Goal: Task Accomplishment & Management: Use online tool/utility

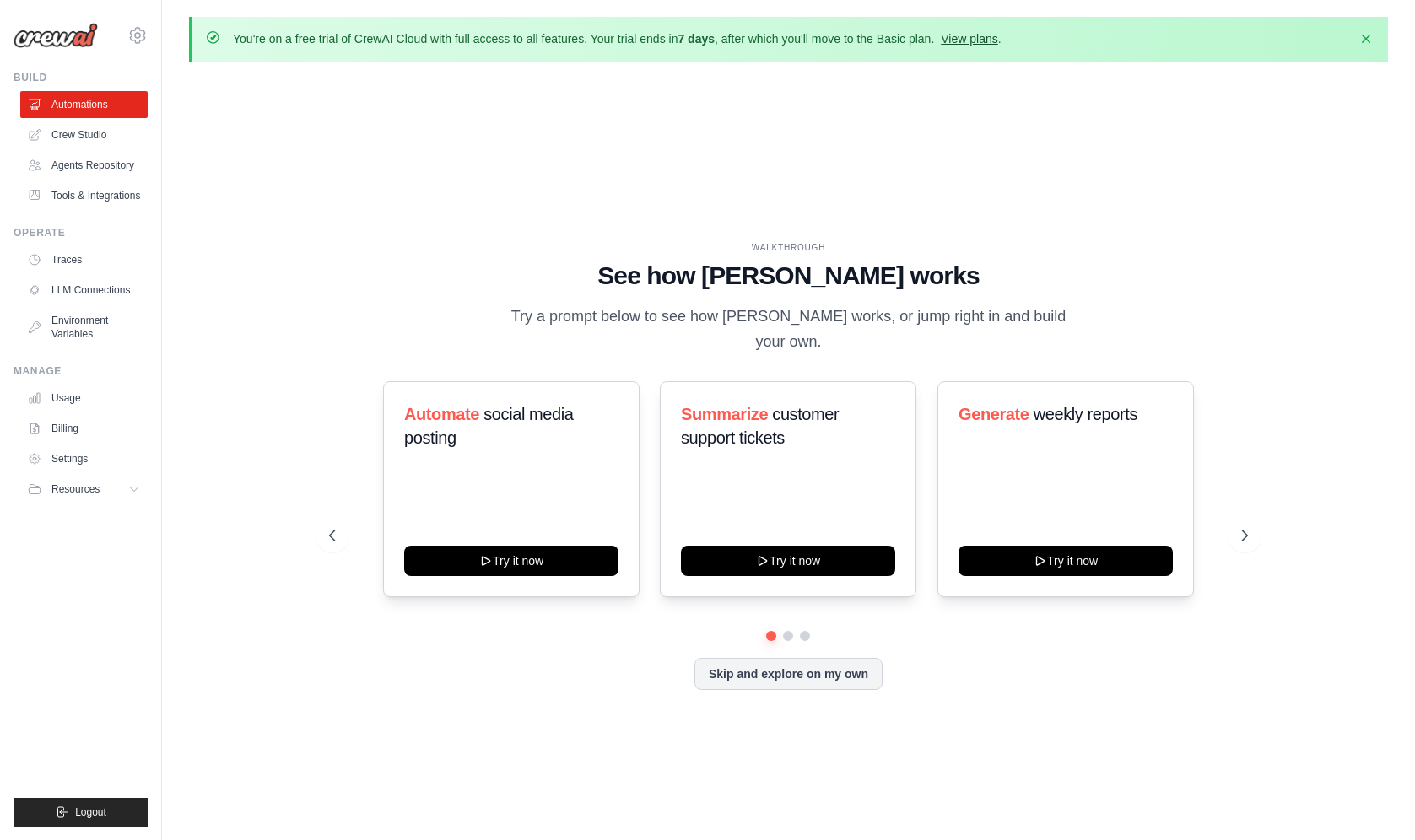
click at [997, 40] on link "View plans" at bounding box center [969, 39] width 57 height 13
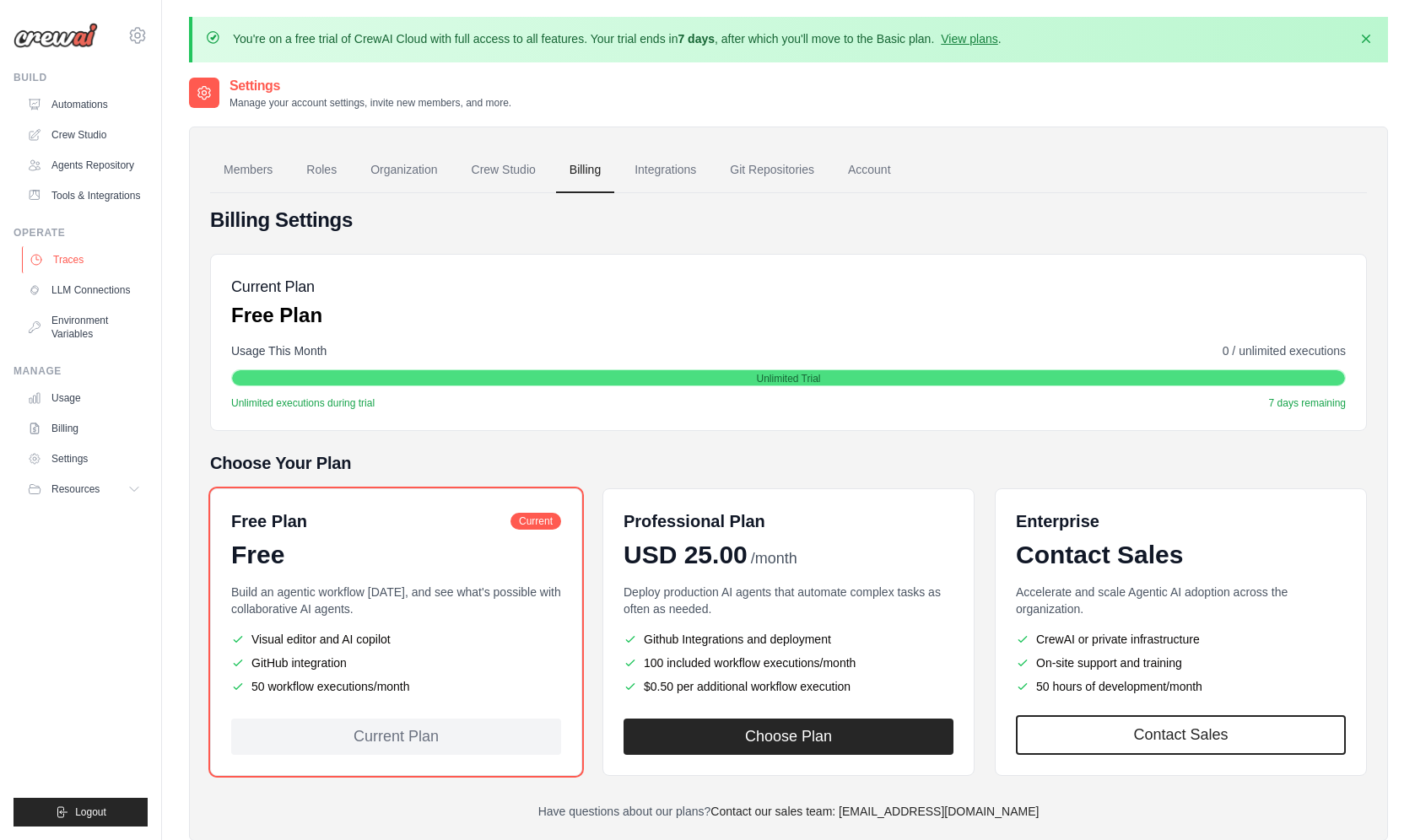
click at [99, 274] on link "Traces" at bounding box center [85, 259] width 128 height 27
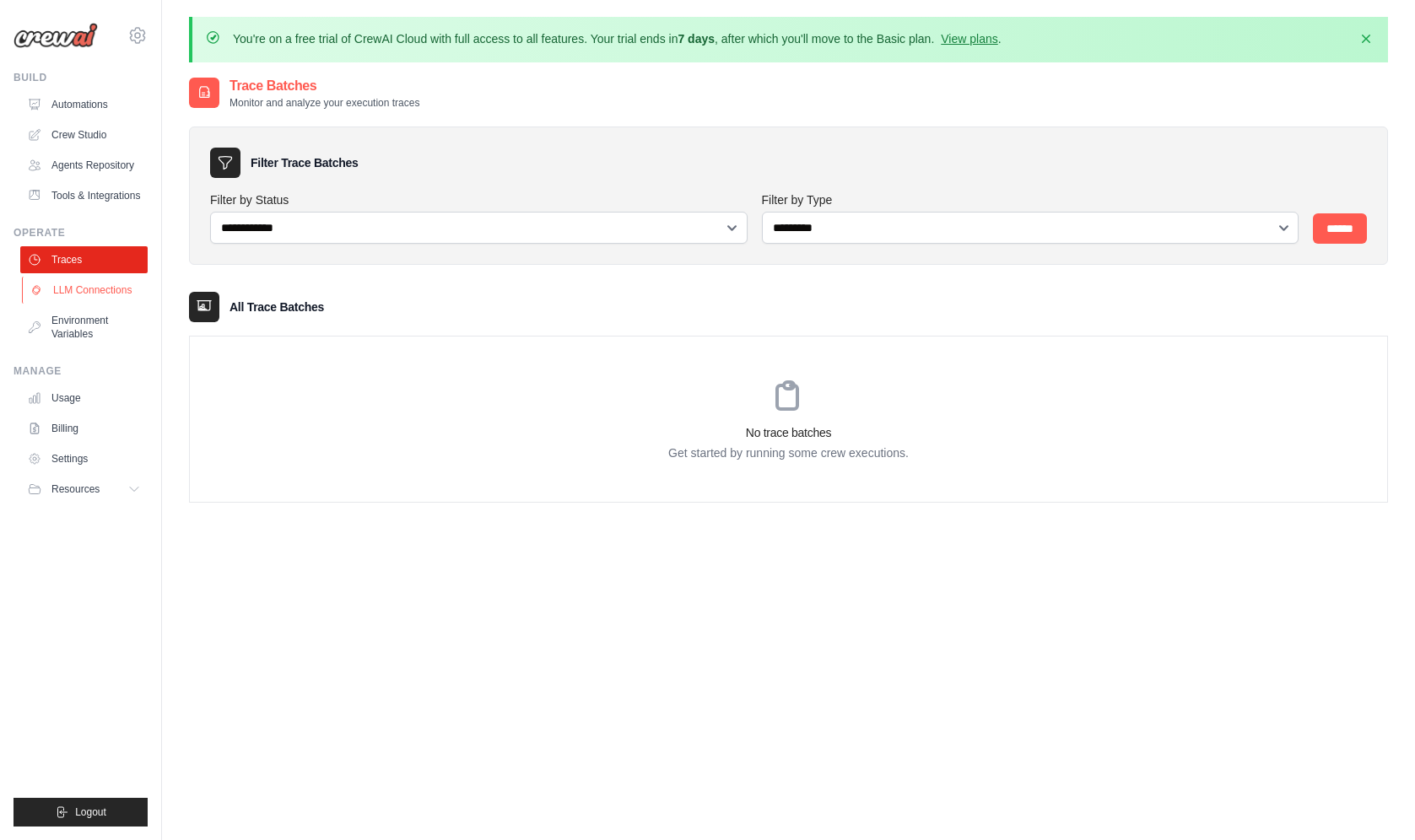
click at [105, 299] on link "LLM Connections" at bounding box center [85, 290] width 128 height 27
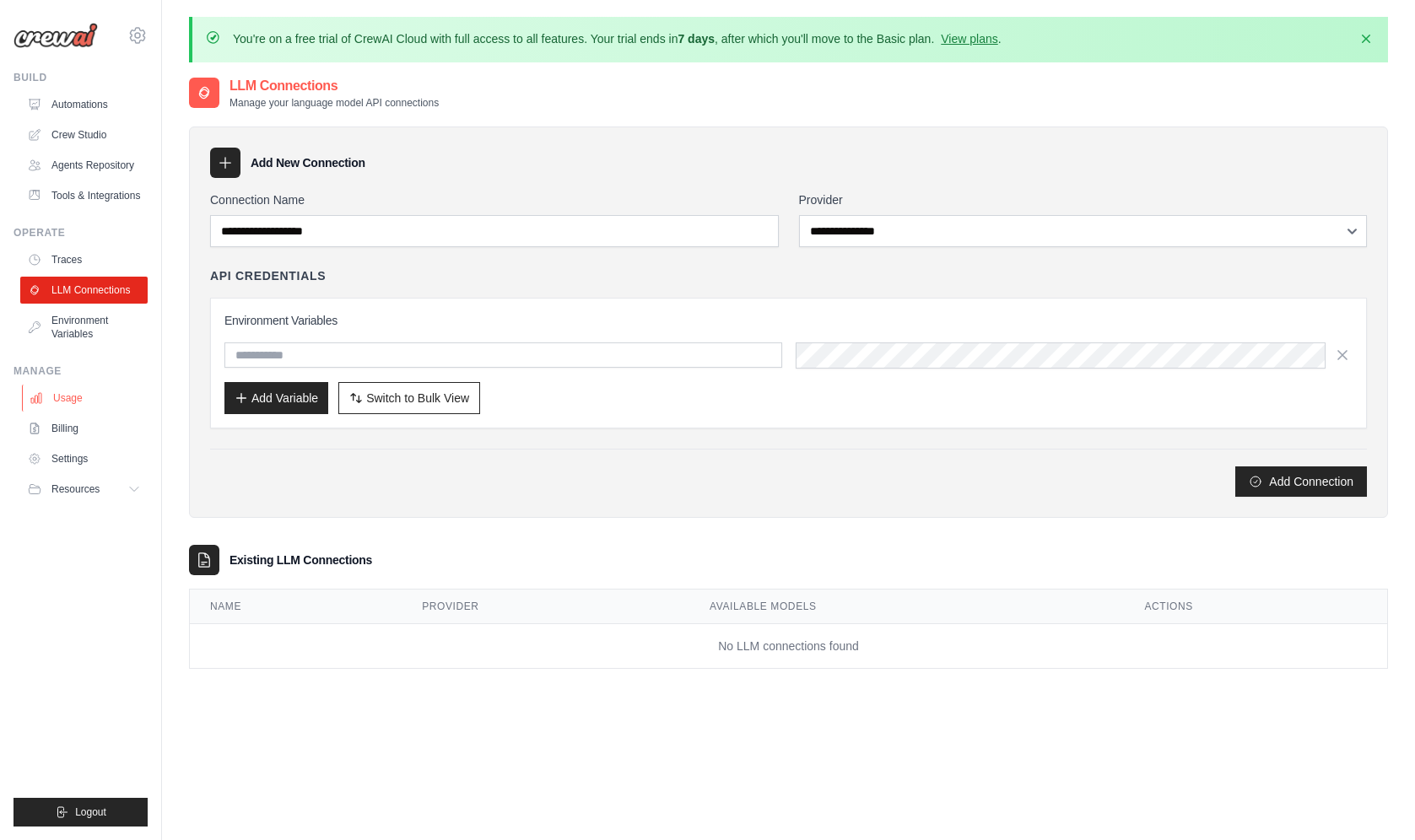
click at [101, 411] on link "Usage" at bounding box center [85, 398] width 128 height 27
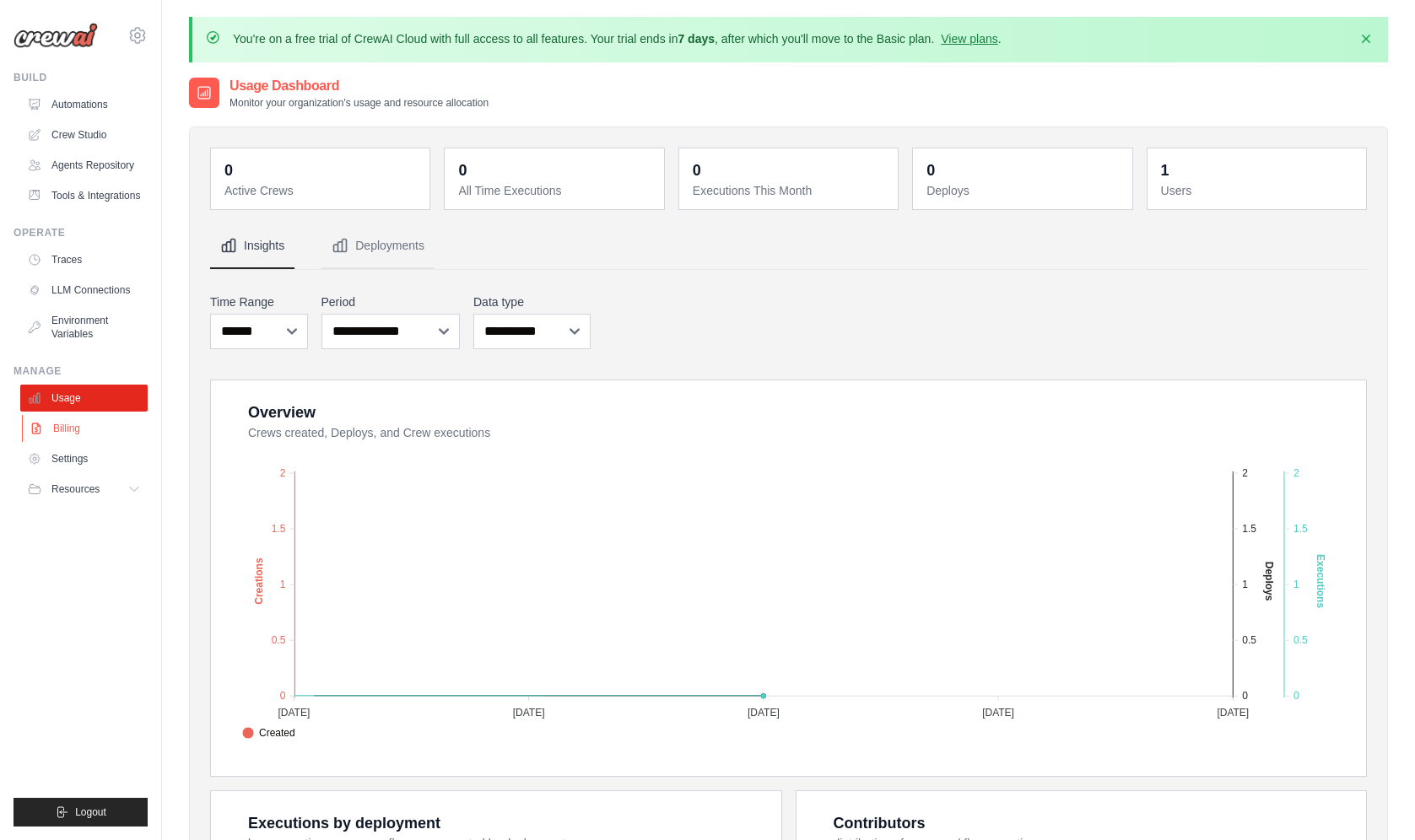
click at [76, 430] on link "Billing" at bounding box center [85, 428] width 128 height 27
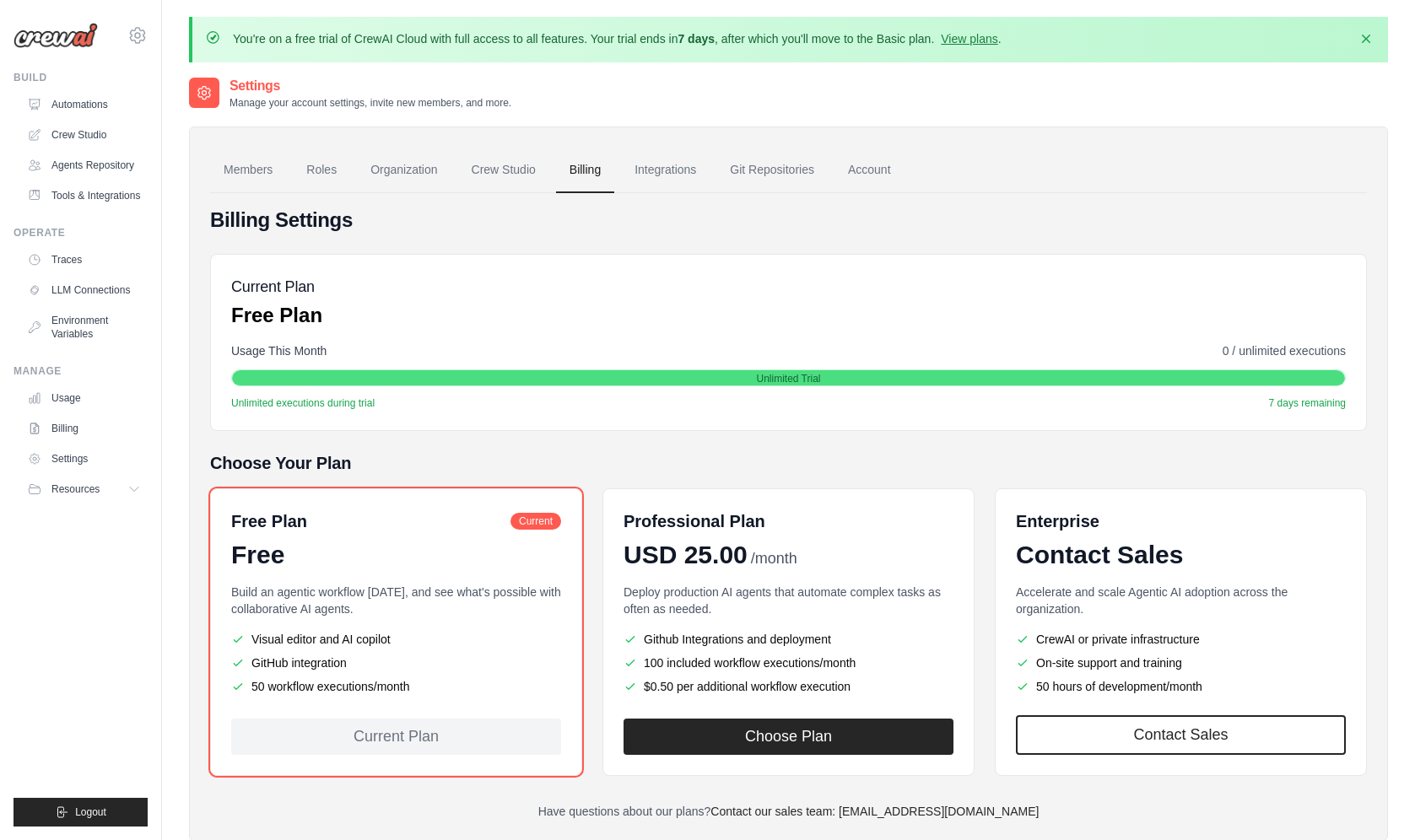
click at [94, 473] on link "Settings" at bounding box center [83, 458] width 128 height 27
click at [70, 496] on span "Resources" at bounding box center [77, 490] width 48 height 13
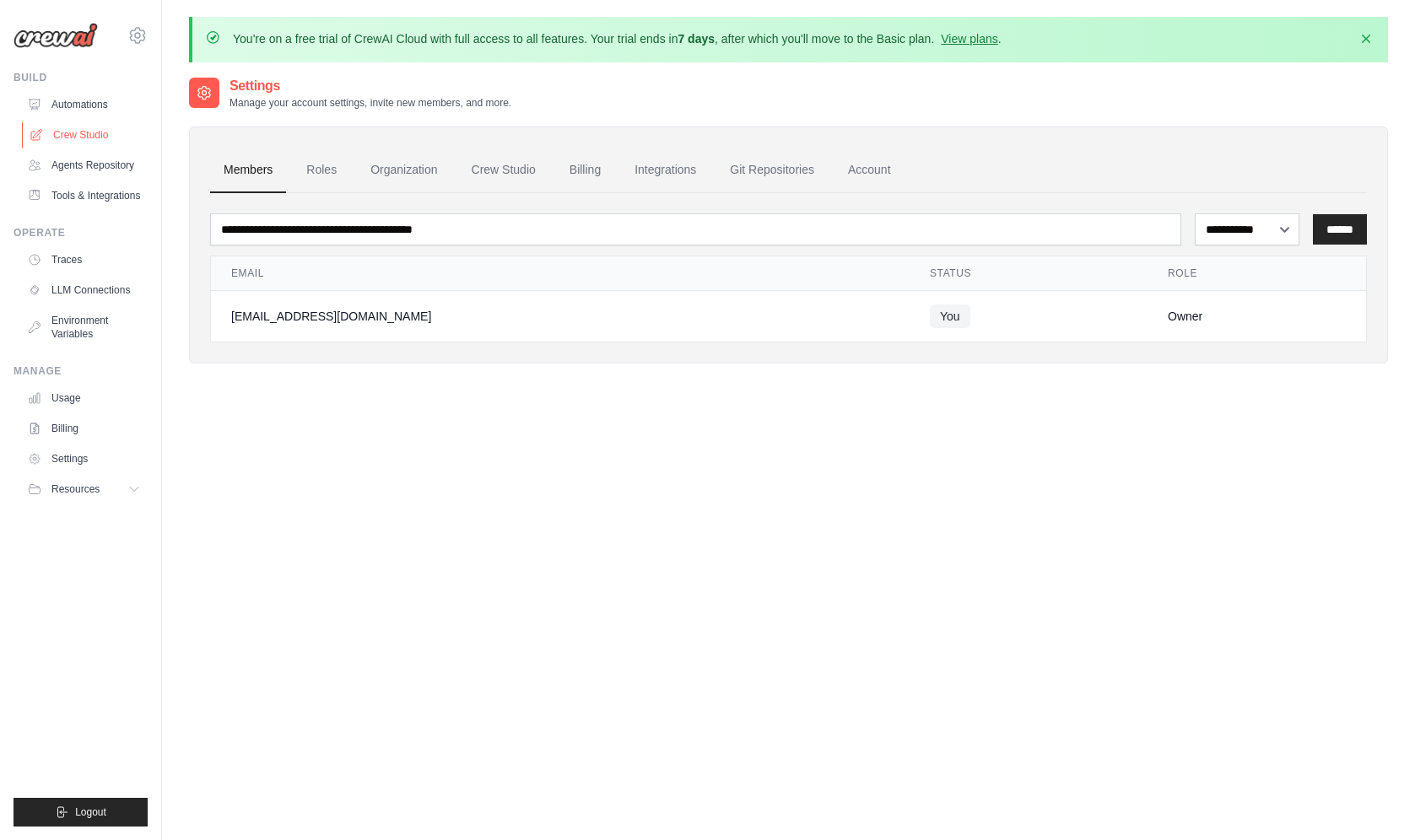
click at [108, 140] on link "Crew Studio" at bounding box center [85, 134] width 128 height 27
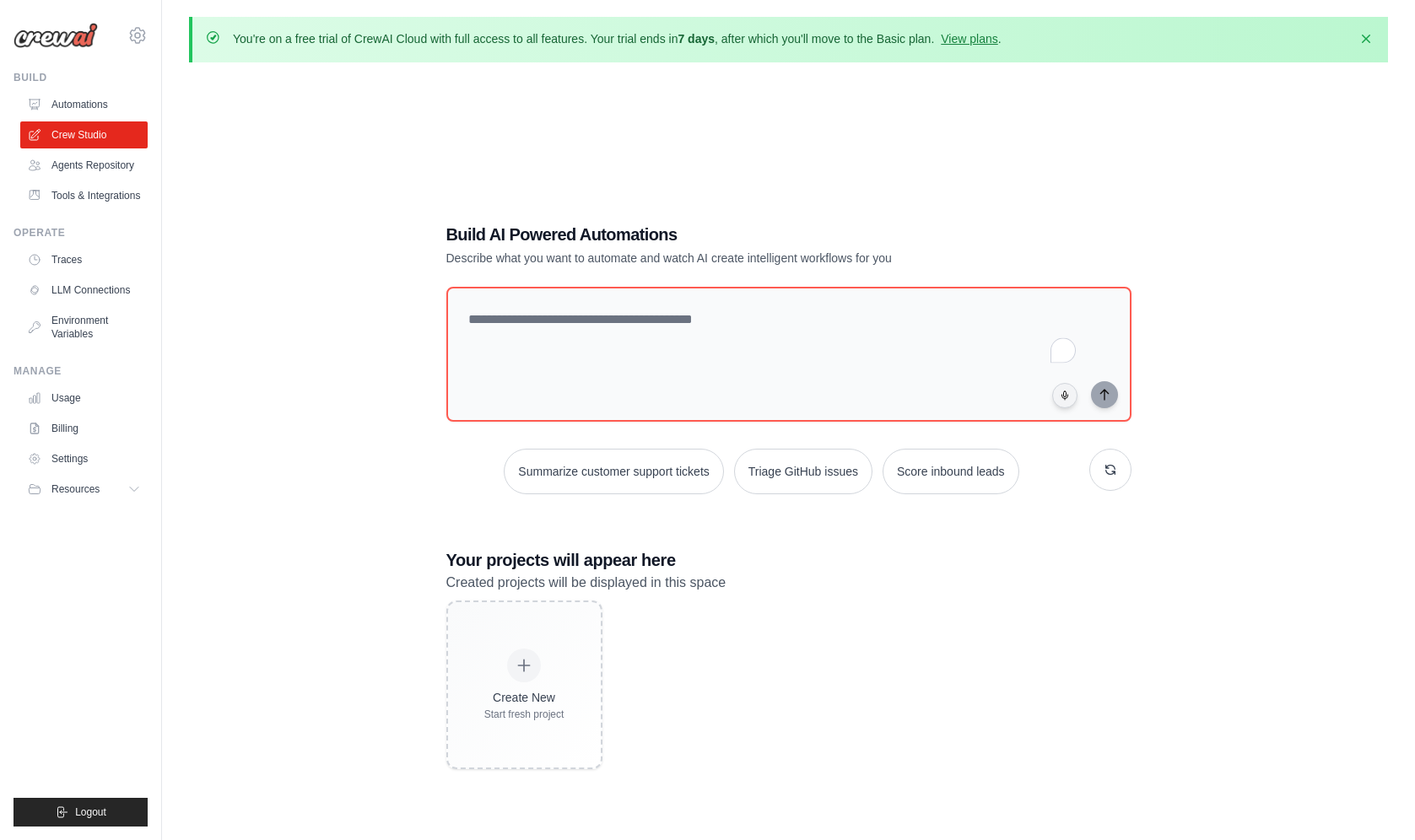
scroll to position [92, 0]
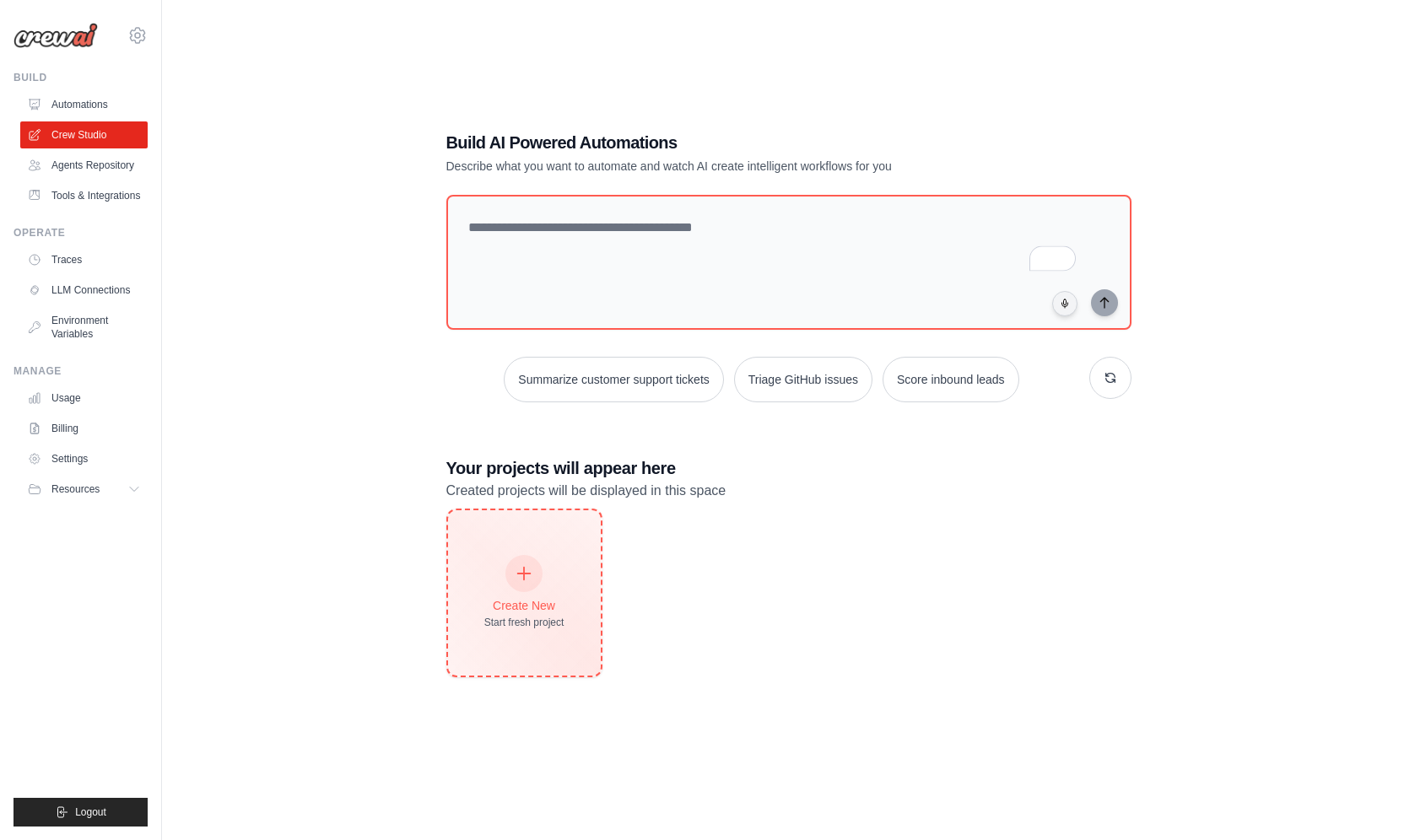
click at [523, 553] on div "Create New Start fresh project" at bounding box center [524, 593] width 152 height 166
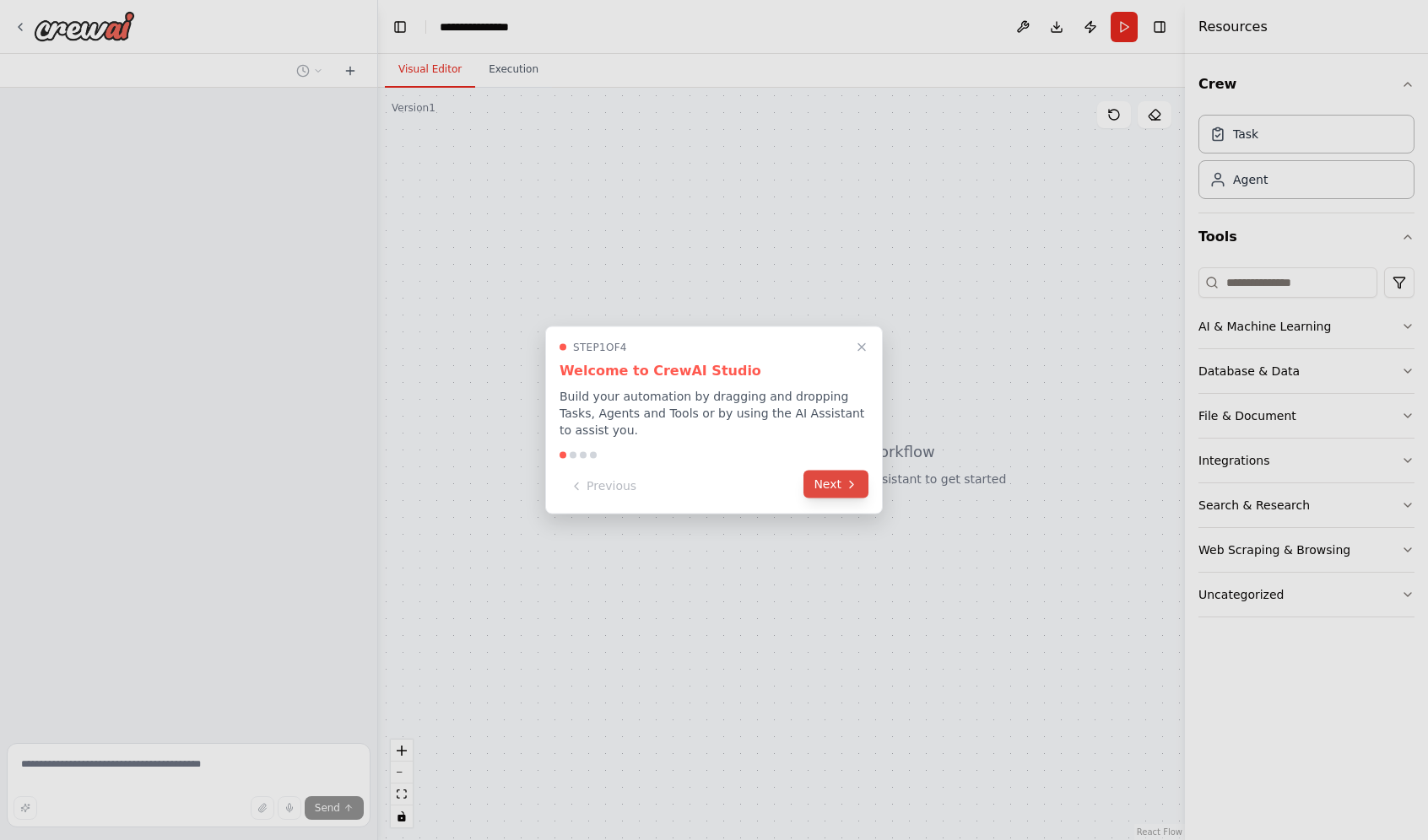
click at [837, 491] on button "Next" at bounding box center [835, 484] width 65 height 27
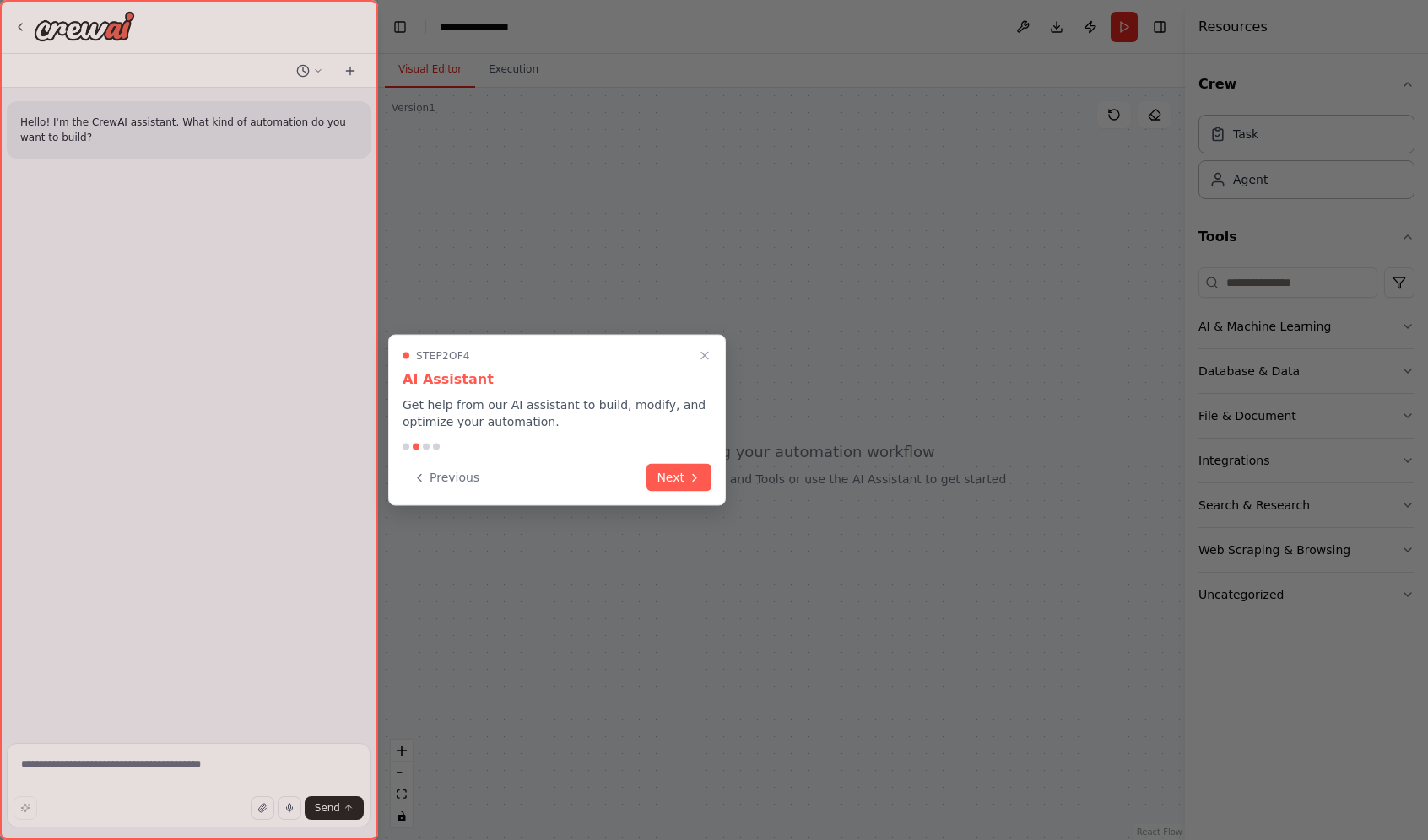
click at [837, 491] on div at bounding box center [714, 420] width 1428 height 840
click at [698, 478] on icon at bounding box center [694, 475] width 13 height 13
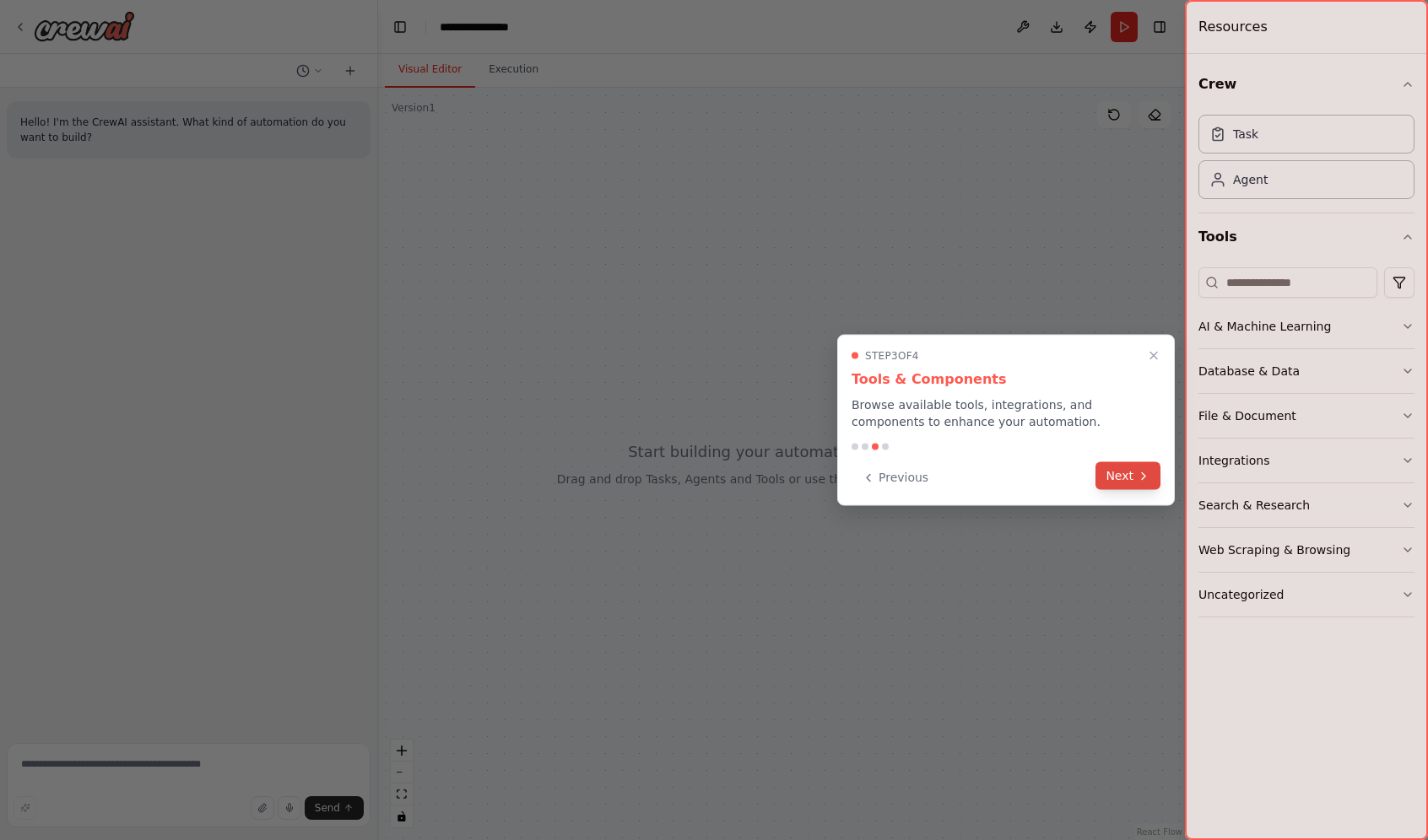
click at [1112, 473] on button "Next" at bounding box center [1128, 475] width 65 height 27
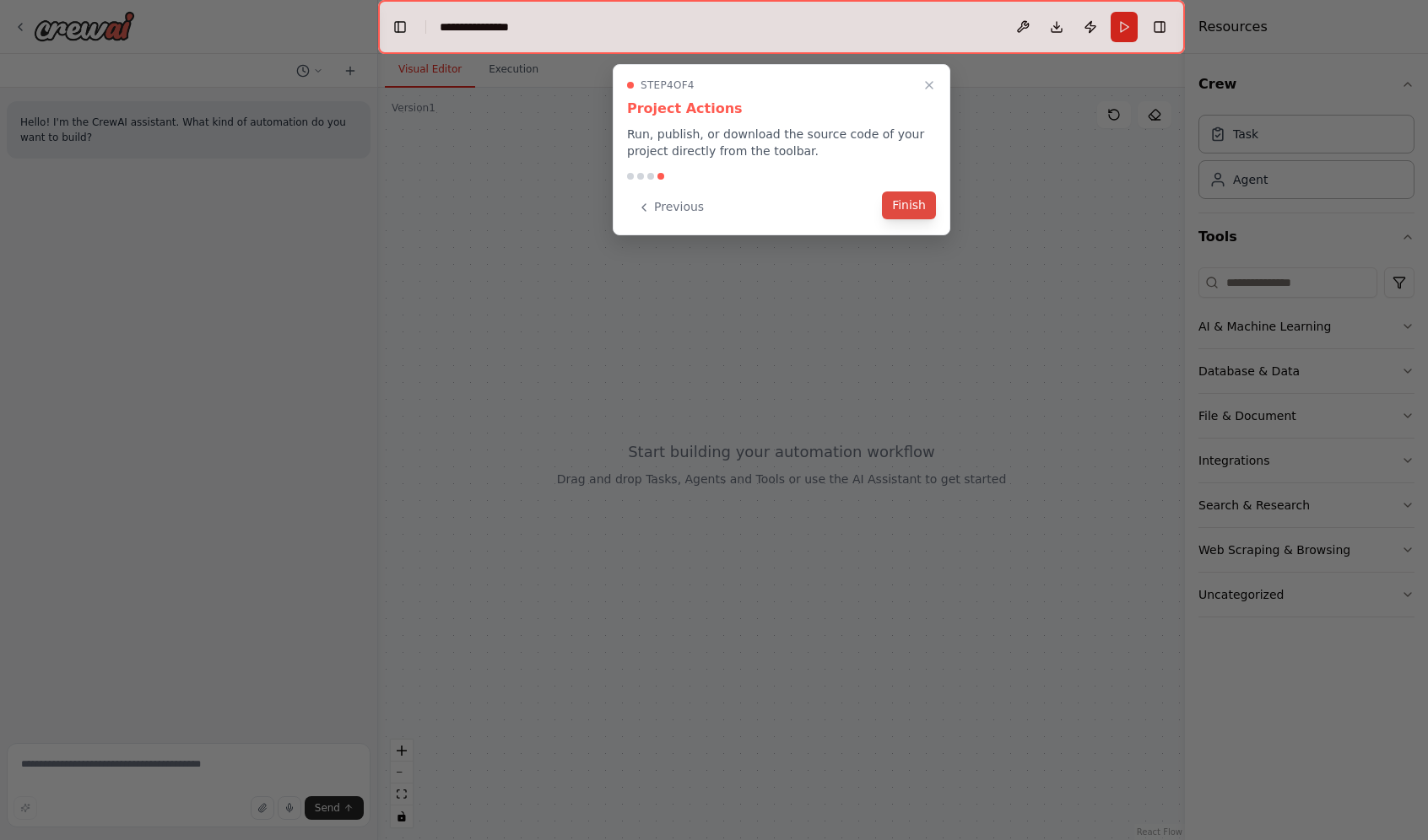
click at [894, 197] on button "Finish" at bounding box center [908, 205] width 54 height 27
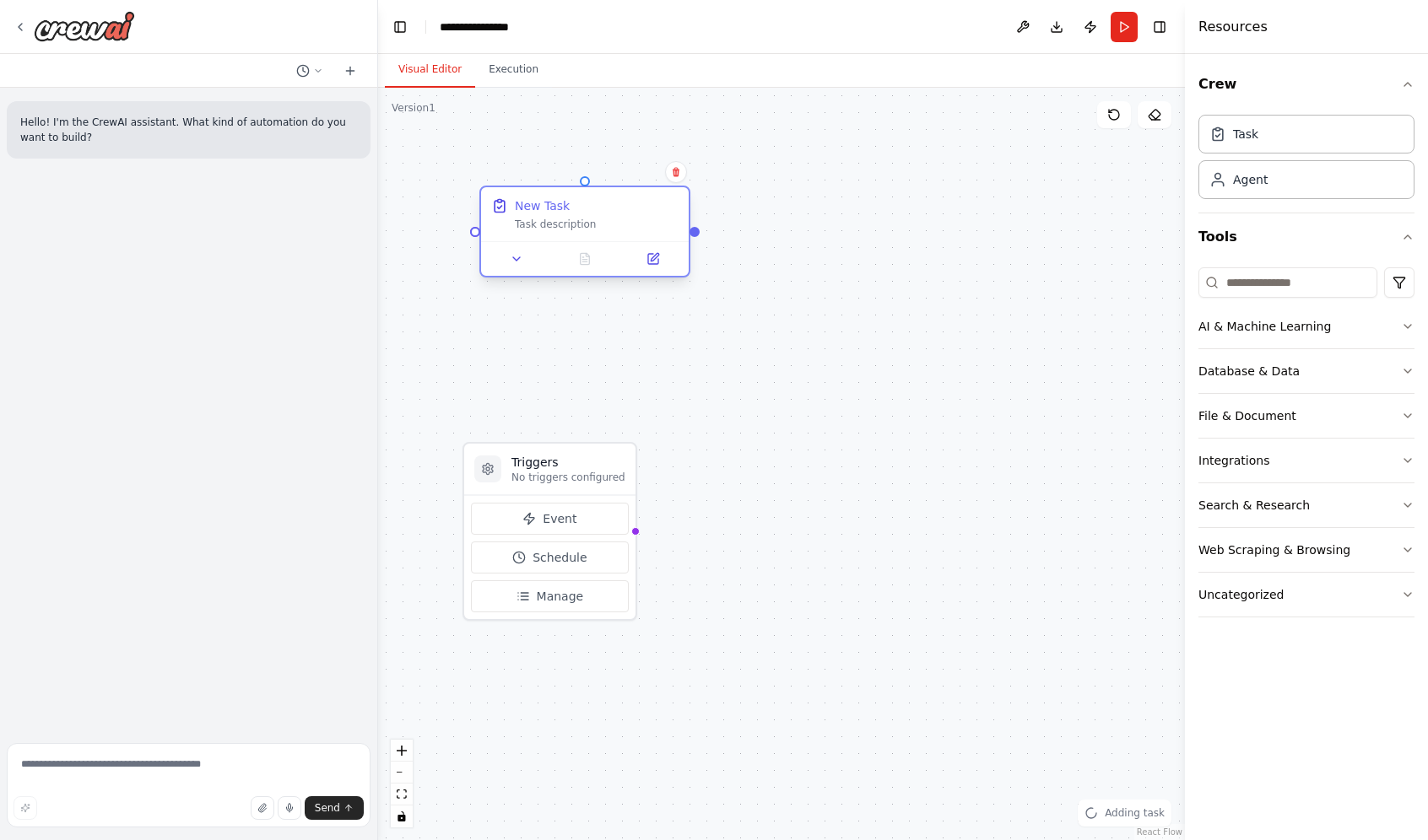
drag, startPoint x: 786, startPoint y: 321, endPoint x: 549, endPoint y: 237, distance: 251.4
click at [549, 237] on div "New Task Task description" at bounding box center [584, 214] width 207 height 54
click at [1265, 172] on div "Agent" at bounding box center [1250, 179] width 35 height 17
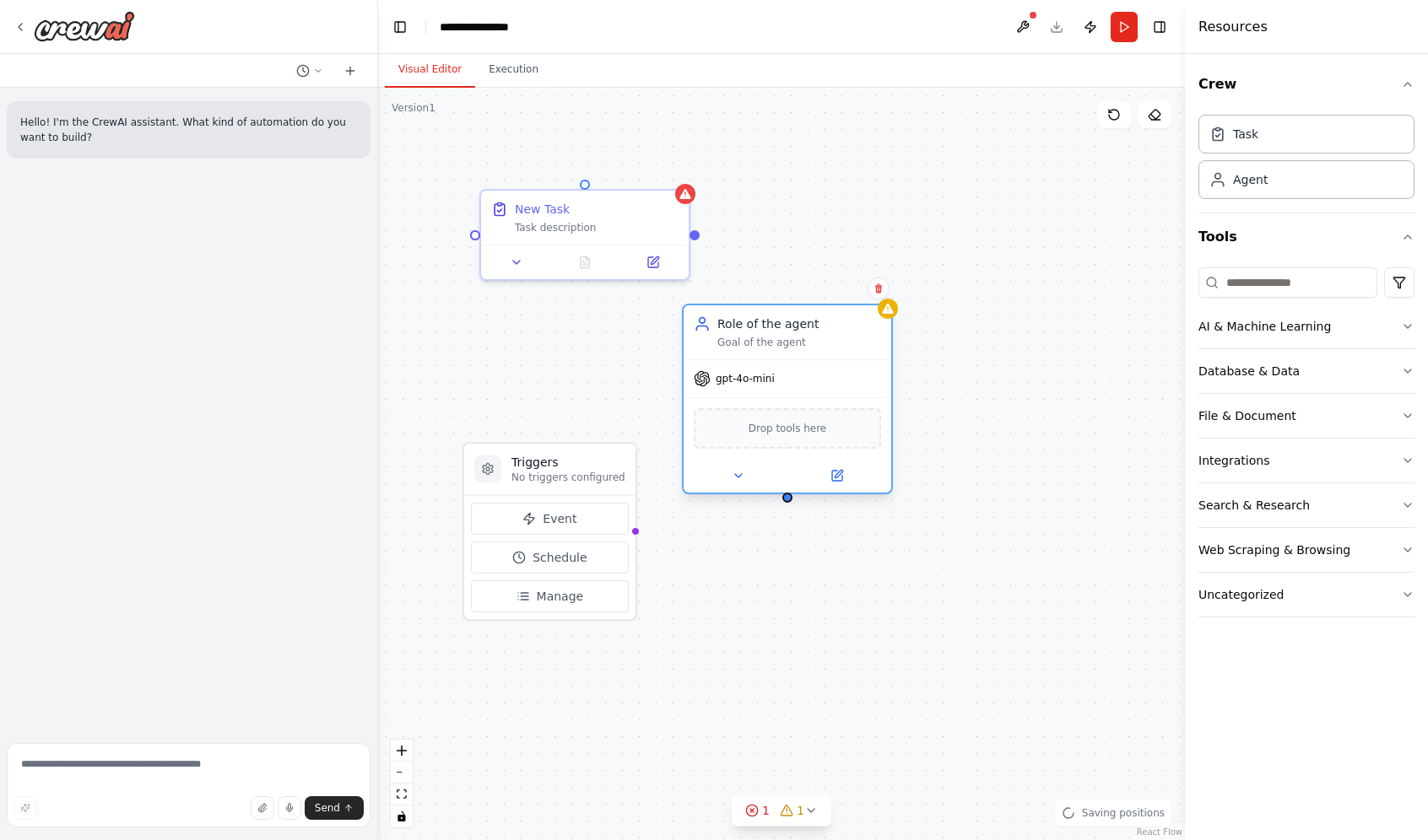
drag, startPoint x: 997, startPoint y: 361, endPoint x: 837, endPoint y: 318, distance: 165.7
click at [837, 318] on div "Role of the agent Goal of the agent" at bounding box center [787, 332] width 207 height 54
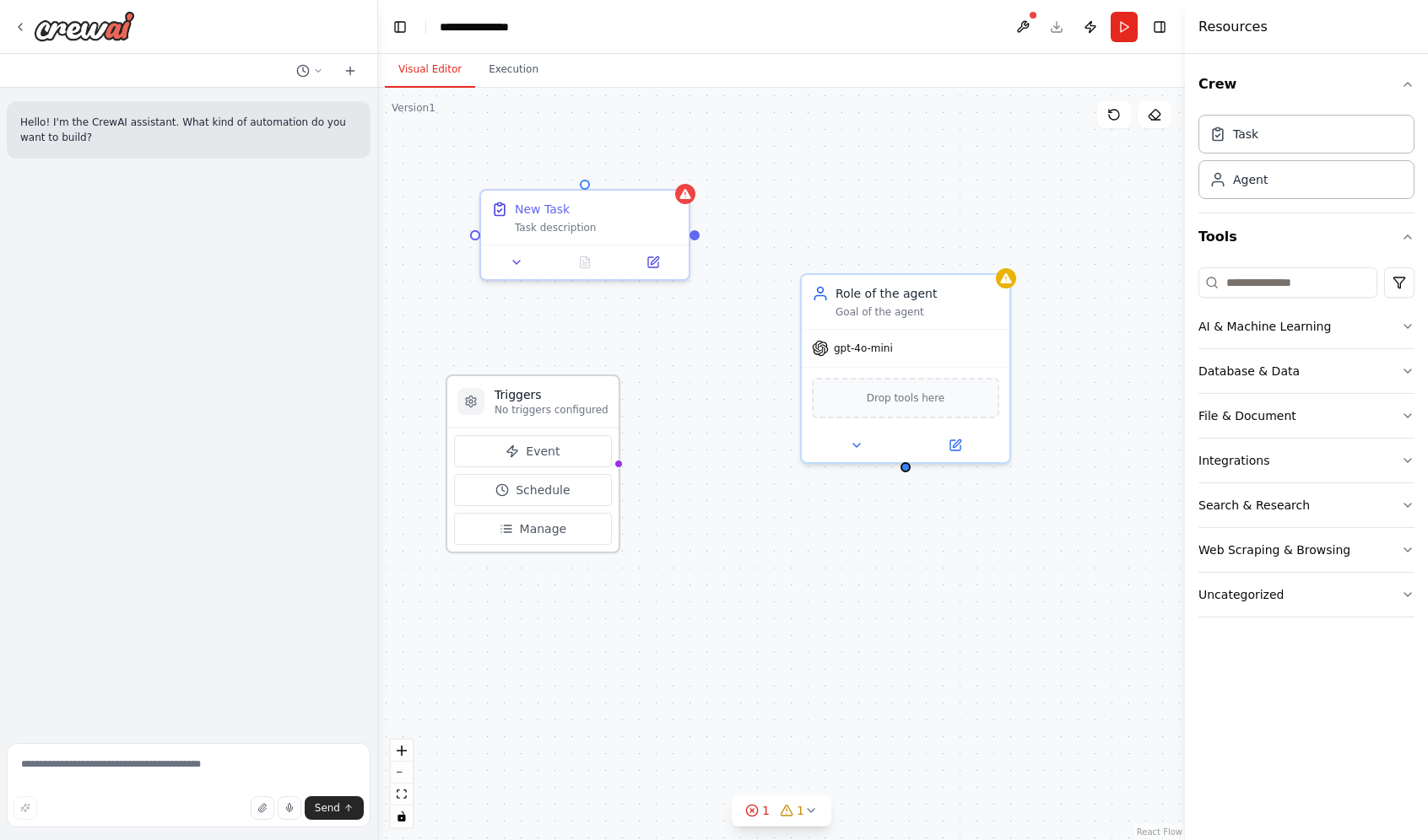
drag, startPoint x: 536, startPoint y: 454, endPoint x: 512, endPoint y: 372, distance: 85.4
click at [512, 386] on h3 "Triggers" at bounding box center [551, 395] width 114 height 17
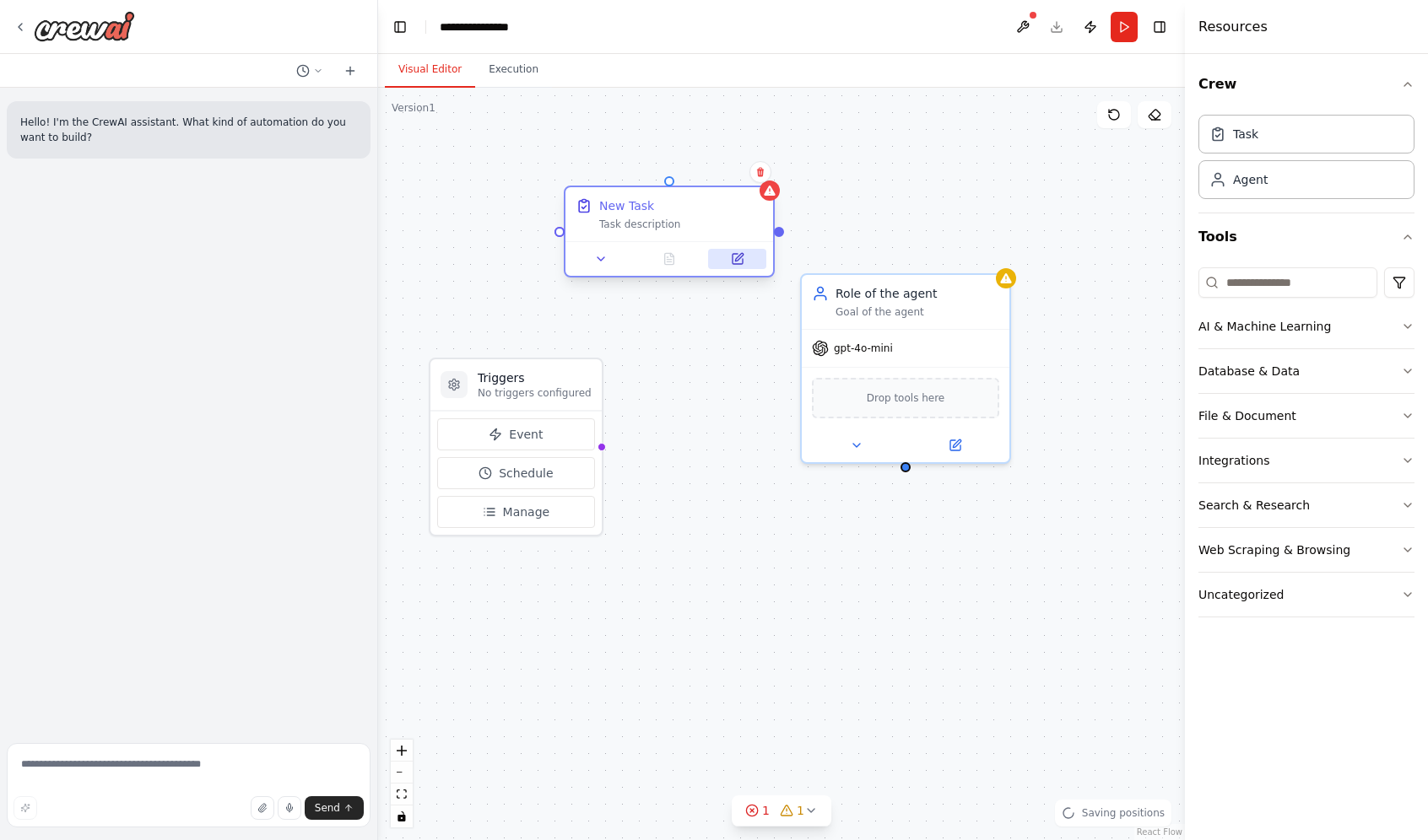
drag, startPoint x: 672, startPoint y: 253, endPoint x: 782, endPoint y: 282, distance: 113.8
click at [766, 269] on button at bounding box center [737, 259] width 58 height 20
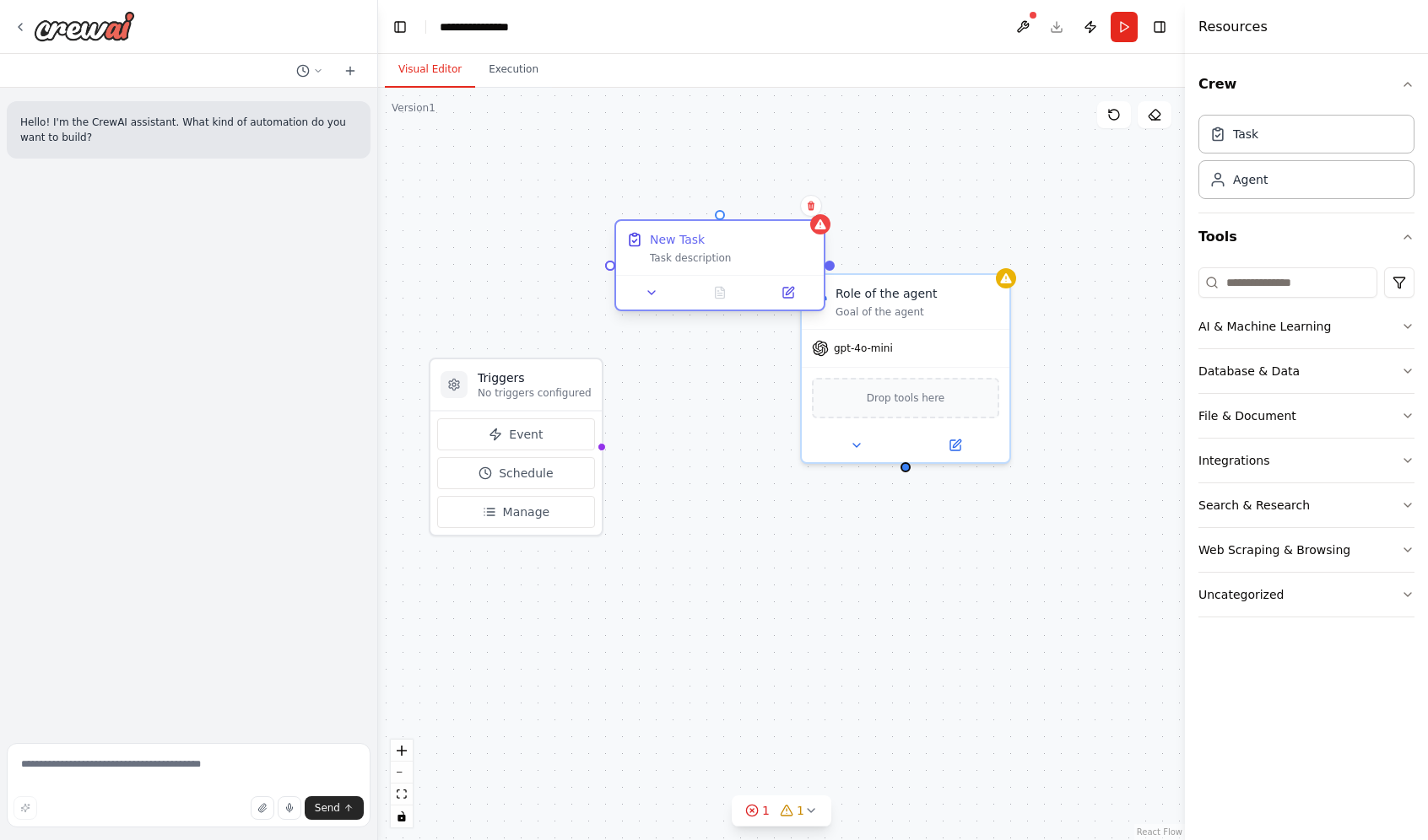
click at [731, 254] on div "Task description" at bounding box center [731, 259] width 164 height 13
click at [771, 288] on button at bounding box center [787, 292] width 58 height 20
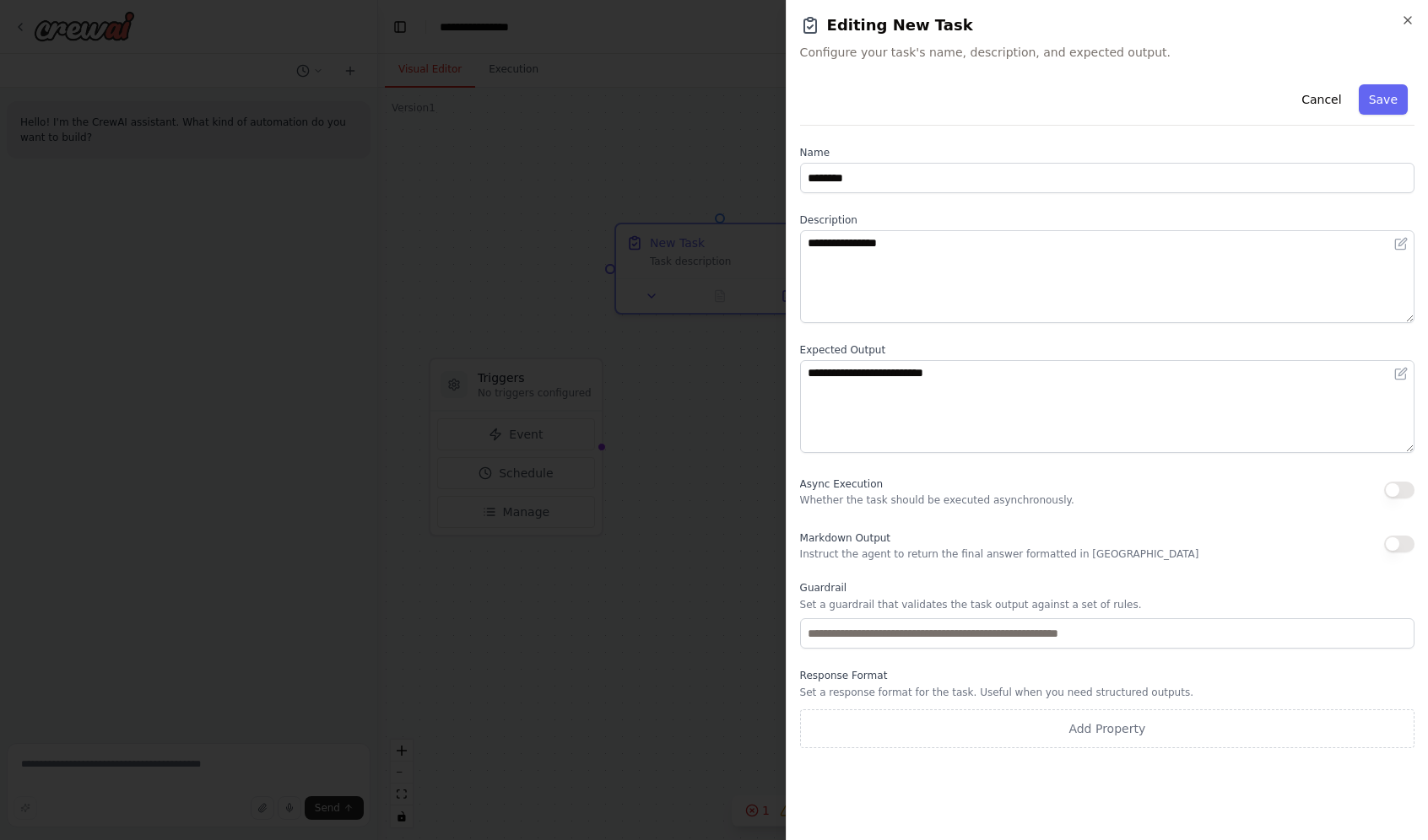
click at [899, 340] on div "**********" at bounding box center [1107, 413] width 615 height 670
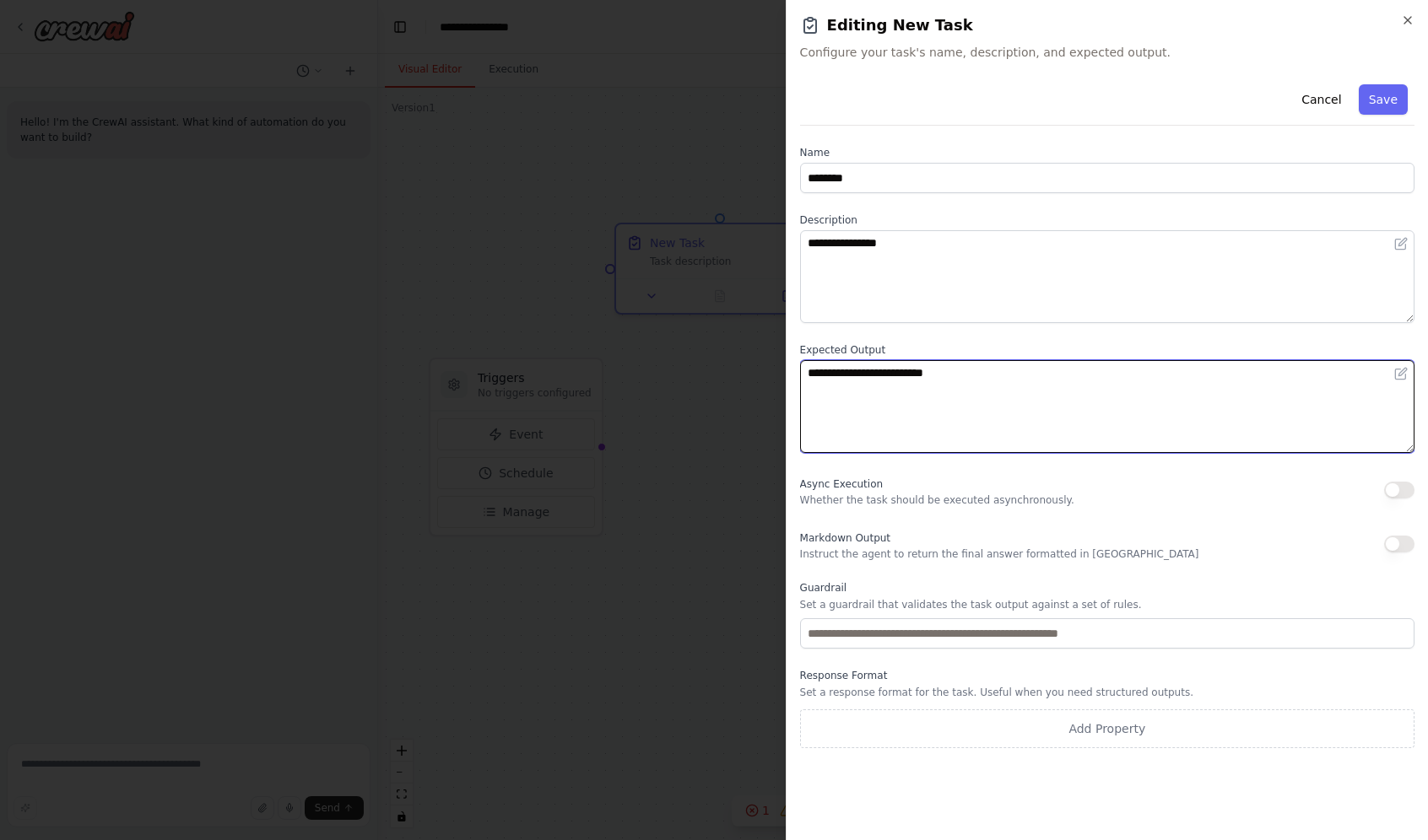
click at [877, 406] on textarea "**********" at bounding box center [1107, 406] width 615 height 93
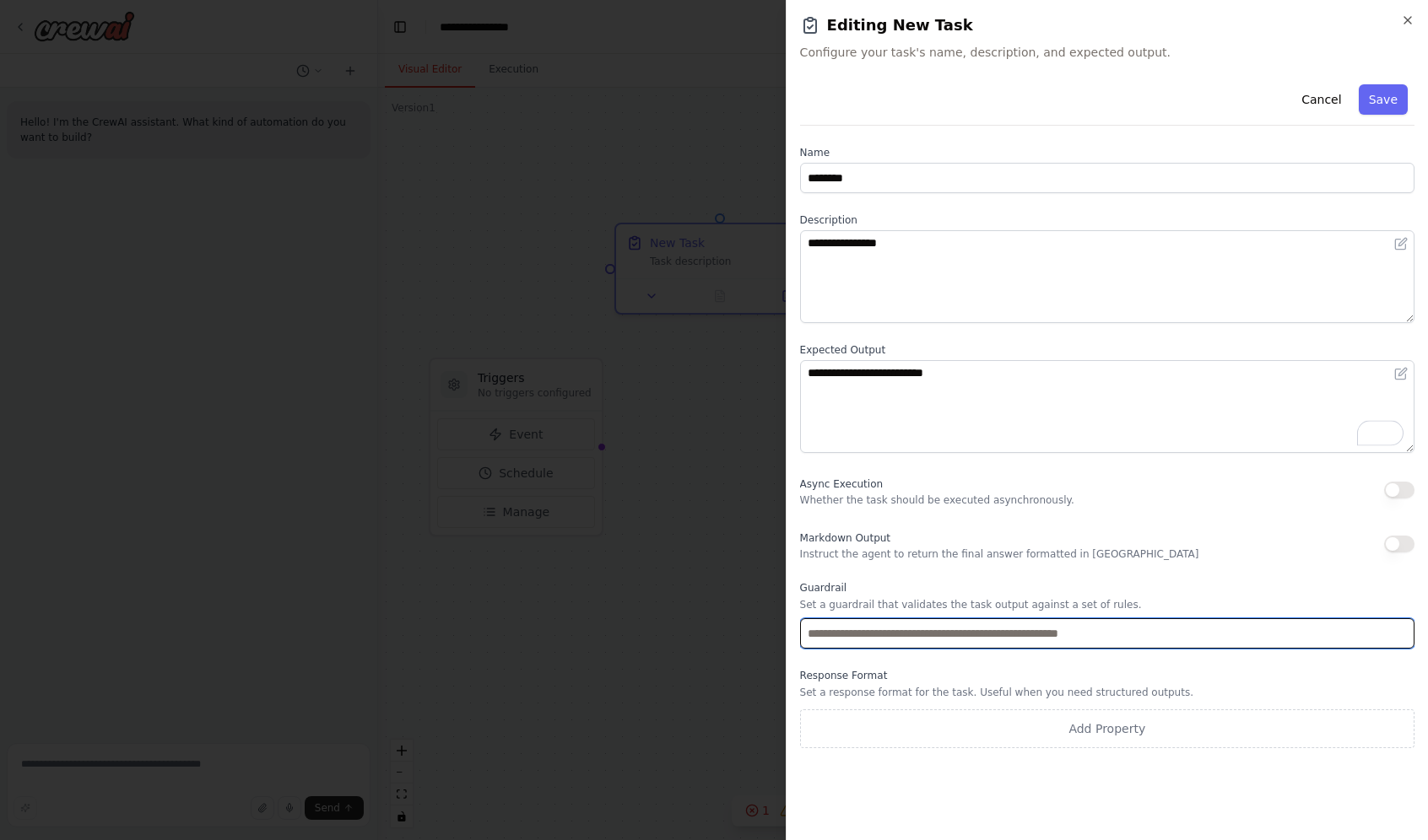
click at [941, 620] on input "text" at bounding box center [1107, 634] width 615 height 30
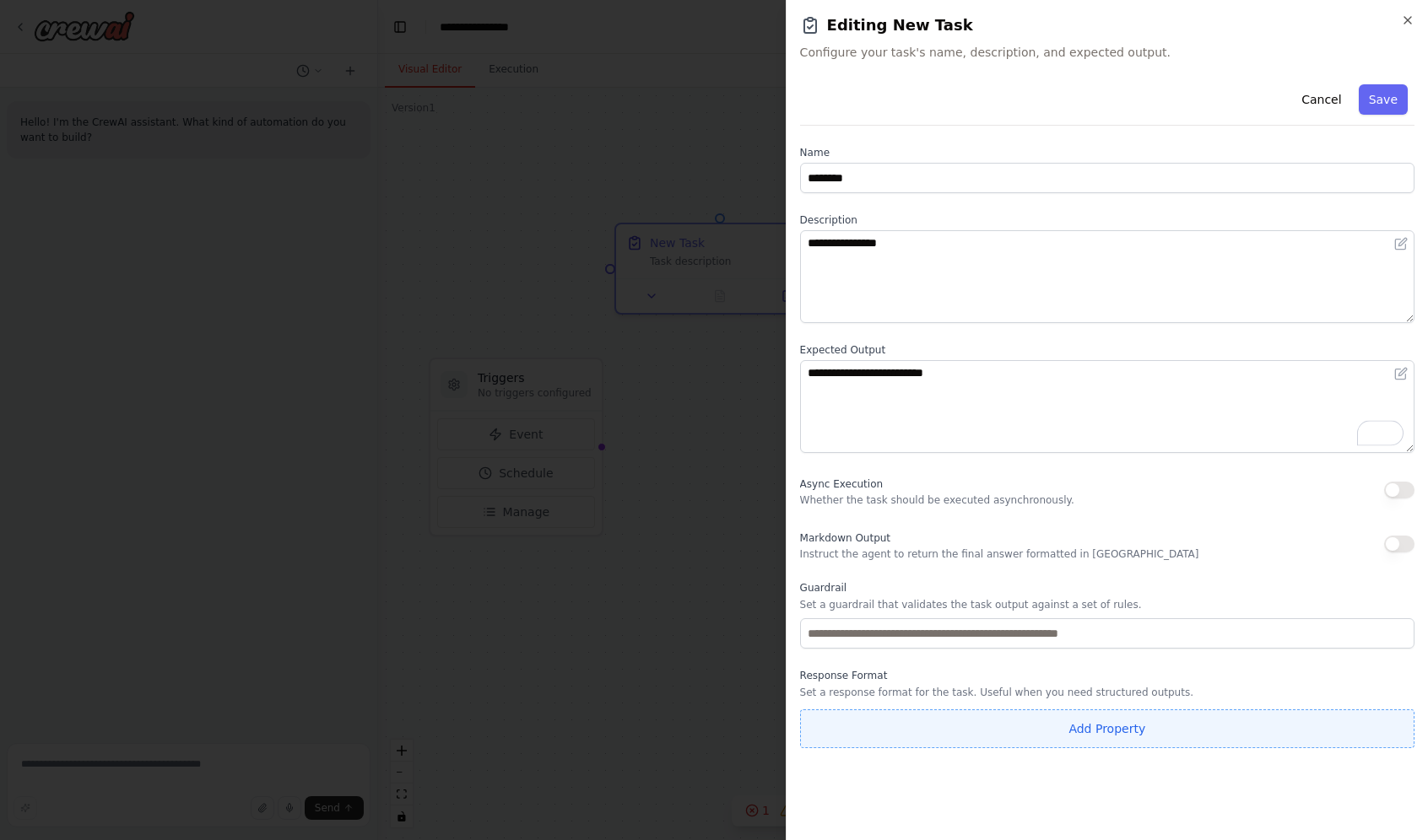
click at [921, 739] on button "Add Property" at bounding box center [1107, 728] width 615 height 39
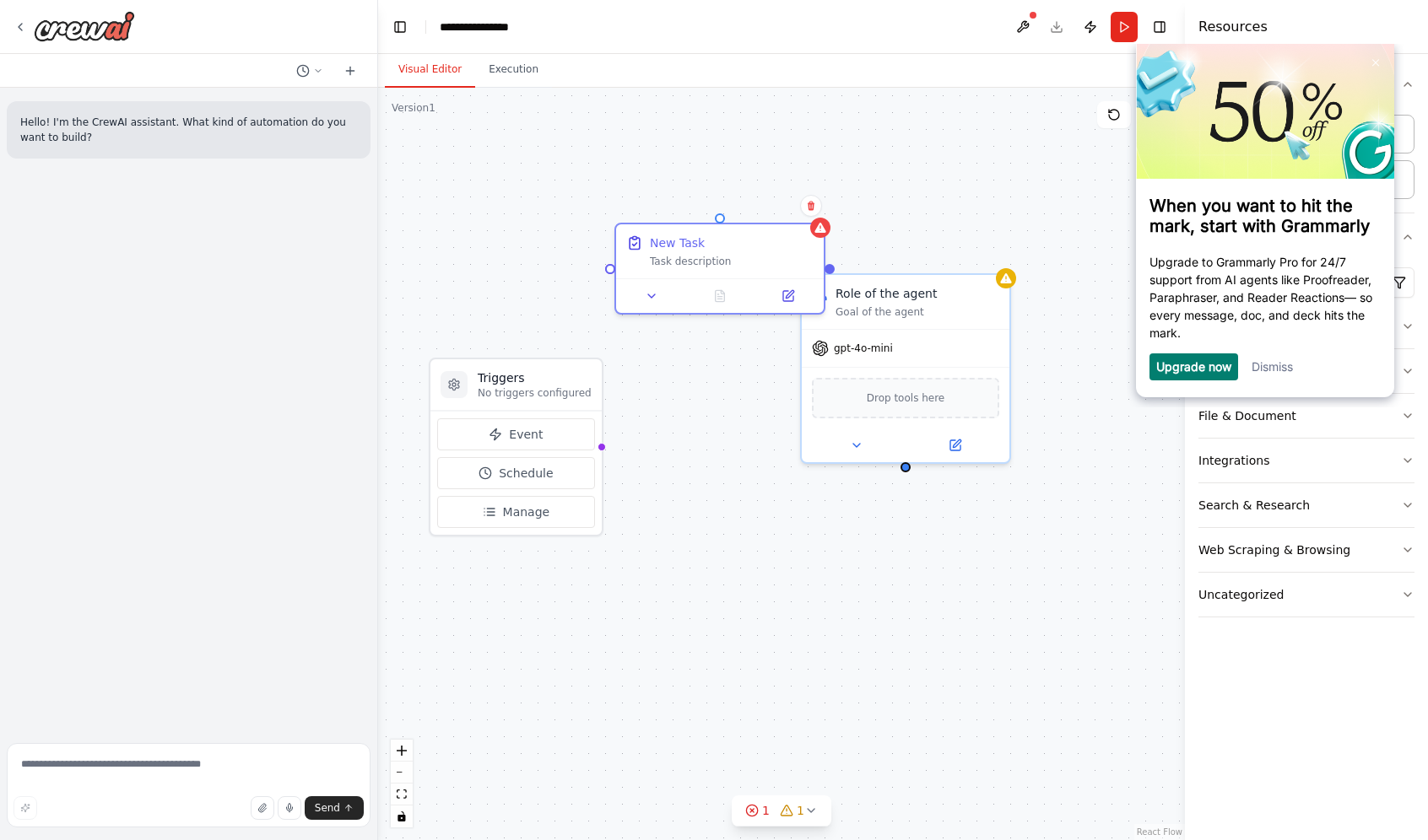
click at [1275, 374] on link "Dismiss" at bounding box center [1272, 366] width 42 height 14
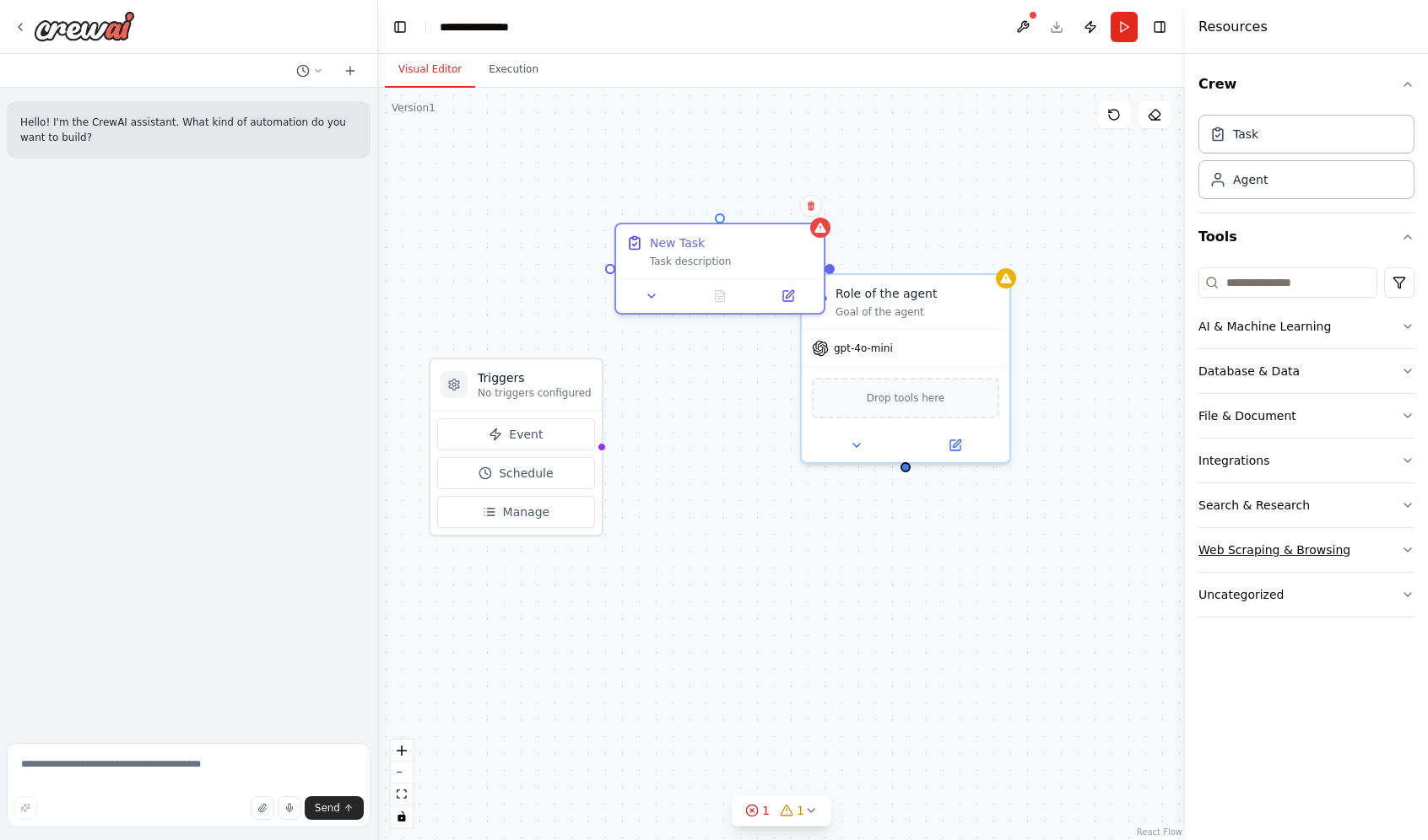
click at [1377, 548] on button "Web Scraping & Browsing" at bounding box center [1306, 550] width 216 height 44
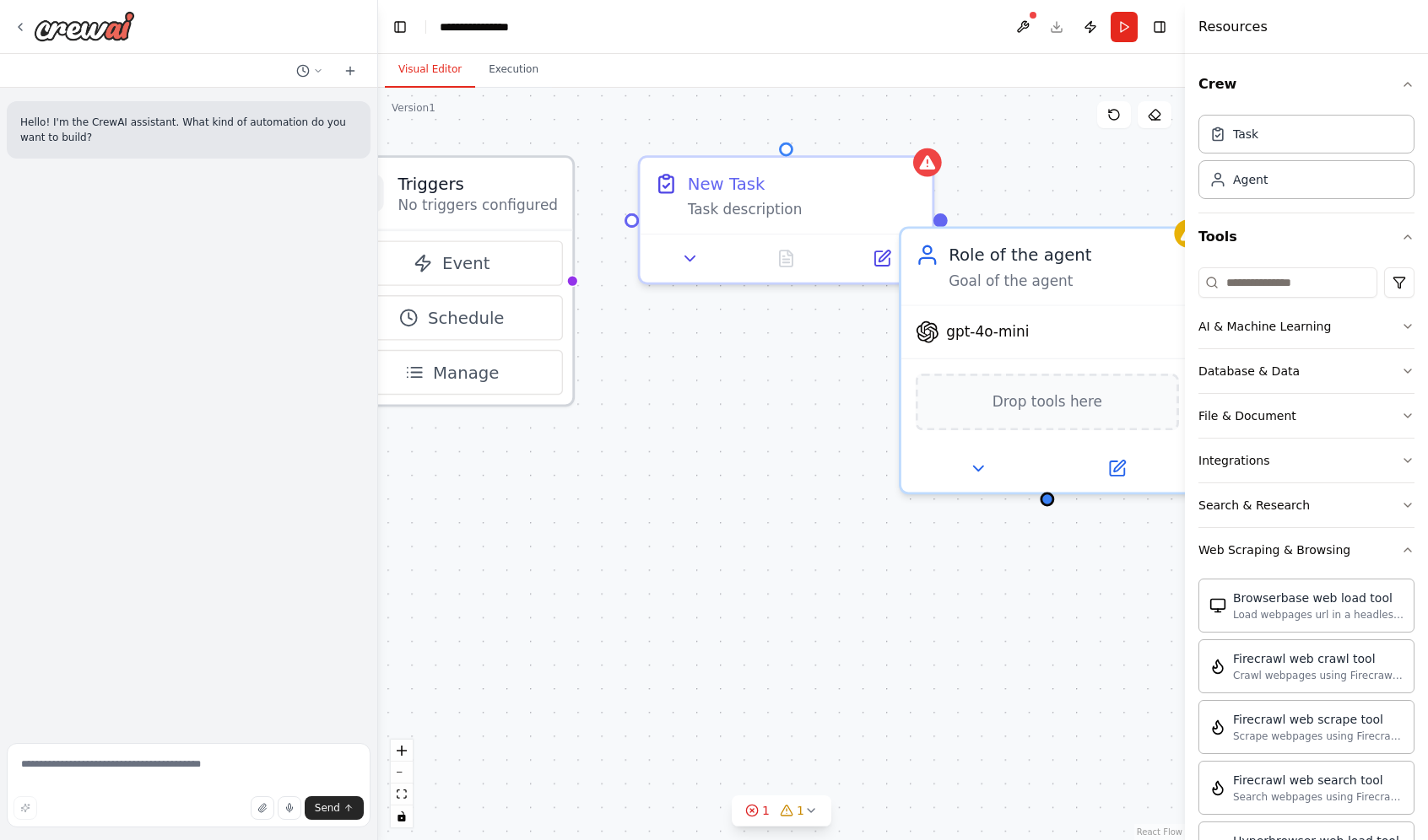
drag, startPoint x: 492, startPoint y: 368, endPoint x: 455, endPoint y: 171, distance: 200.4
click at [455, 171] on div "Triggers No triggers configured" at bounding box center [452, 194] width 241 height 73
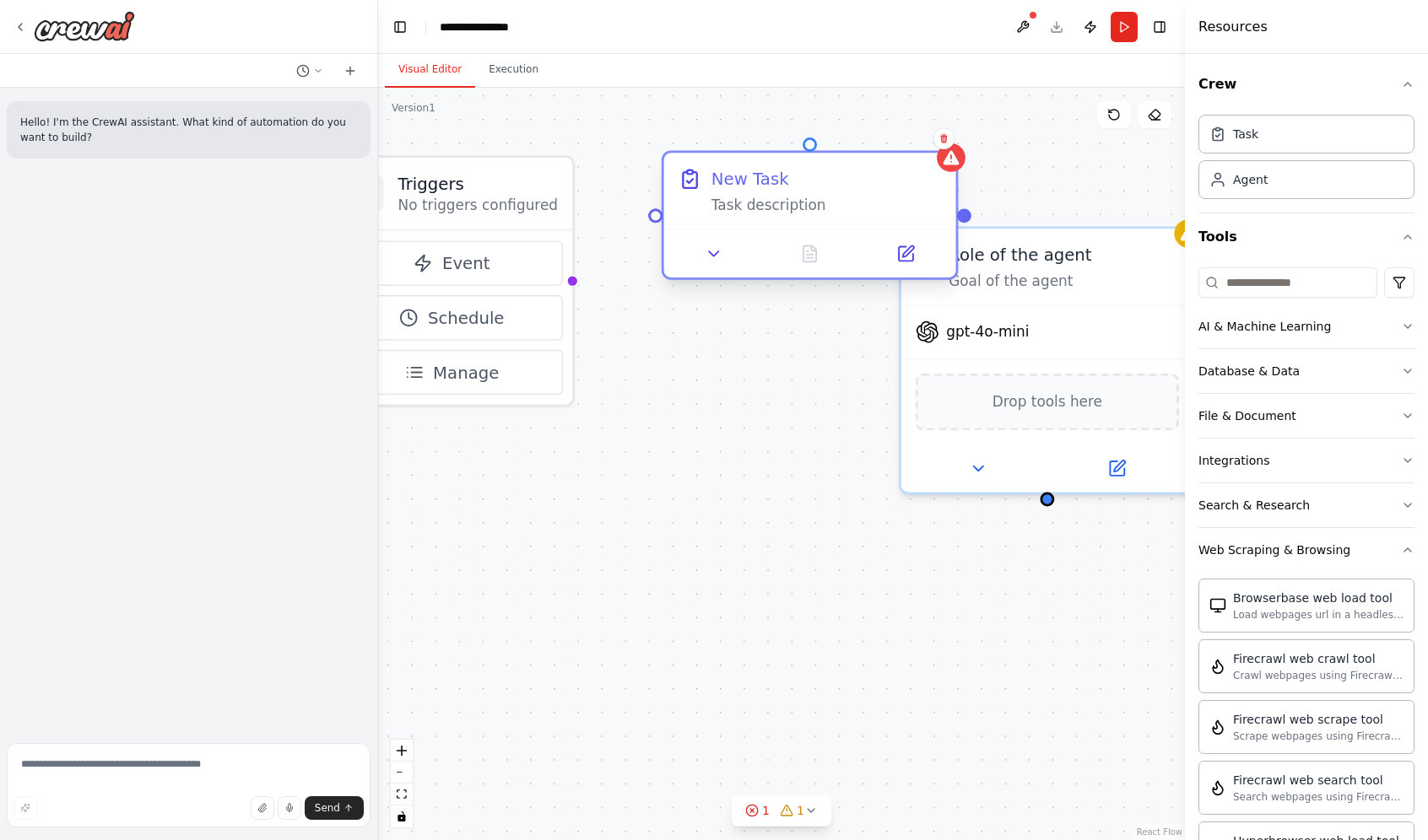
drag, startPoint x: 768, startPoint y: 203, endPoint x: 794, endPoint y: 197, distance: 26.7
click at [794, 197] on div "Task description" at bounding box center [826, 206] width 230 height 19
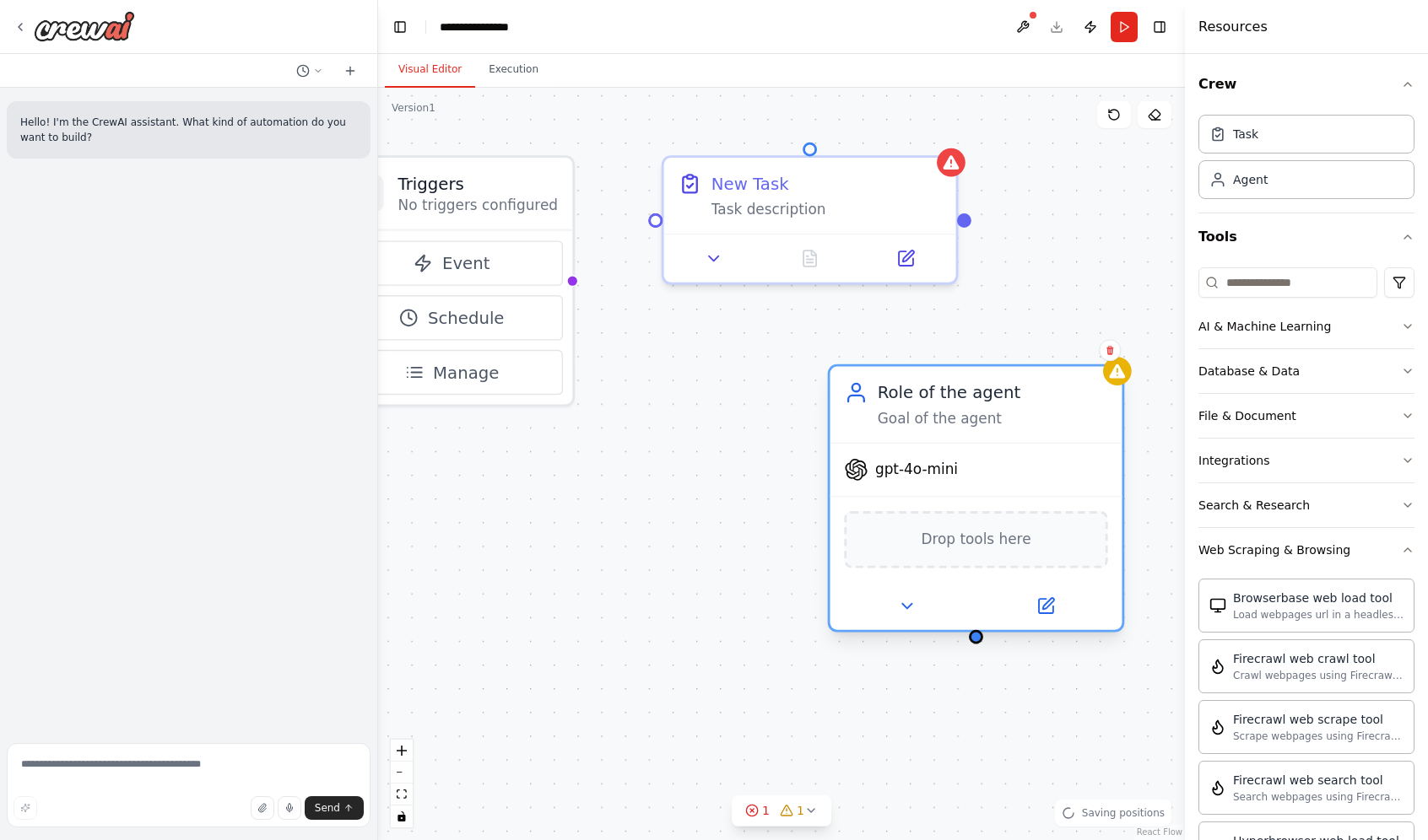
drag, startPoint x: 1028, startPoint y: 302, endPoint x: 940, endPoint y: 422, distance: 148.8
click at [940, 422] on div "Goal of the agent" at bounding box center [992, 419] width 230 height 19
click at [945, 475] on span "gpt-4o-mini" at bounding box center [916, 470] width 82 height 19
click at [939, 476] on span "gpt-4o-mini" at bounding box center [916, 470] width 82 height 19
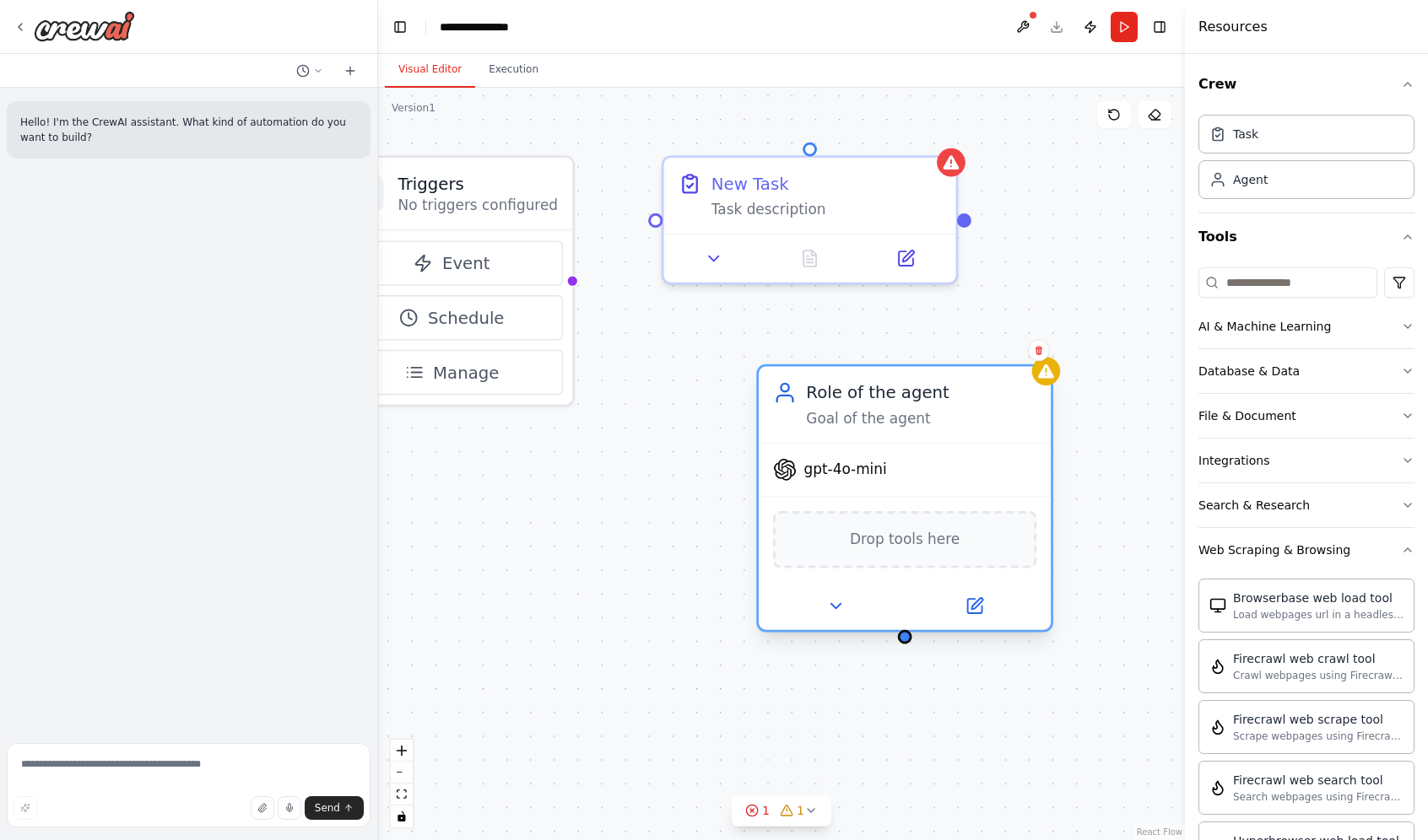
drag, startPoint x: 940, startPoint y: 471, endPoint x: 893, endPoint y: 484, distance: 48.8
click at [884, 464] on div "gpt-4o-mini" at bounding box center [904, 470] width 292 height 52
click at [968, 601] on icon at bounding box center [973, 606] width 14 height 14
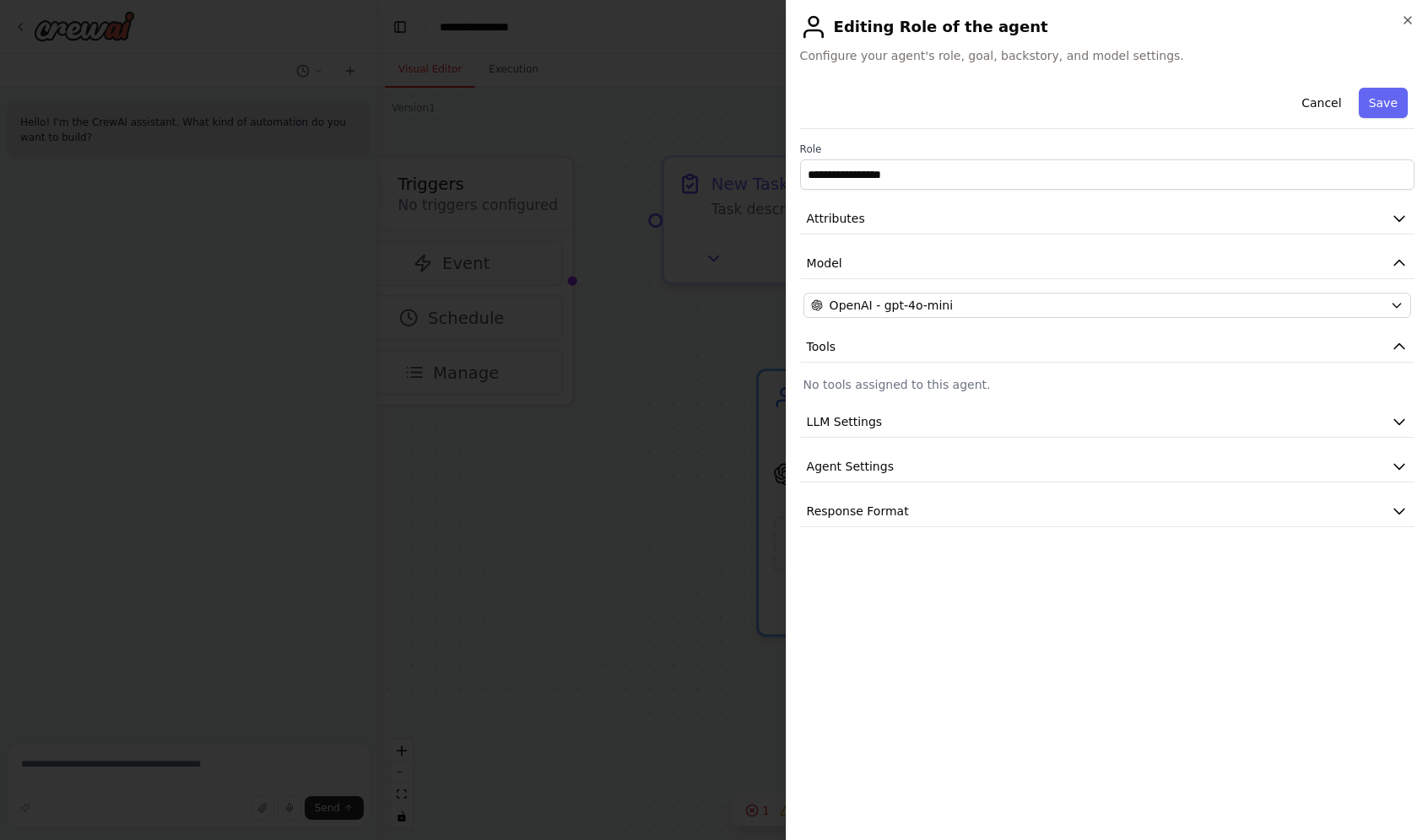
click at [918, 323] on div "**********" at bounding box center [1107, 304] width 615 height 446
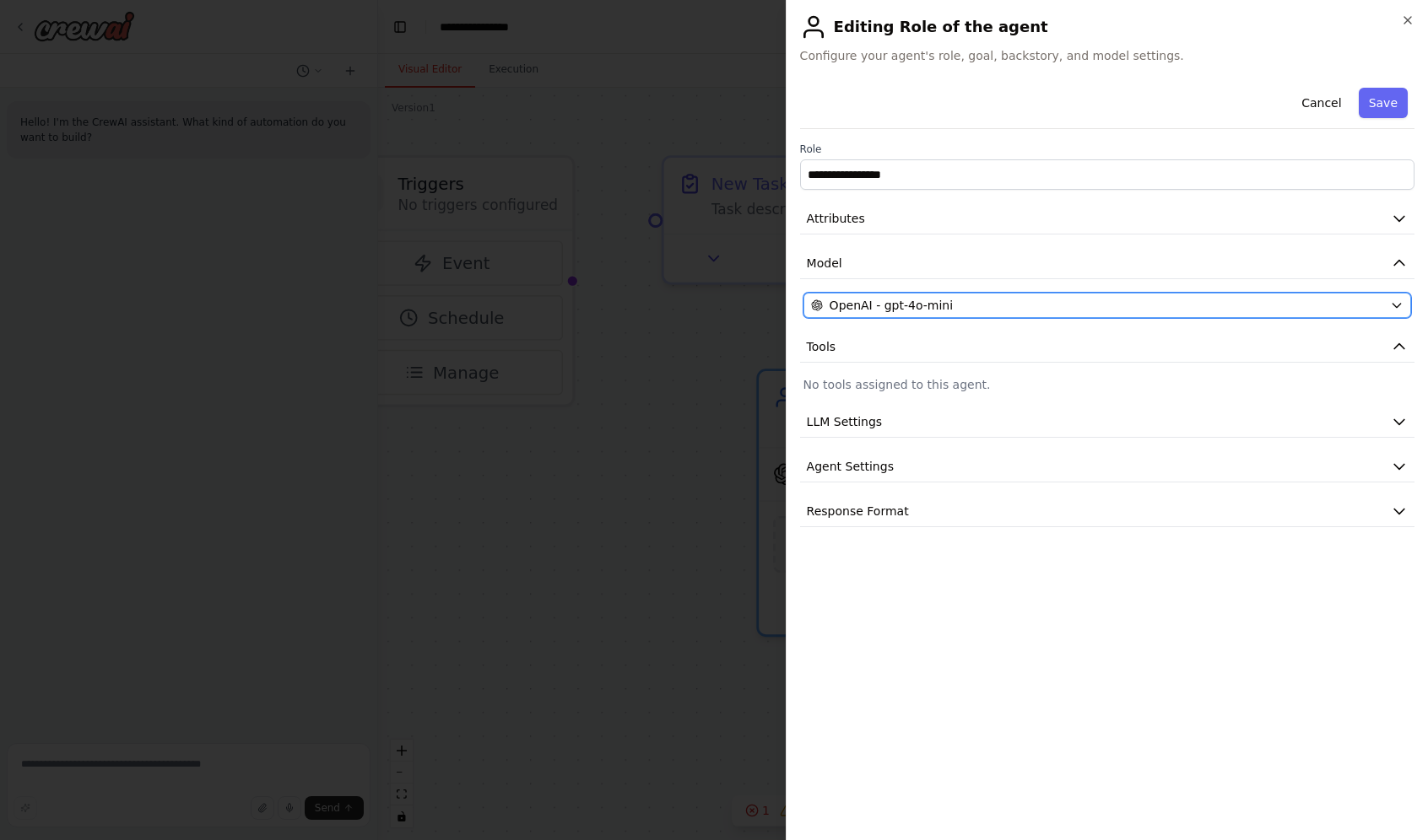
click at [919, 315] on button "OpenAI - gpt-4o-mini" at bounding box center [1107, 305] width 608 height 26
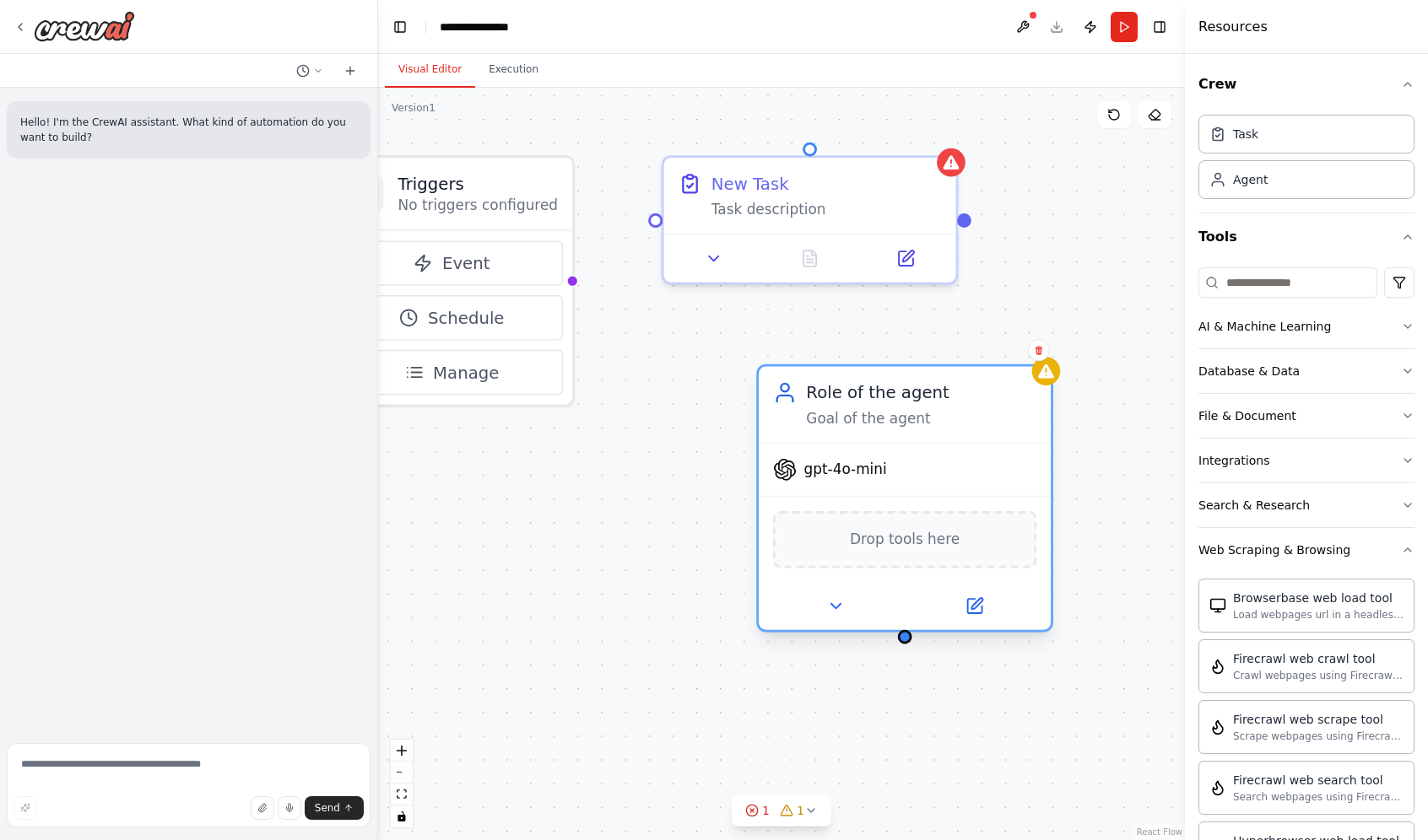
drag, startPoint x: 826, startPoint y: 438, endPoint x: 773, endPoint y: 428, distance: 53.9
click at [773, 444] on div "gpt-4o-mini" at bounding box center [904, 470] width 292 height 52
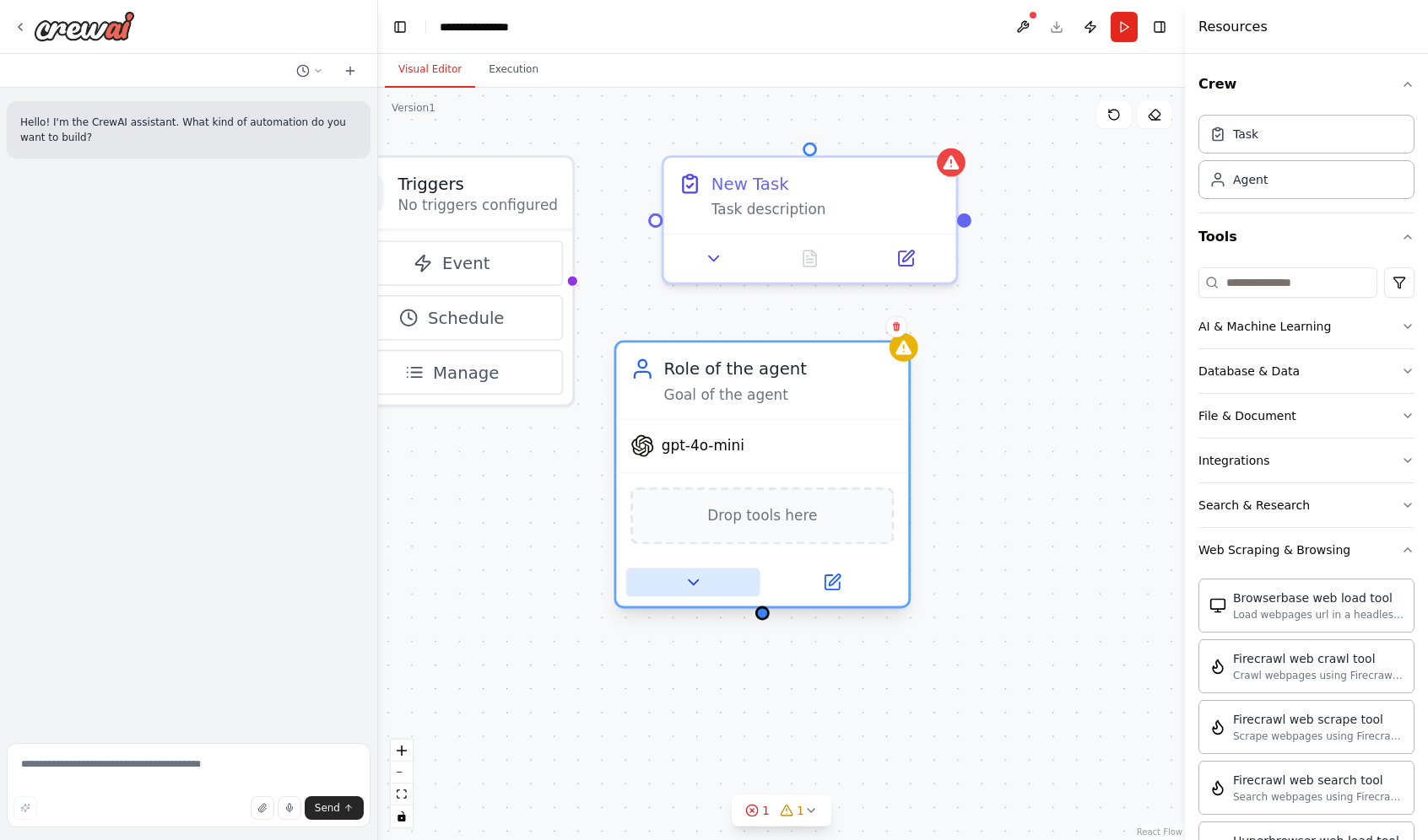
click at [676, 585] on button at bounding box center [693, 583] width 134 height 28
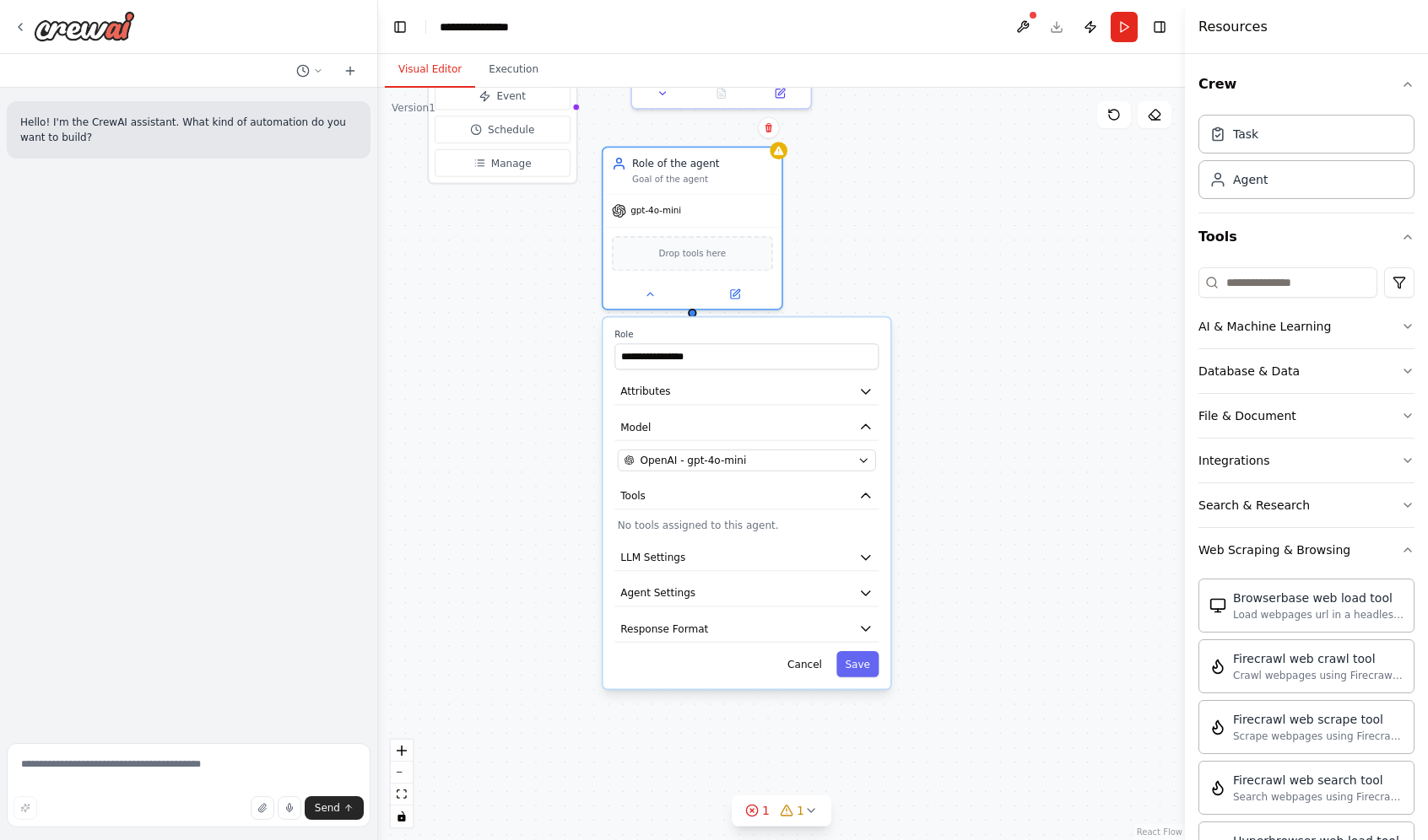
drag, startPoint x: 569, startPoint y: 597, endPoint x: 530, endPoint y: 312, distance: 287.7
click at [530, 306] on div "**********" at bounding box center [781, 464] width 807 height 753
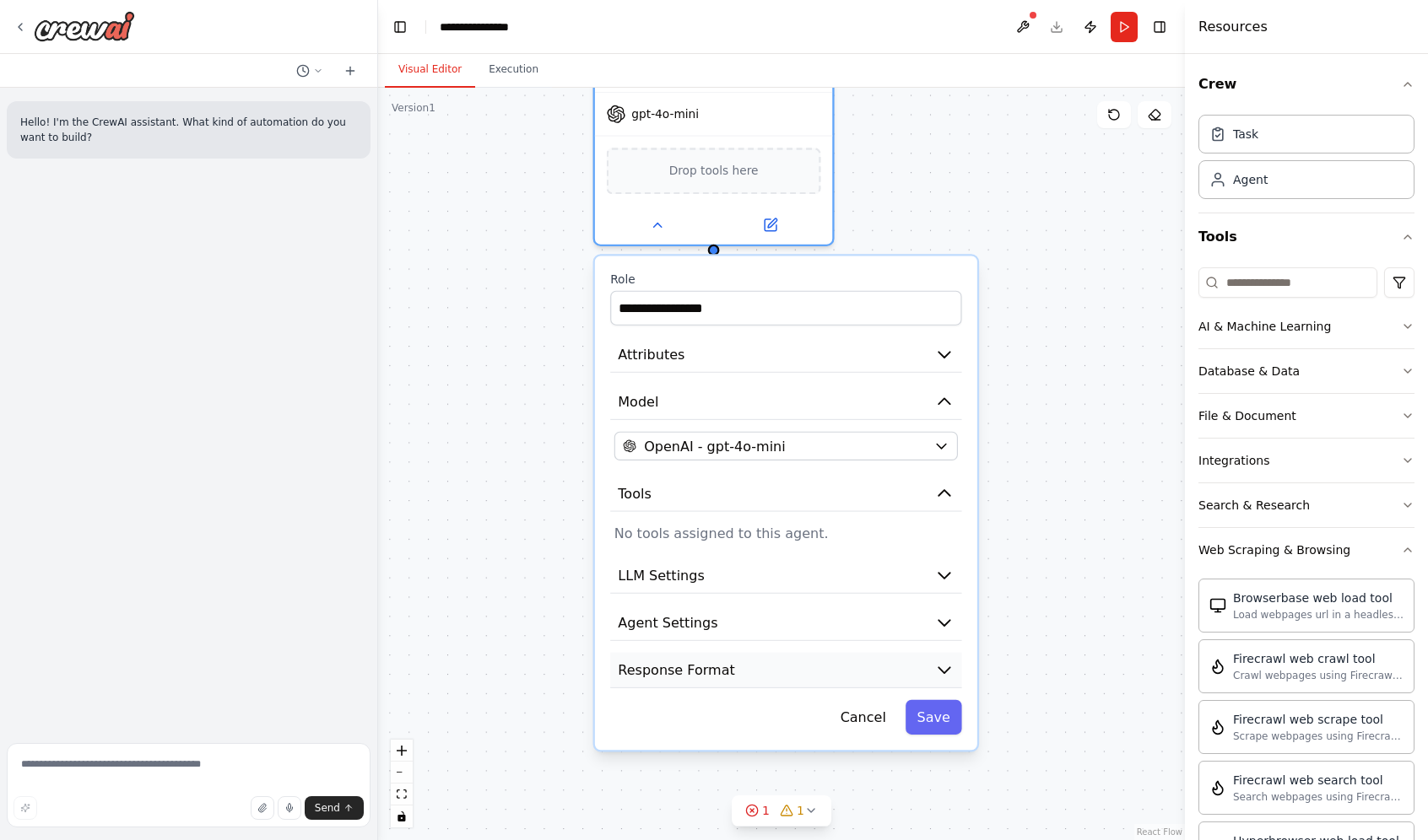
click at [738, 677] on button "Response Format" at bounding box center [785, 670] width 351 height 35
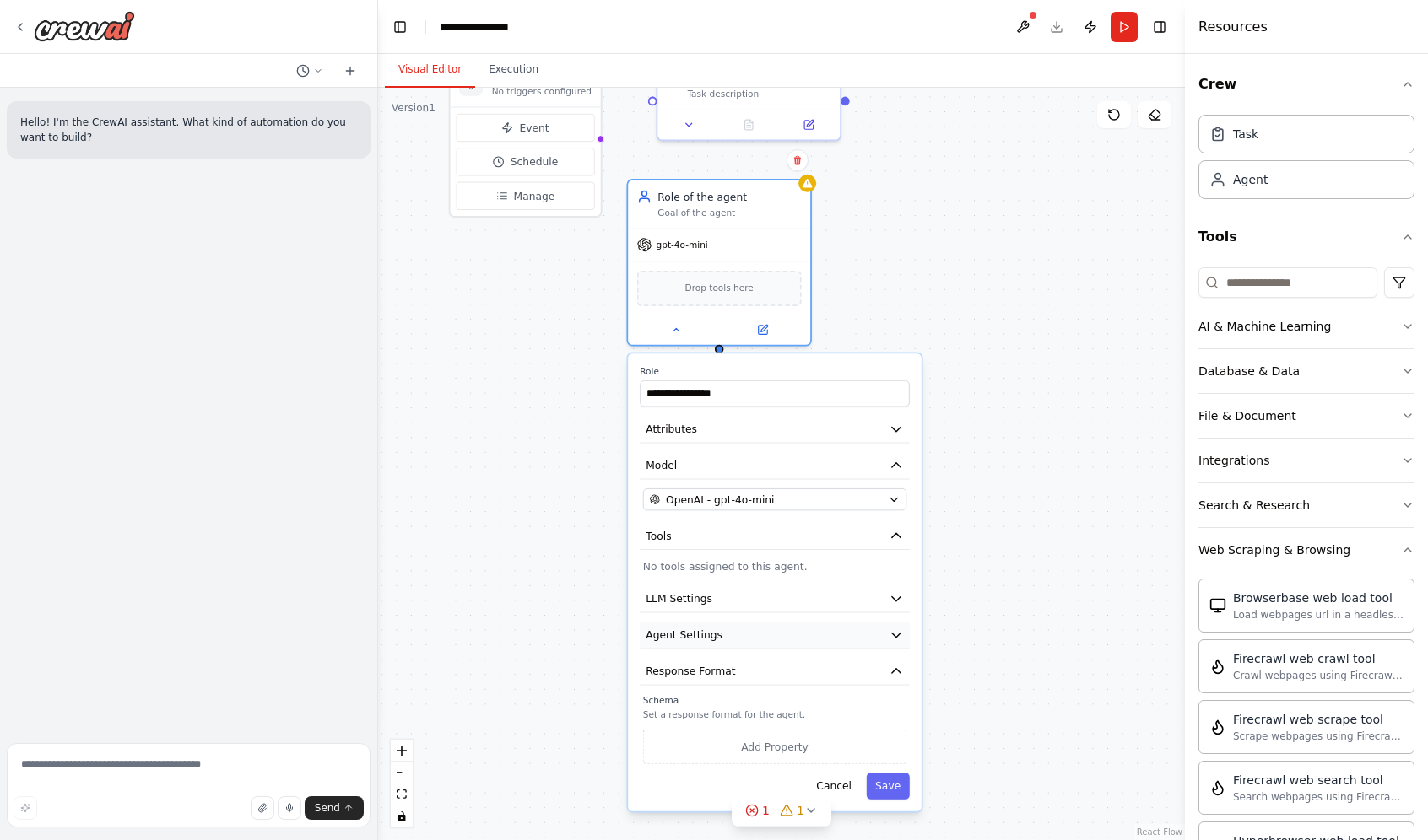
click at [725, 635] on button "Agent Settings" at bounding box center [774, 635] width 270 height 27
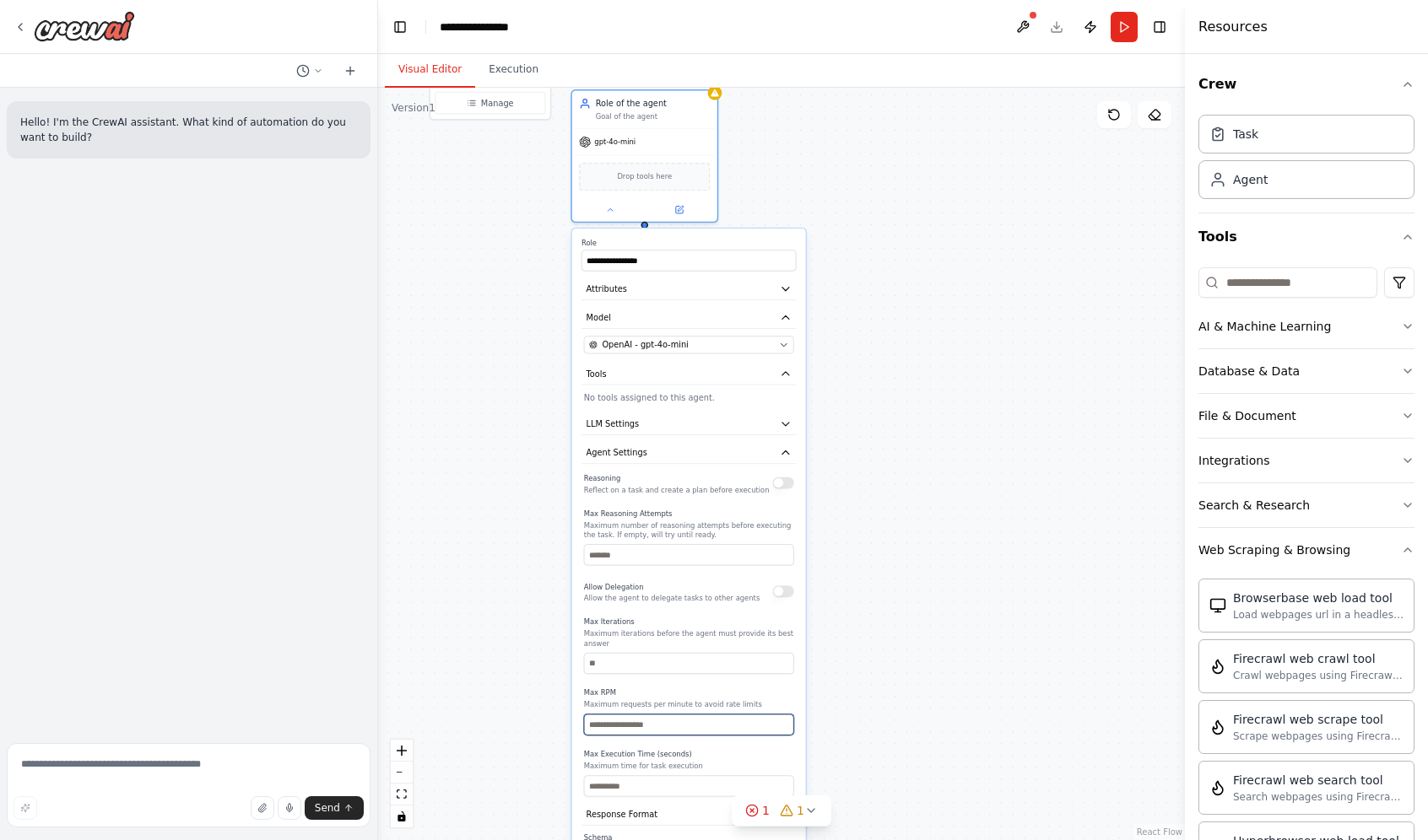
drag, startPoint x: 574, startPoint y: 669, endPoint x: 496, endPoint y: 438, distance: 243.8
click at [491, 438] on div "**********" at bounding box center [781, 464] width 807 height 753
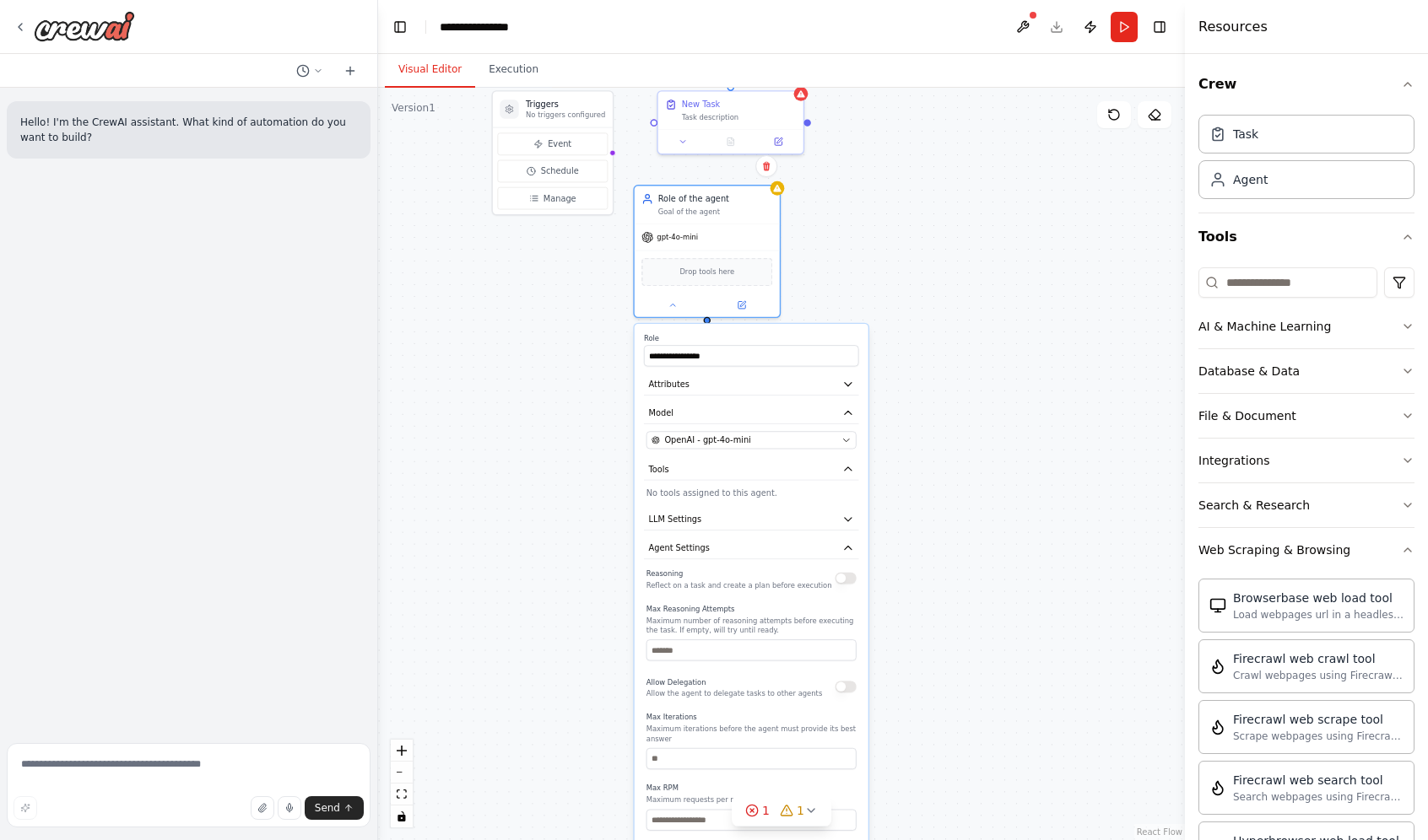
drag, startPoint x: 984, startPoint y: 543, endPoint x: 1051, endPoint y: 689, distance: 160.6
click at [1051, 689] on div "**********" at bounding box center [781, 464] width 807 height 753
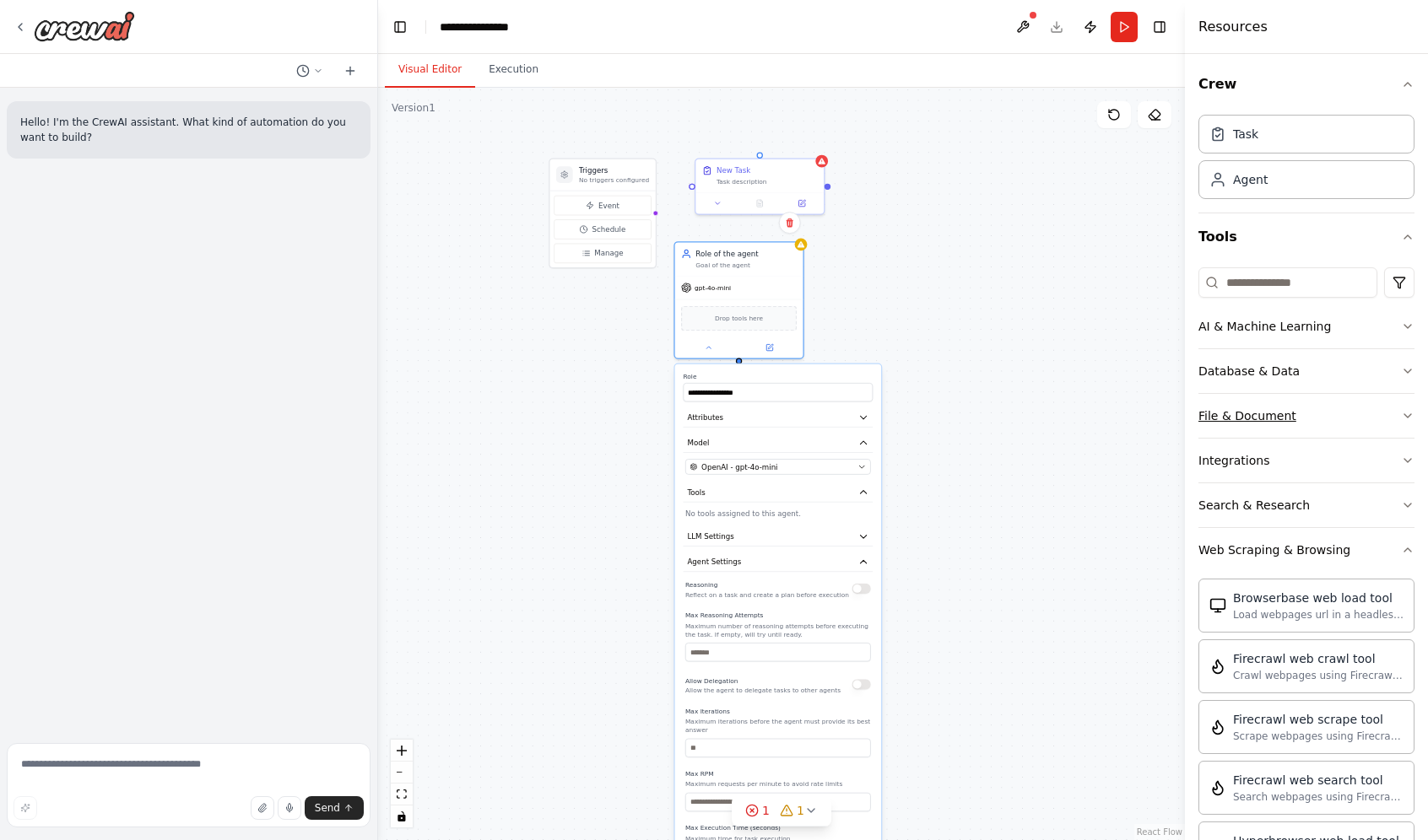
click at [1319, 421] on button "File & Document" at bounding box center [1306, 416] width 216 height 44
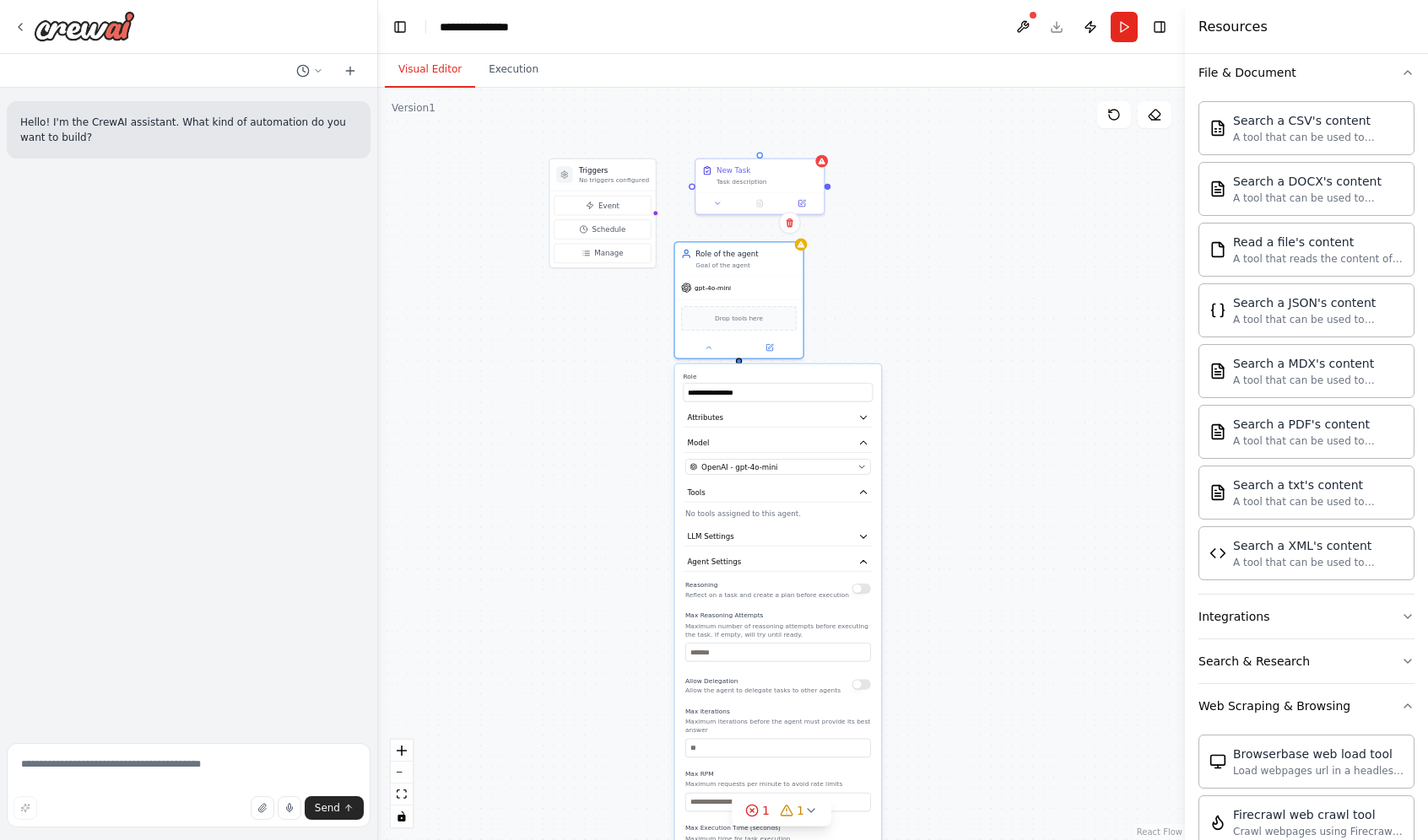
scroll to position [430, 0]
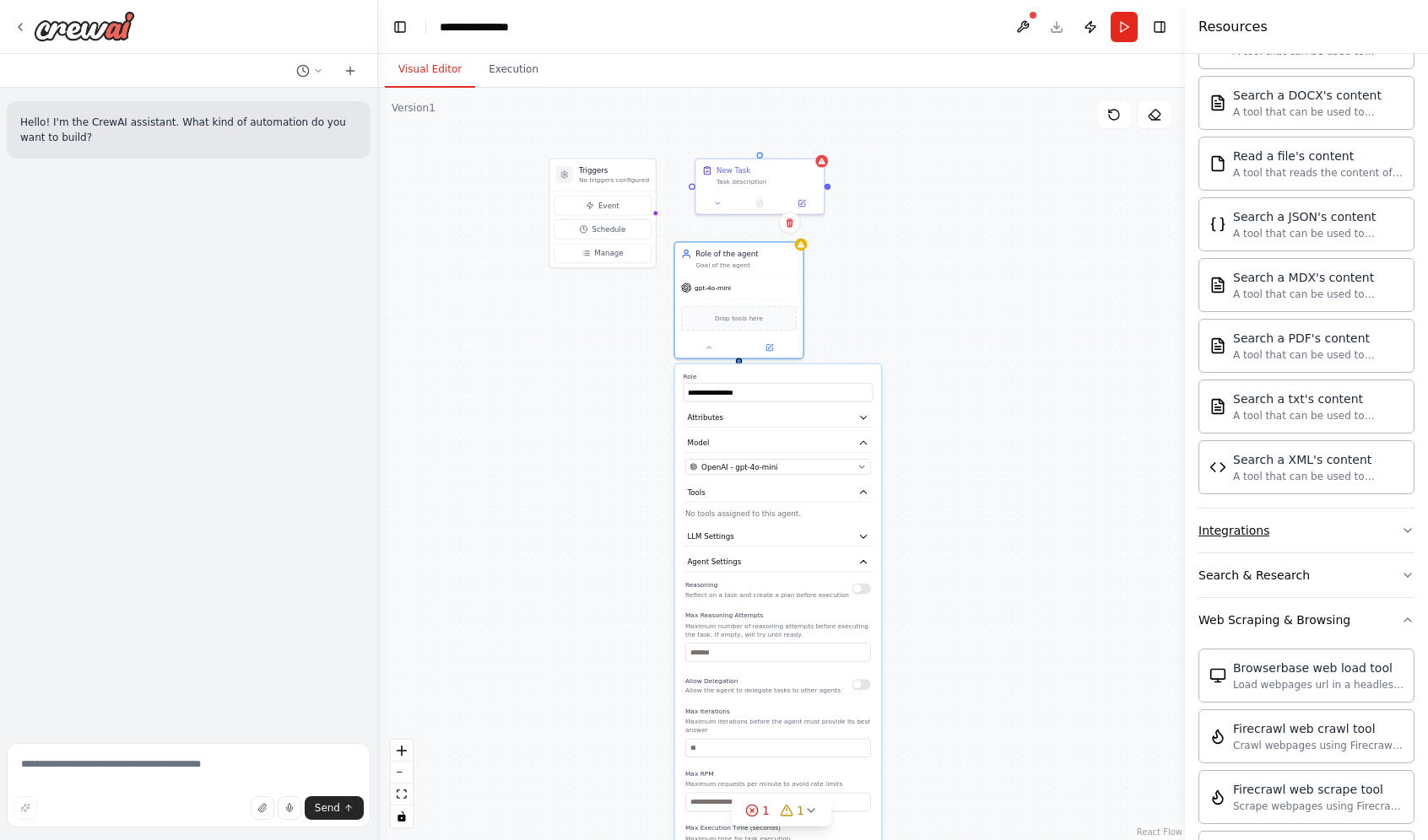
click at [1316, 533] on button "Integrations" at bounding box center [1306, 530] width 216 height 44
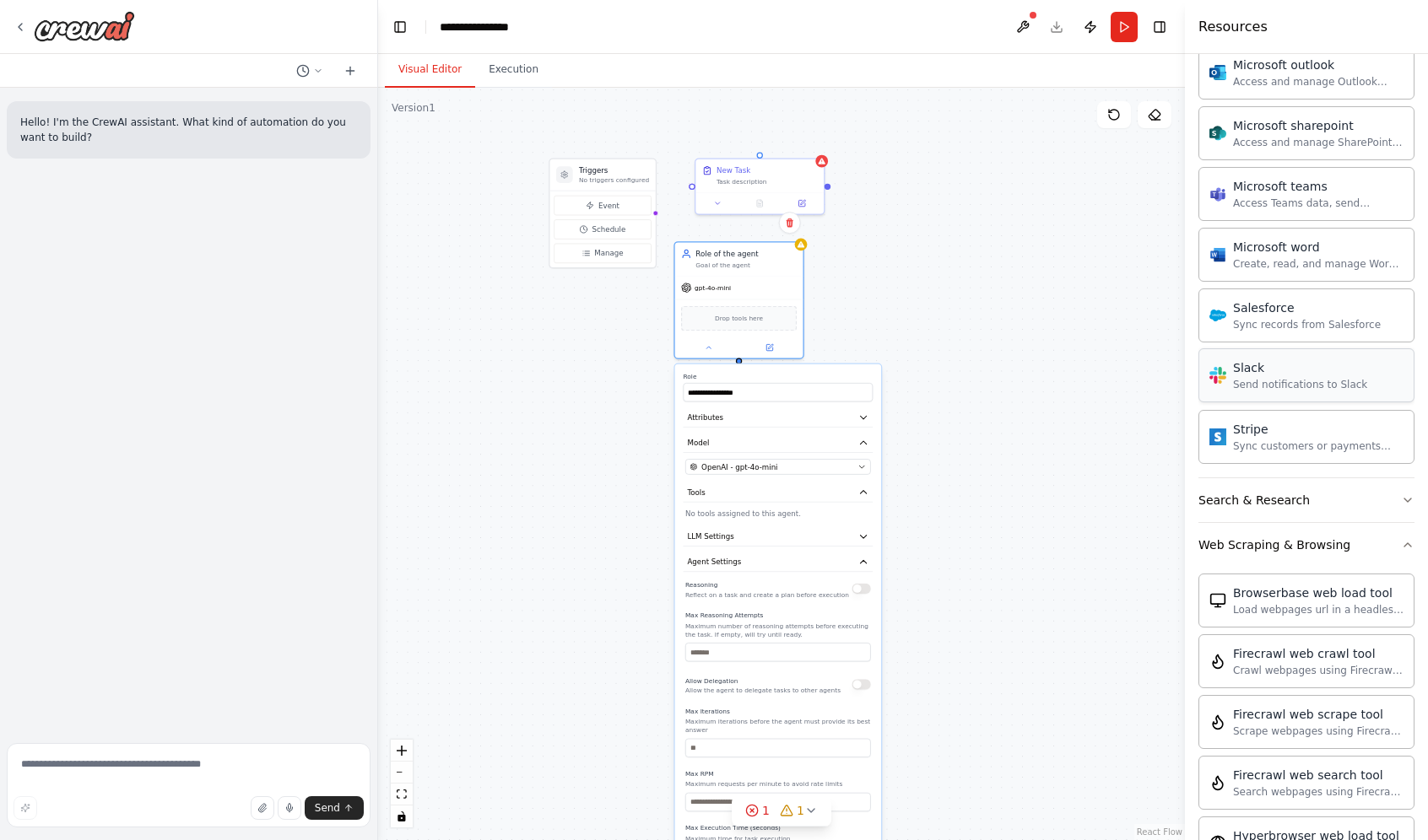
scroll to position [1428, 0]
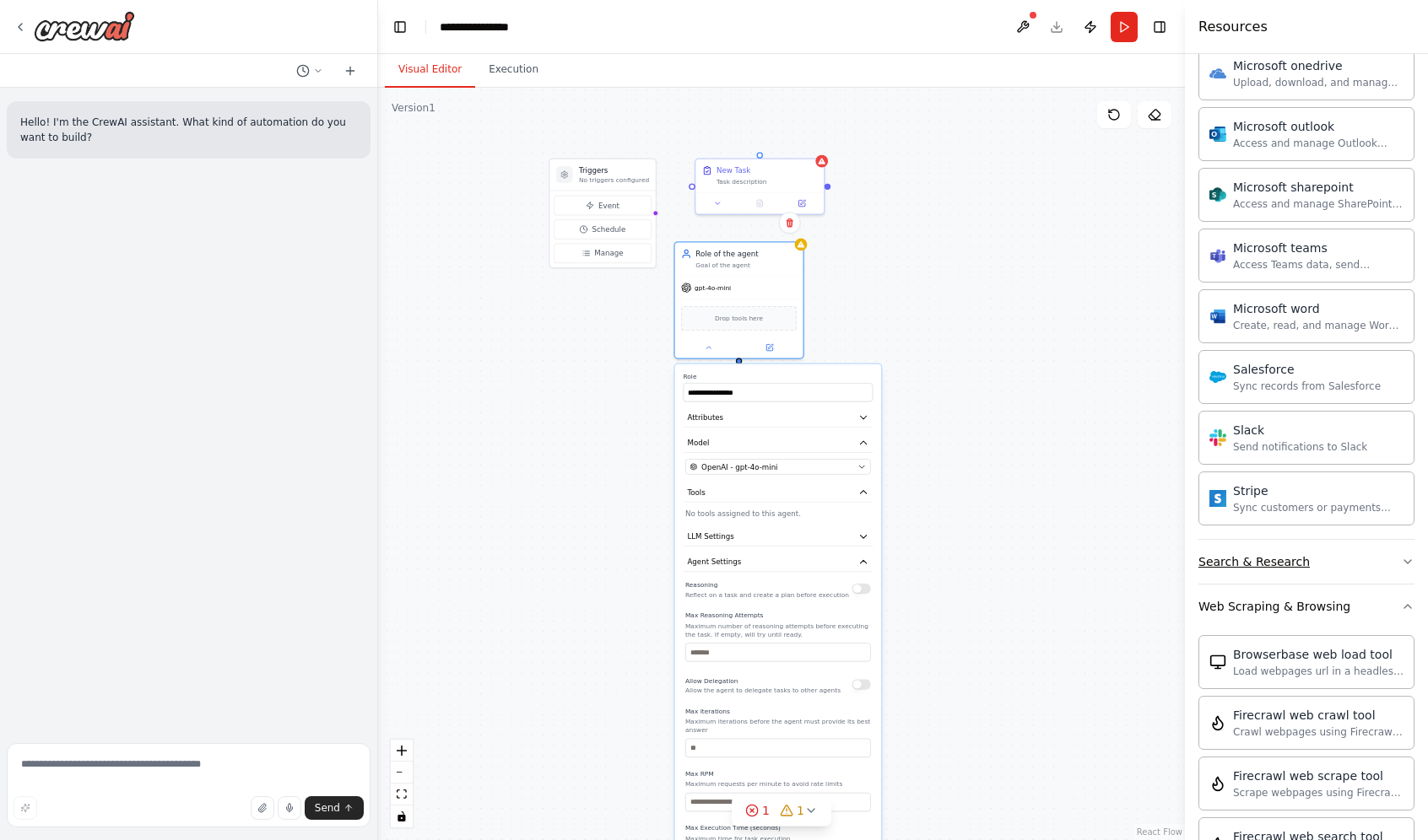
click at [1324, 562] on button "Search & Research" at bounding box center [1306, 562] width 216 height 44
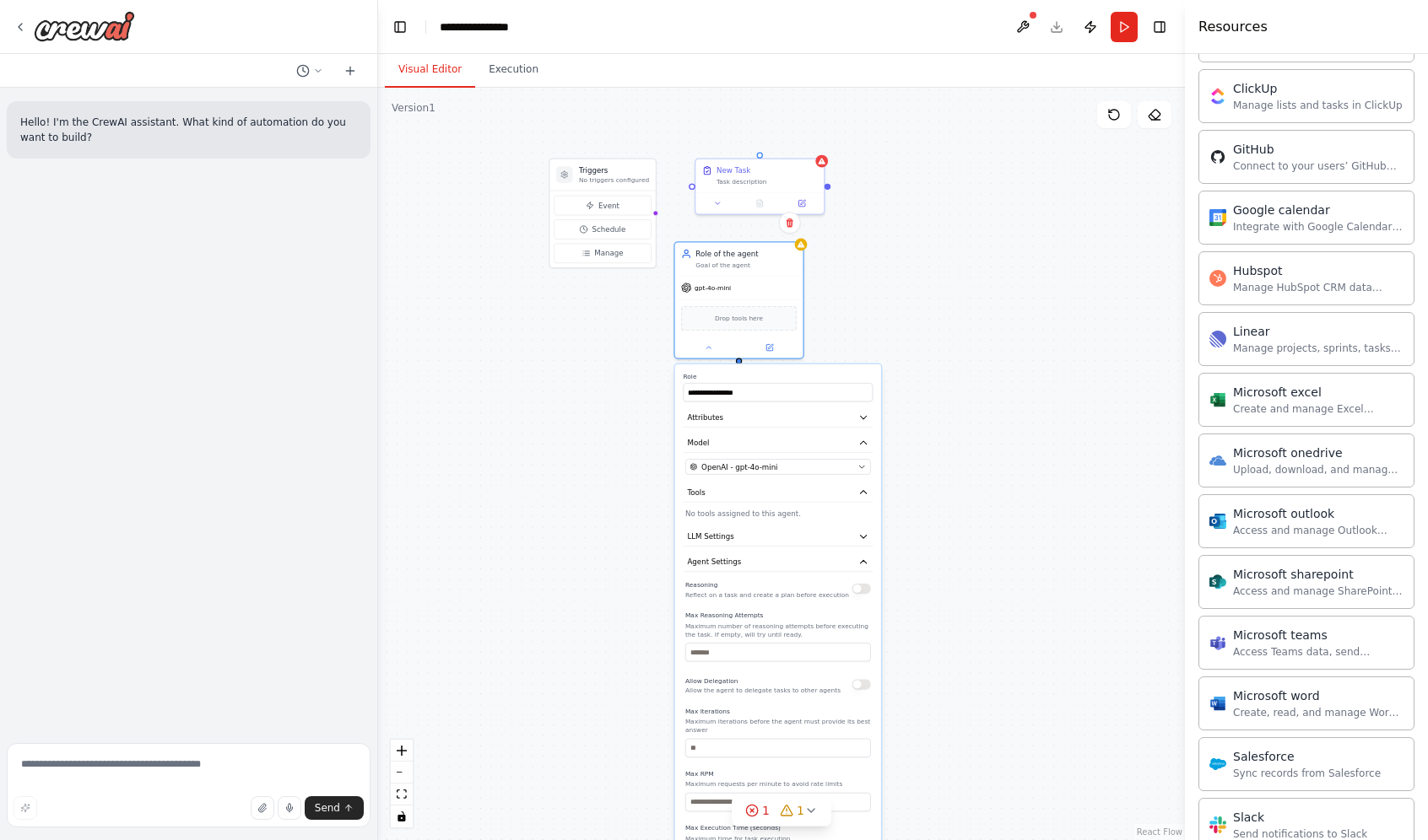
scroll to position [1192, 0]
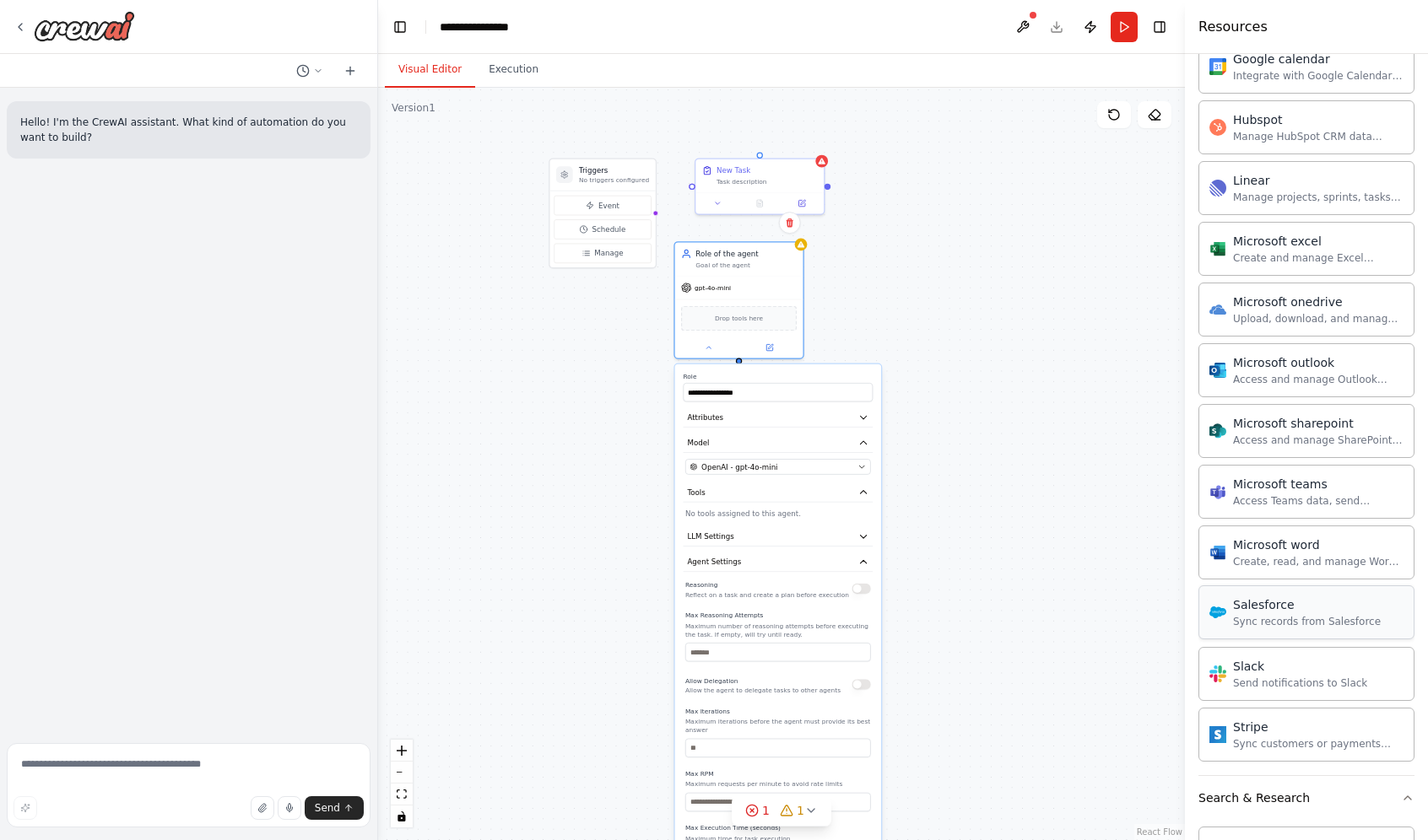
click at [1296, 606] on div "Salesforce" at bounding box center [1307, 605] width 148 height 17
click at [1276, 609] on div "Salesforce" at bounding box center [1307, 605] width 148 height 17
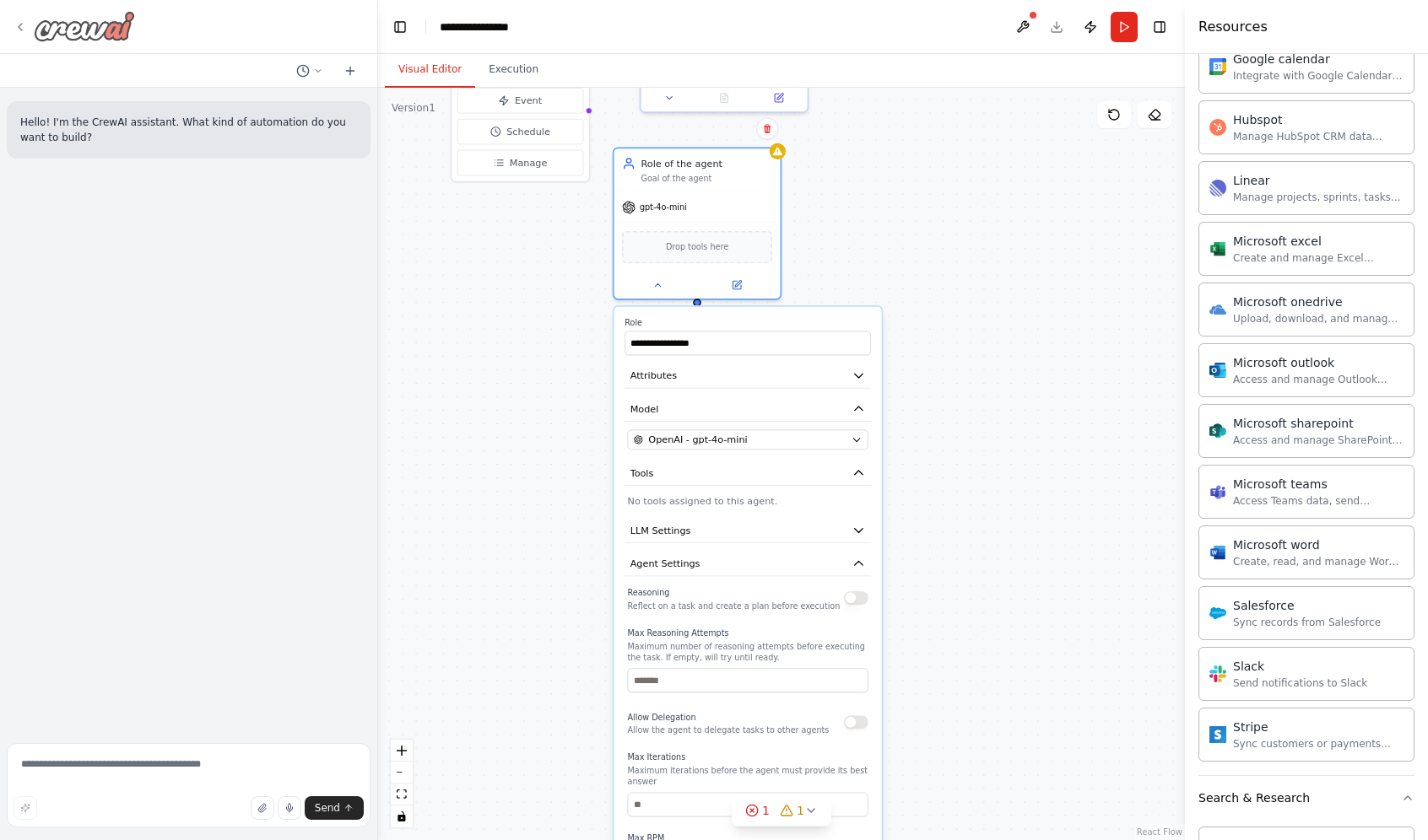
click at [53, 21] on img at bounding box center [84, 27] width 101 height 30
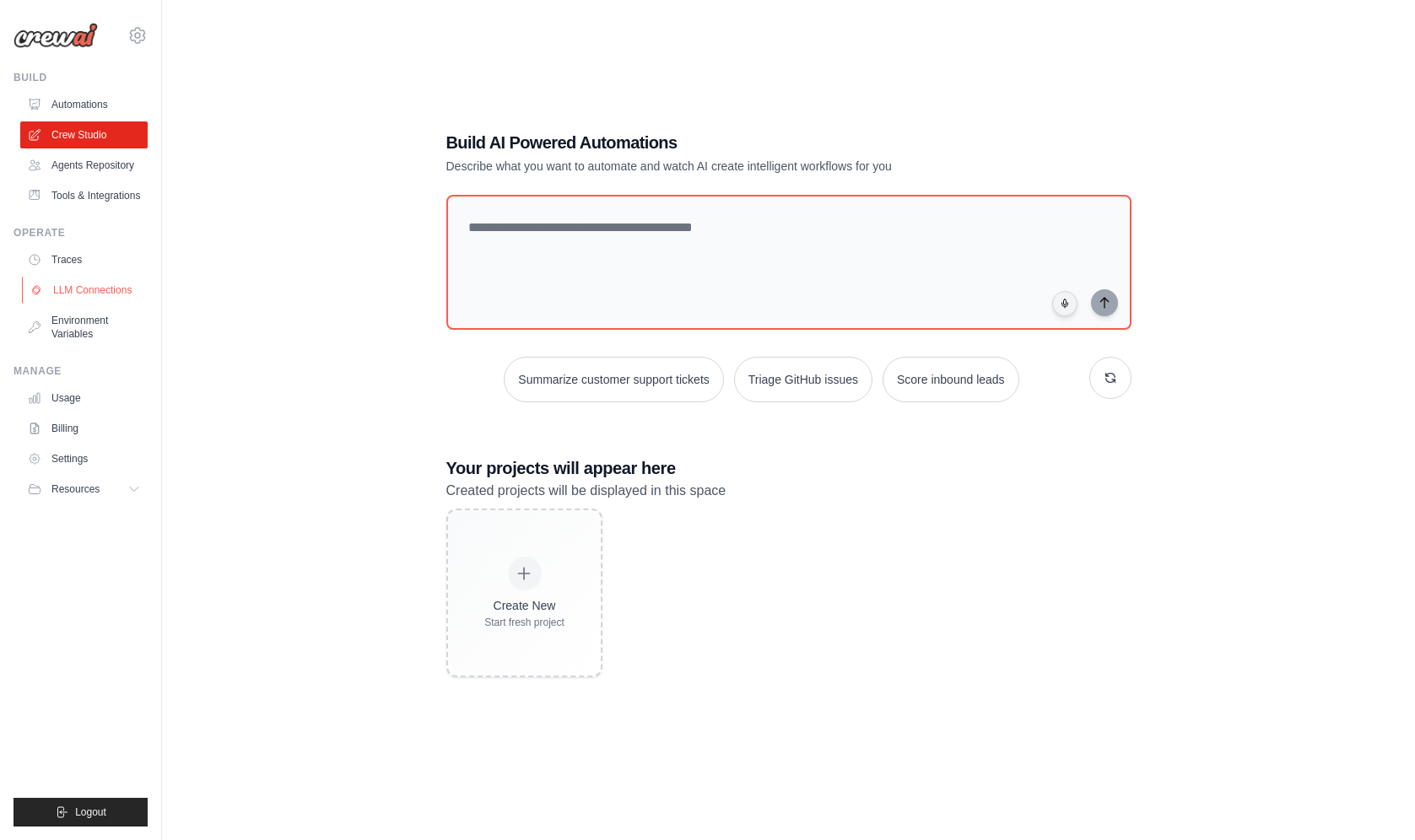
click at [112, 304] on link "LLM Connections" at bounding box center [85, 290] width 128 height 27
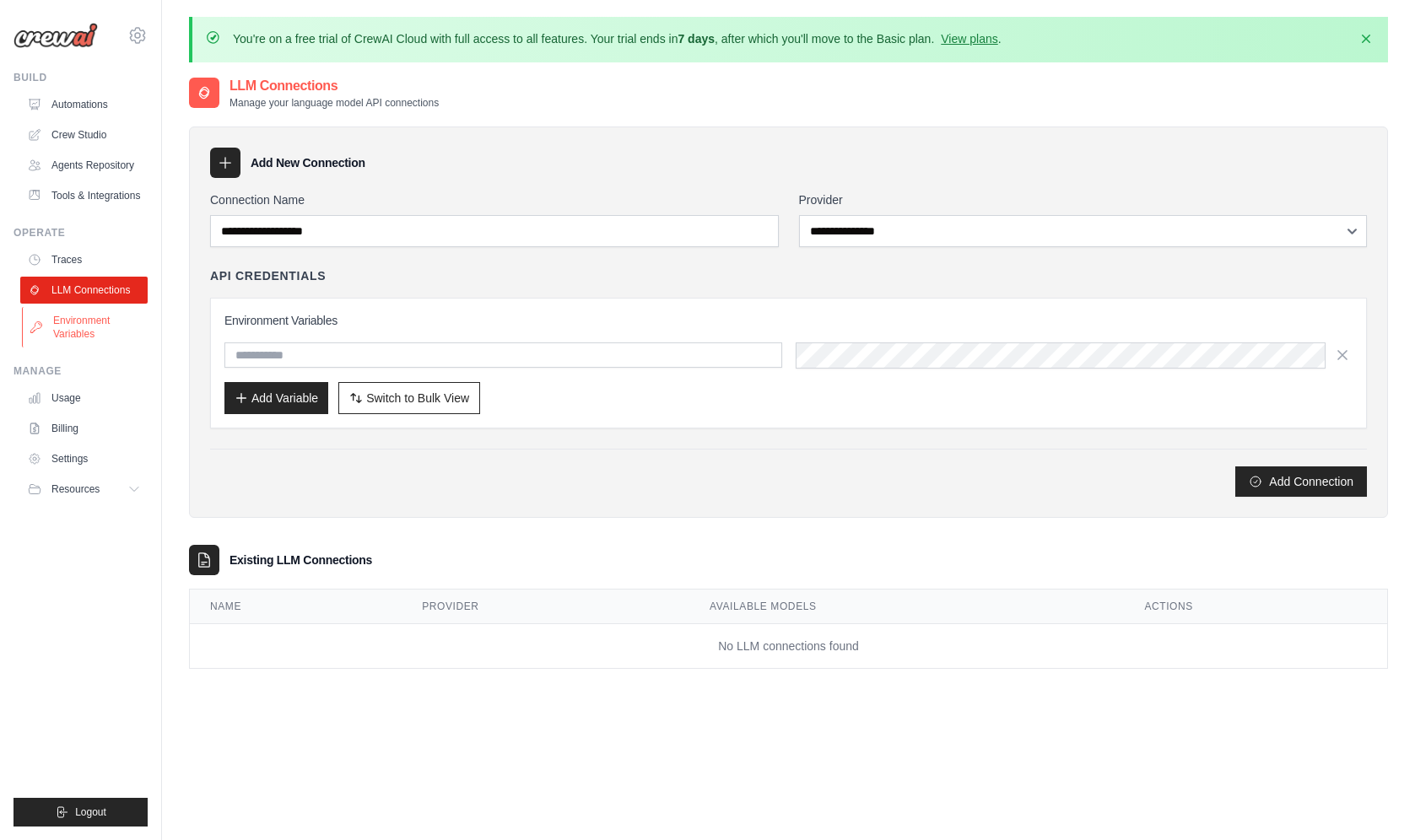
click at [109, 337] on link "Environment Variables" at bounding box center [85, 327] width 128 height 41
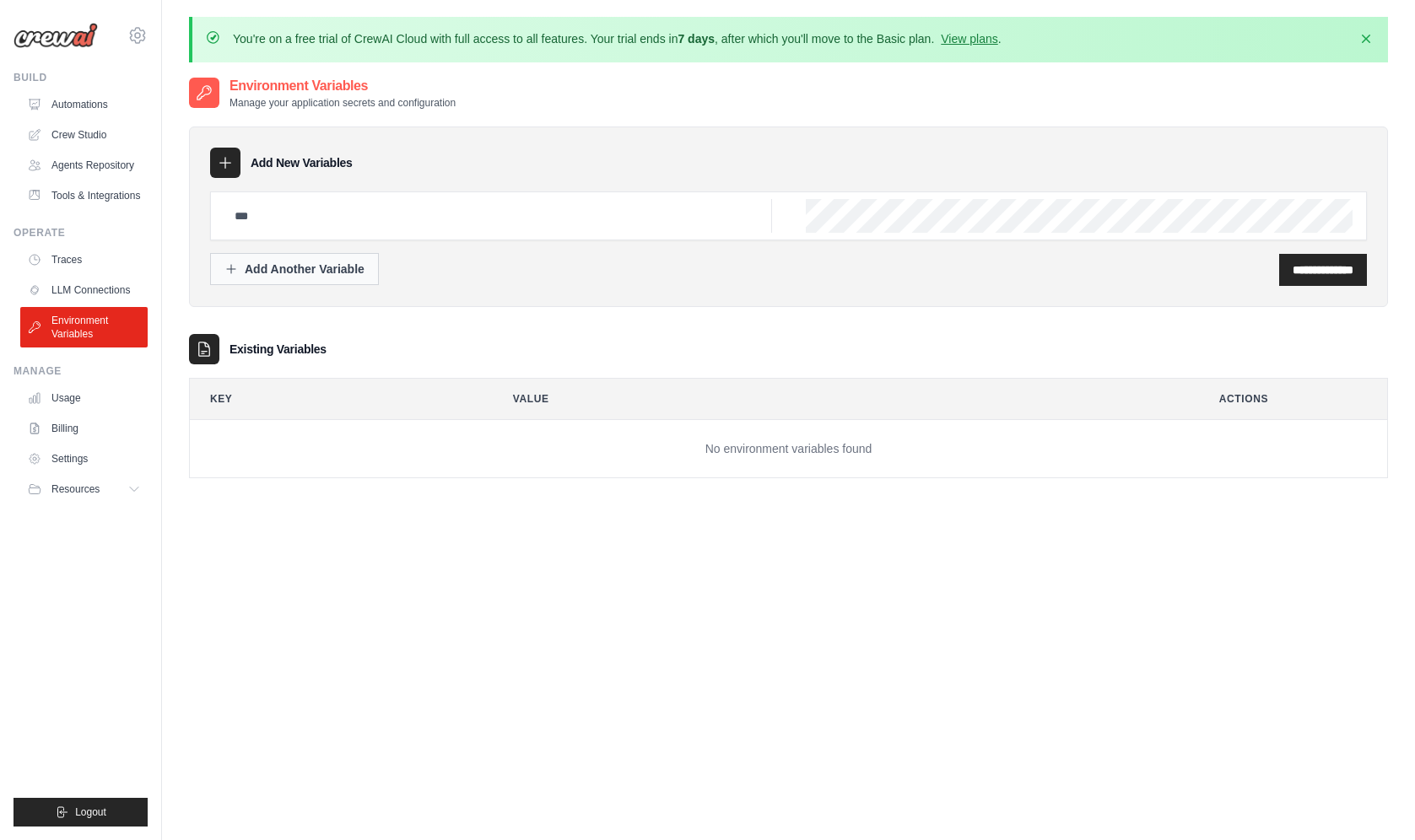
click at [346, 279] on button "Add Another Variable" at bounding box center [295, 269] width 169 height 32
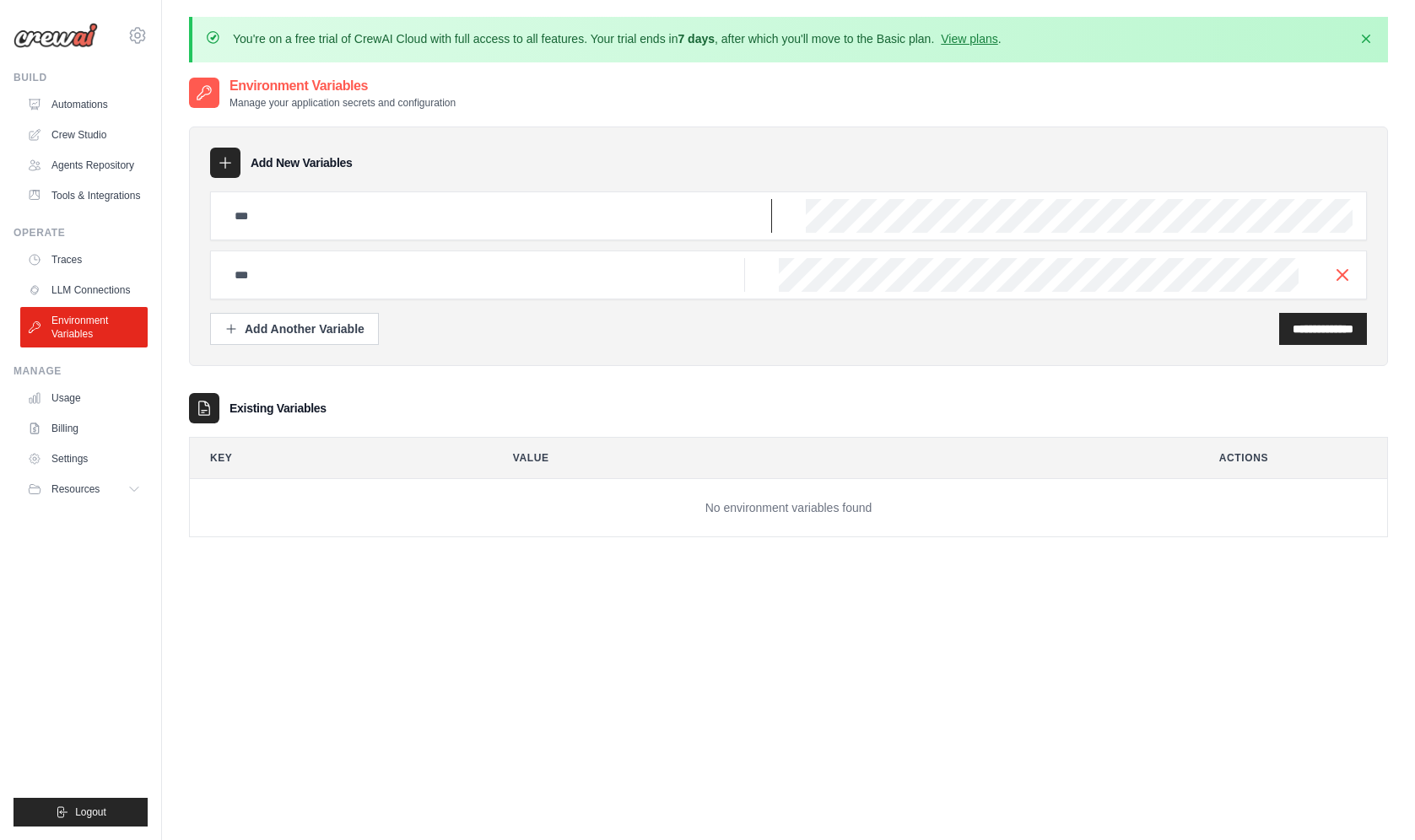
click at [350, 210] on input "text" at bounding box center [498, 216] width 547 height 34
click at [877, 243] on div at bounding box center [789, 245] width 1157 height 108
click at [621, 282] on input "text" at bounding box center [485, 276] width 521 height 34
drag, startPoint x: 457, startPoint y: 288, endPoint x: 437, endPoint y: 314, distance: 32.8
click at [455, 290] on input "text" at bounding box center [485, 276] width 521 height 34
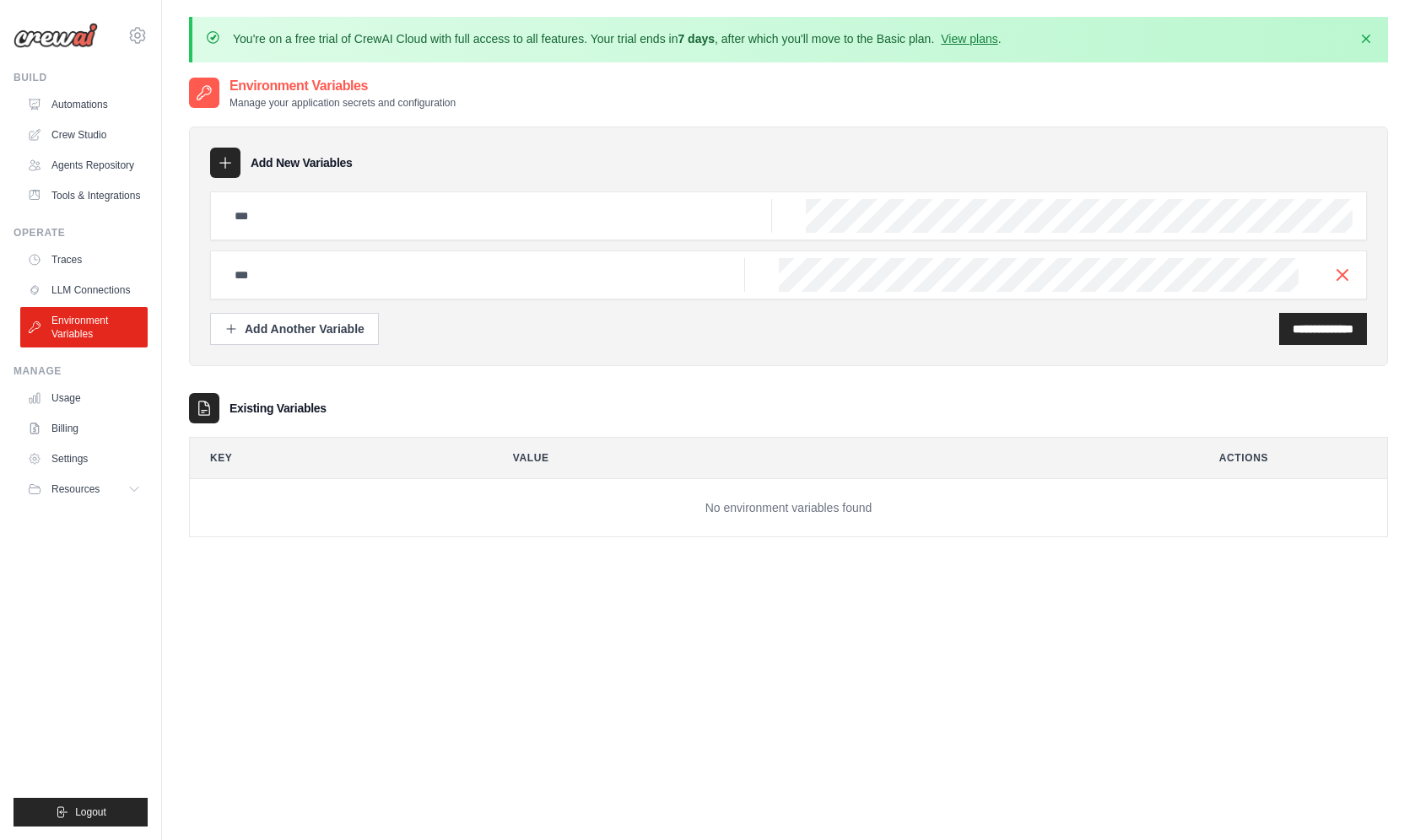
click at [302, 403] on h3 "Existing Variables" at bounding box center [278, 408] width 97 height 17
click at [301, 451] on th "Key" at bounding box center [334, 457] width 290 height 41
click at [271, 503] on td "No environment variables found" at bounding box center [788, 508] width 1197 height 58
click at [711, 522] on td "No environment variables found" at bounding box center [788, 508] width 1197 height 58
click at [83, 428] on link "Billing" at bounding box center [85, 428] width 128 height 27
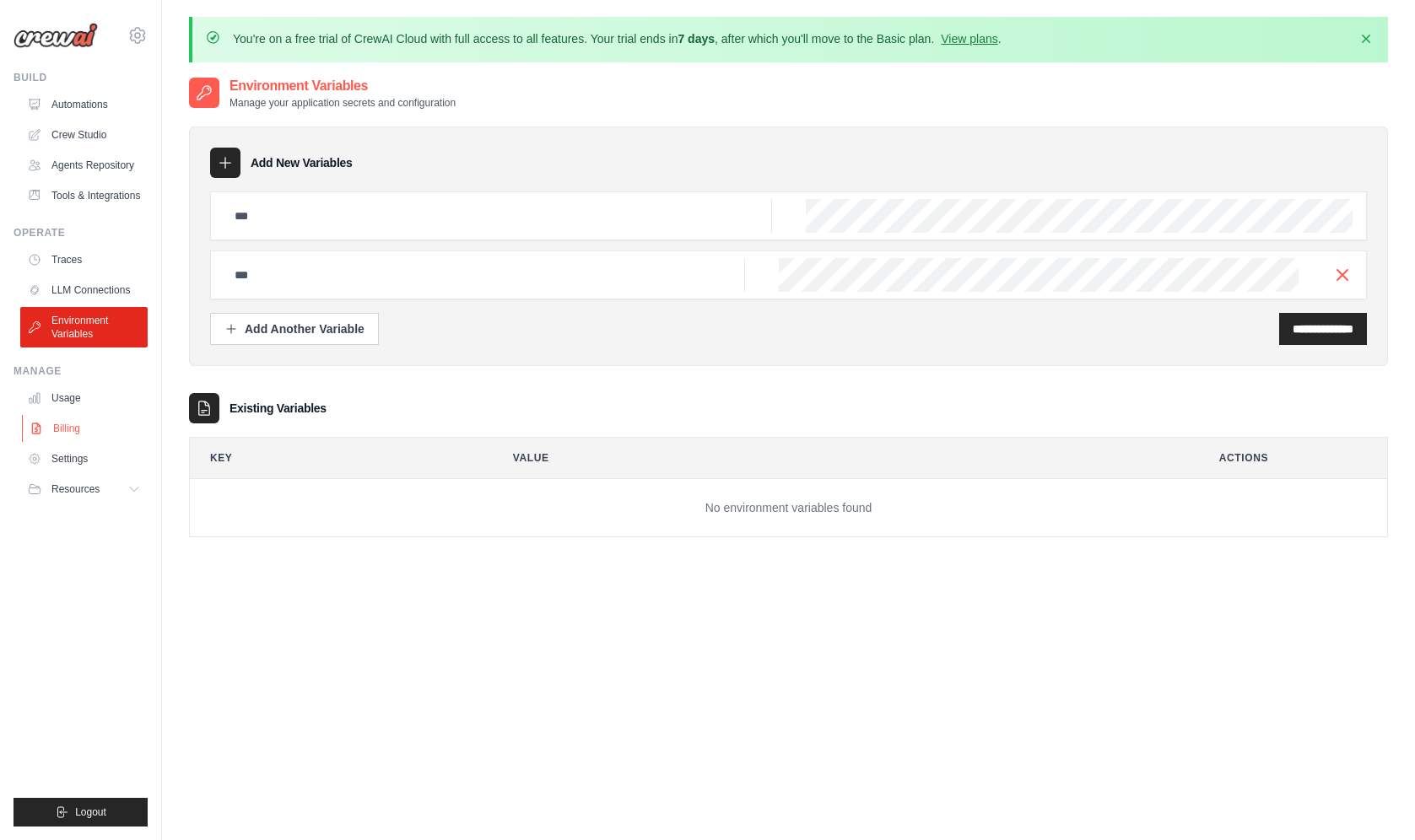
click at [80, 437] on link "Billing" at bounding box center [85, 428] width 128 height 27
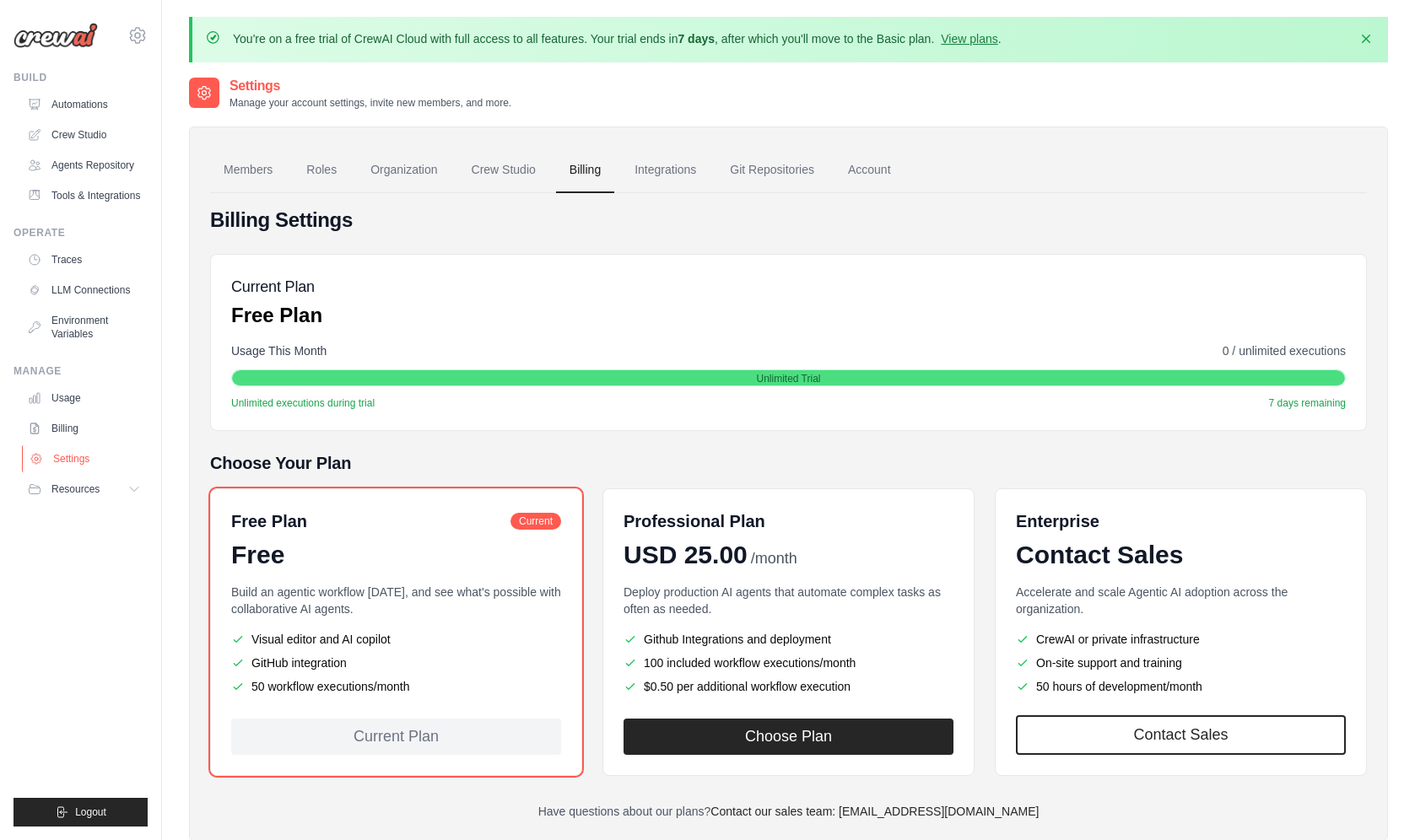
click at [79, 465] on link "Settings" at bounding box center [85, 458] width 128 height 27
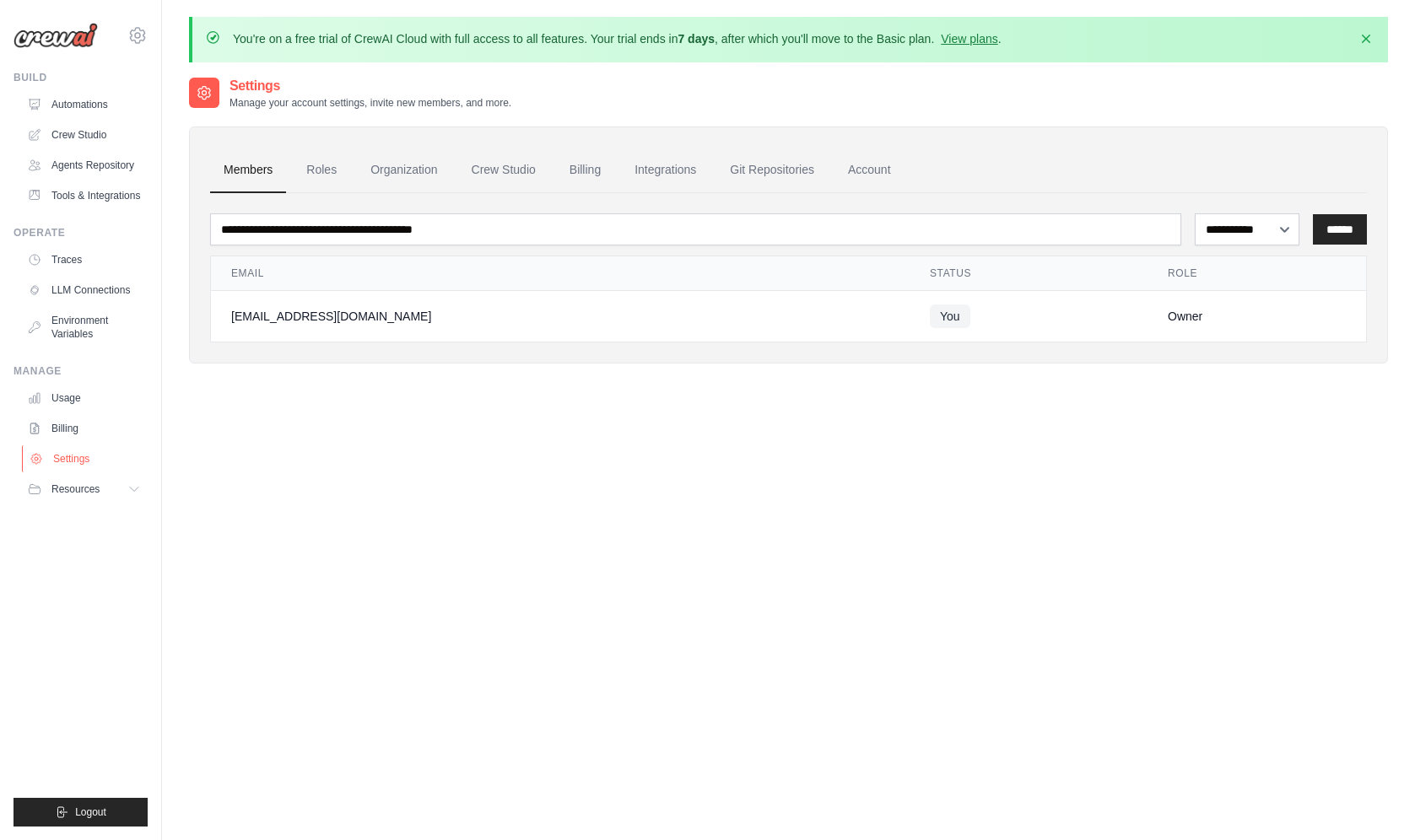
click at [79, 469] on link "Settings" at bounding box center [85, 458] width 128 height 27
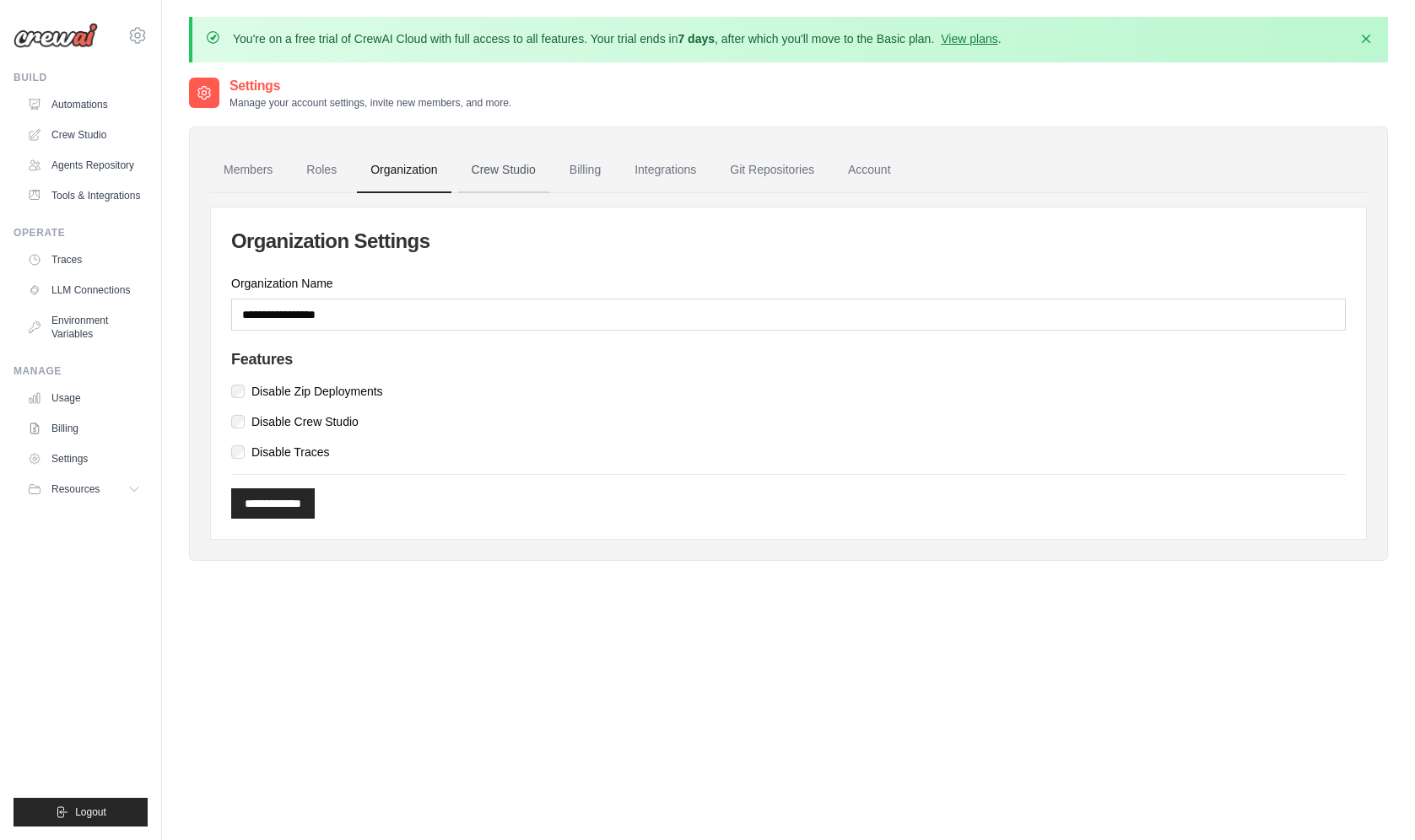
click at [509, 174] on link "Crew Studio" at bounding box center [504, 170] width 91 height 45
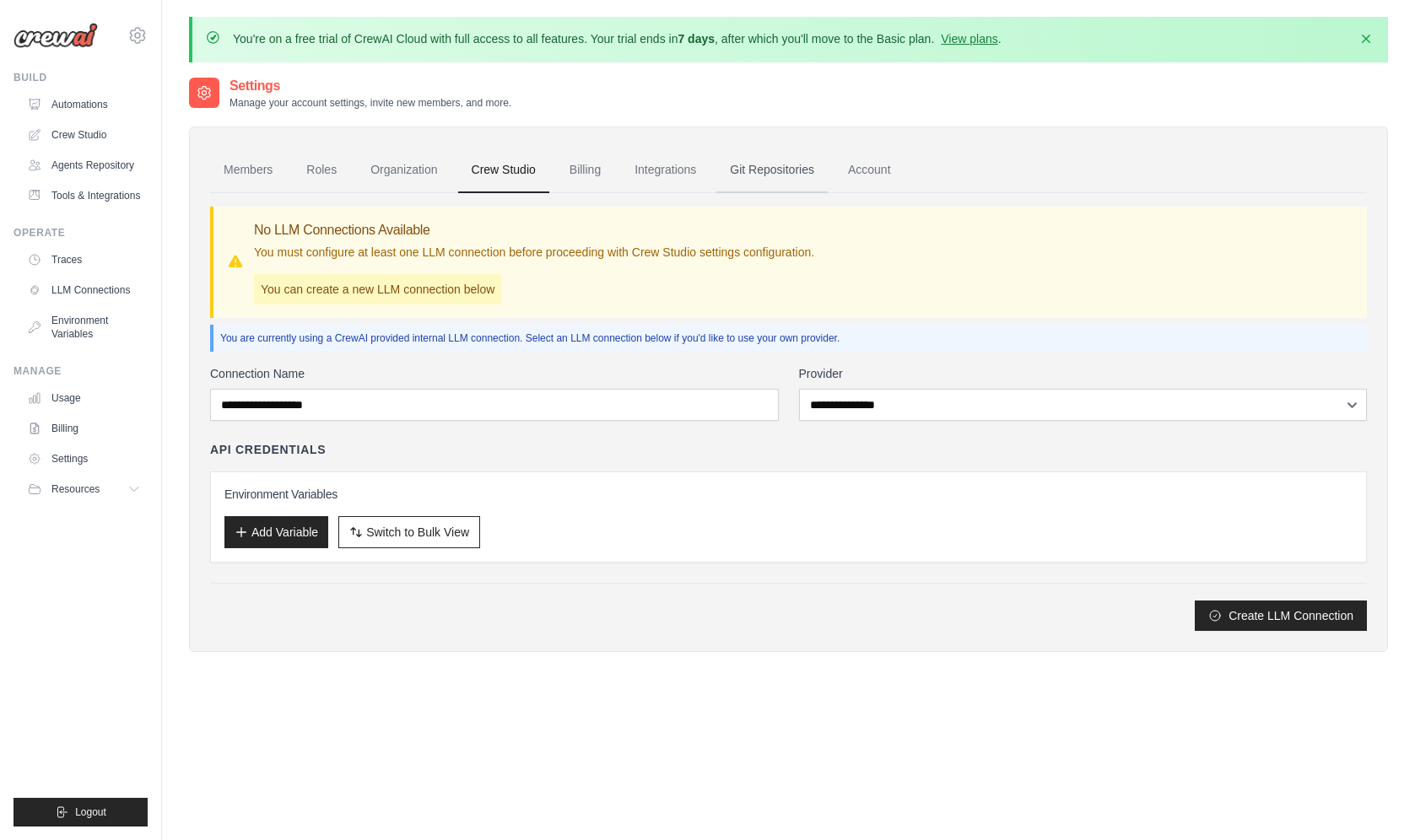
click at [790, 170] on link "Git Repositories" at bounding box center [772, 170] width 112 height 45
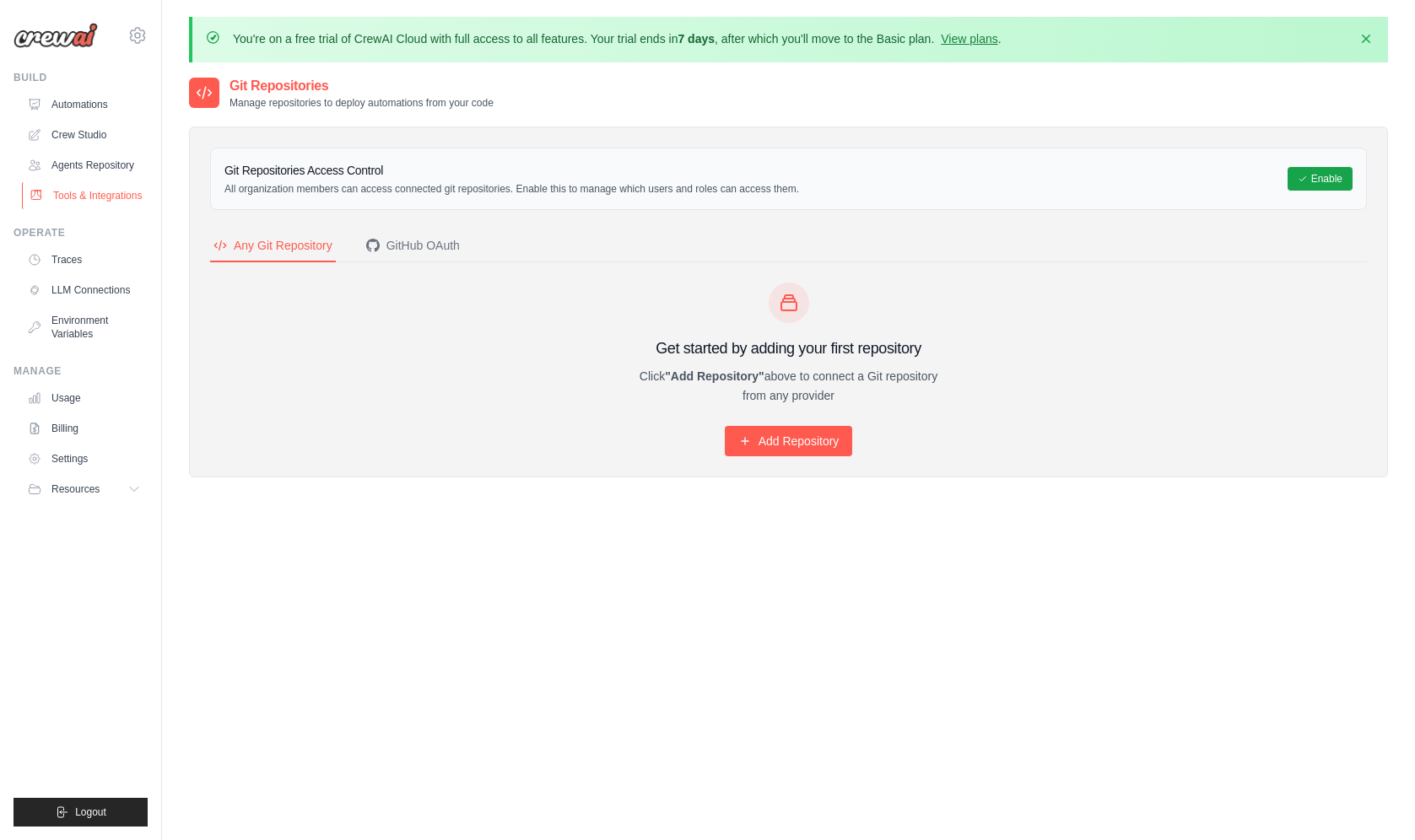
click at [97, 209] on link "Tools & Integrations" at bounding box center [85, 195] width 128 height 27
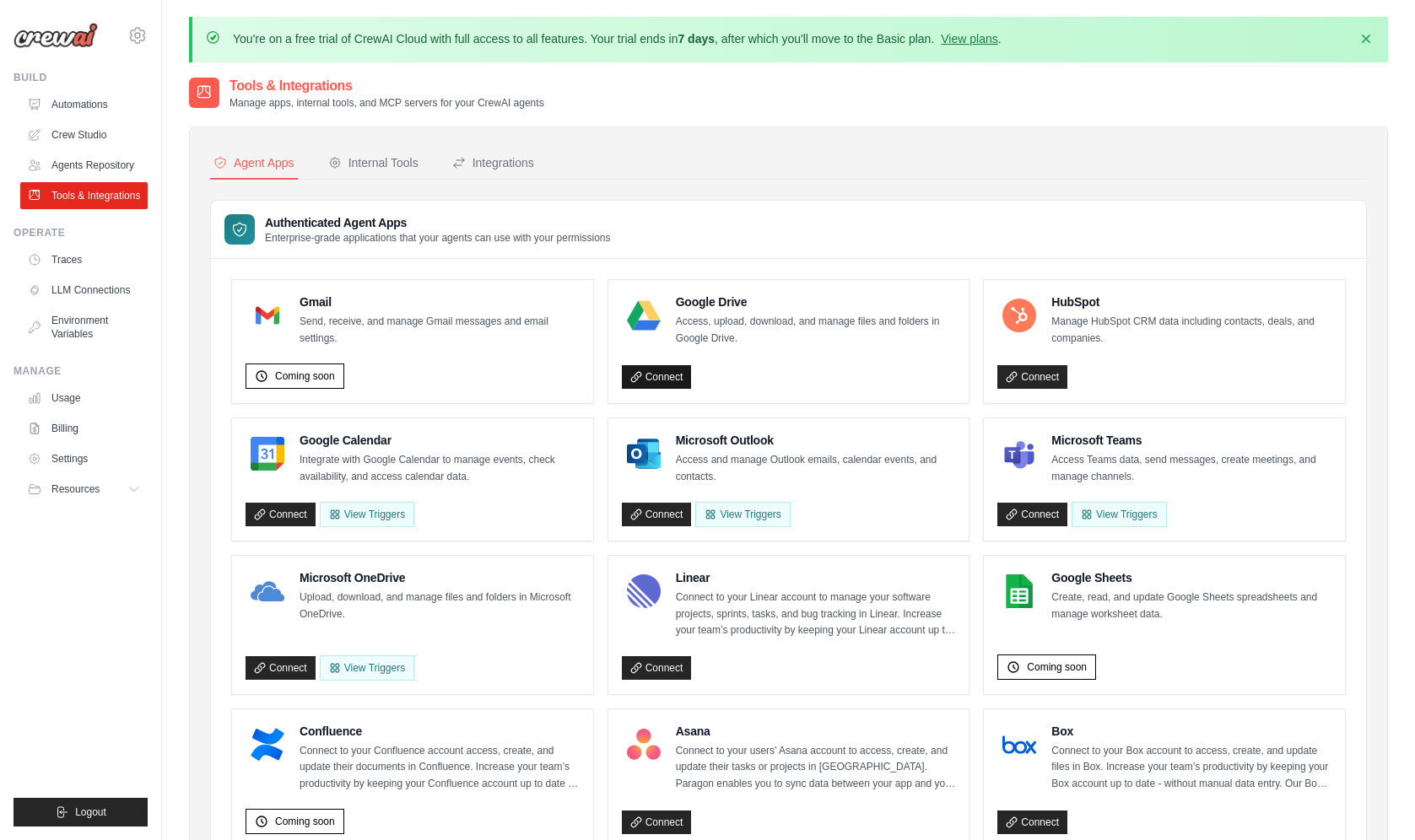
click at [670, 376] on link "Connect" at bounding box center [657, 377] width 70 height 24
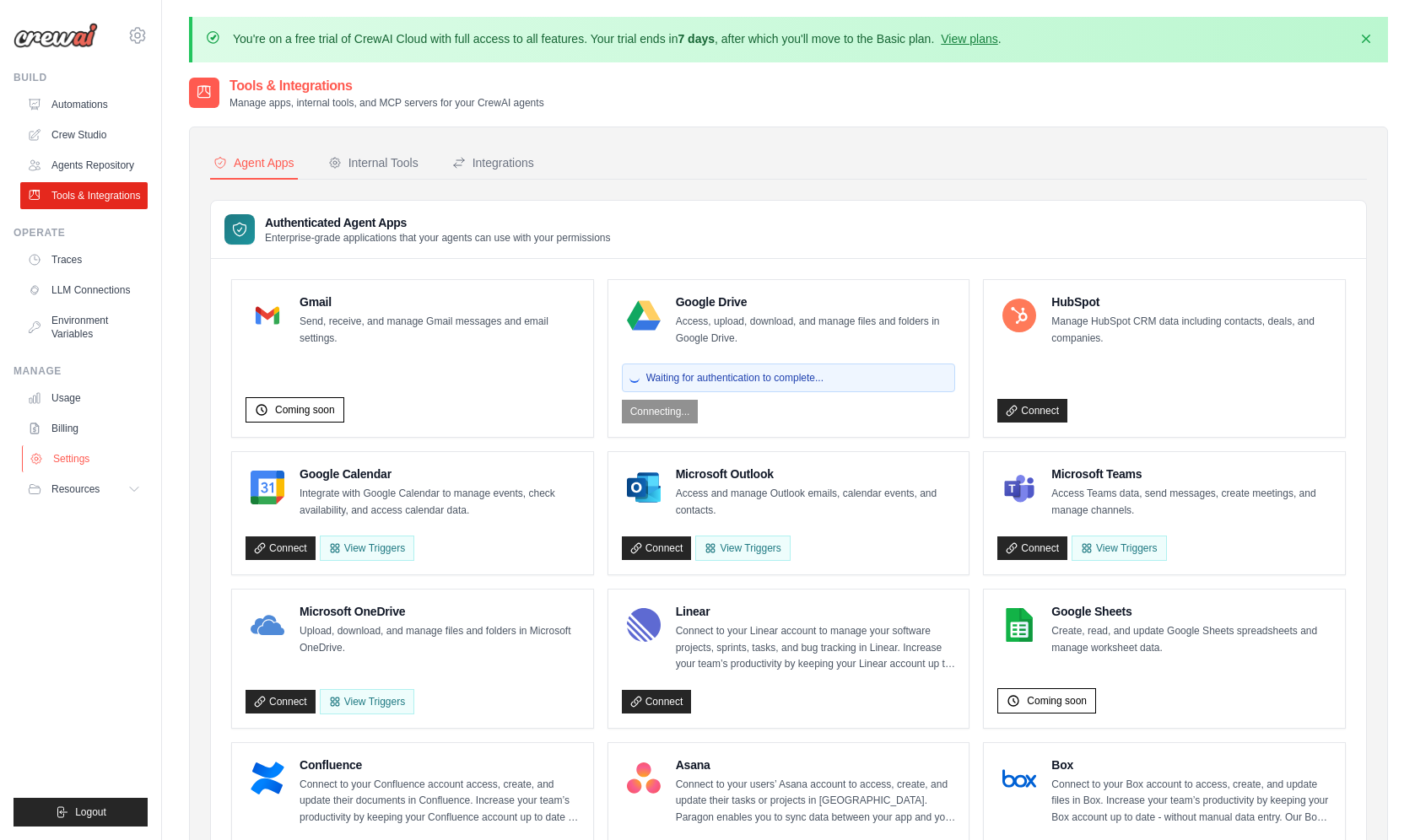
click at [88, 473] on link "Settings" at bounding box center [85, 458] width 128 height 27
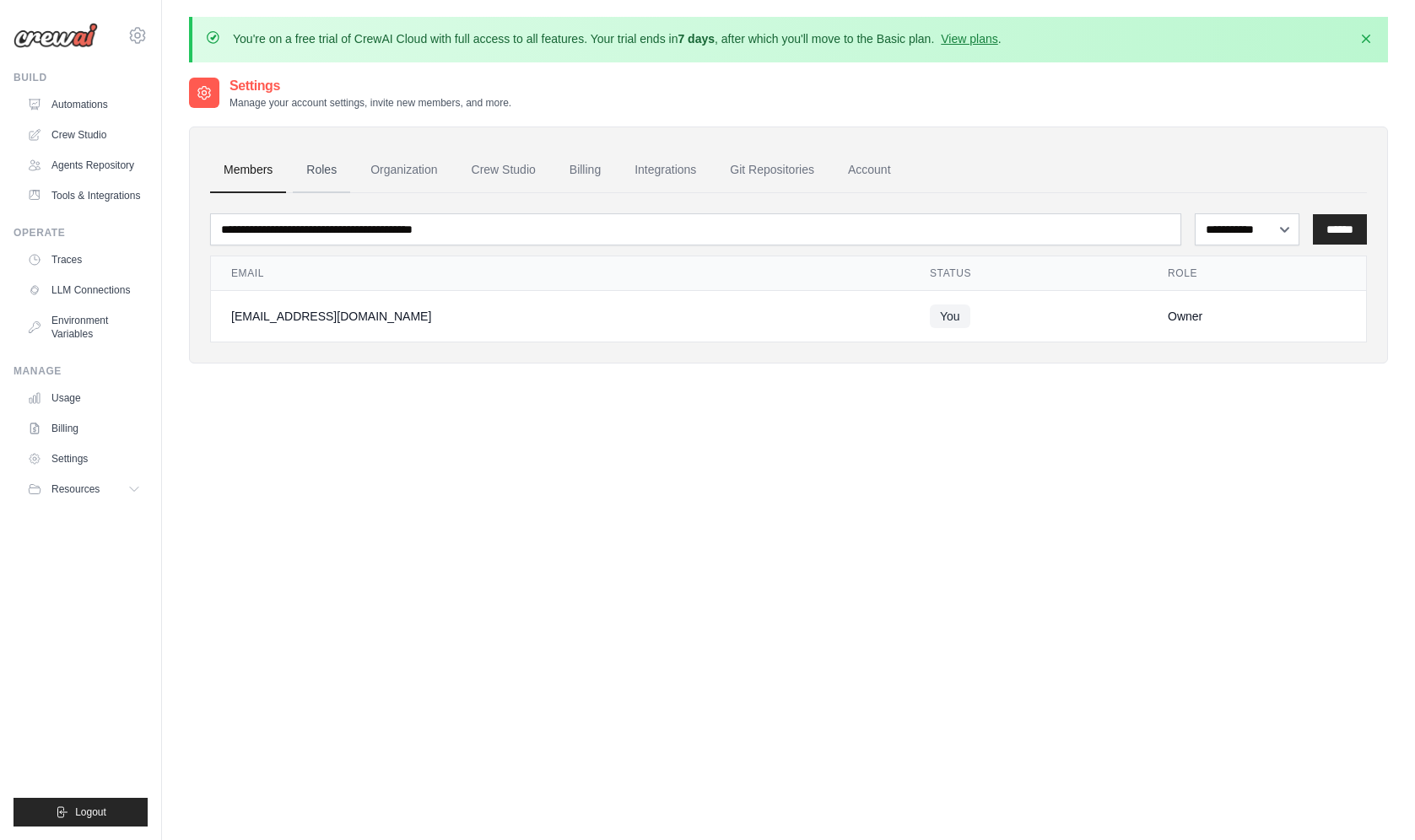
click at [337, 172] on link "Roles" at bounding box center [321, 170] width 58 height 45
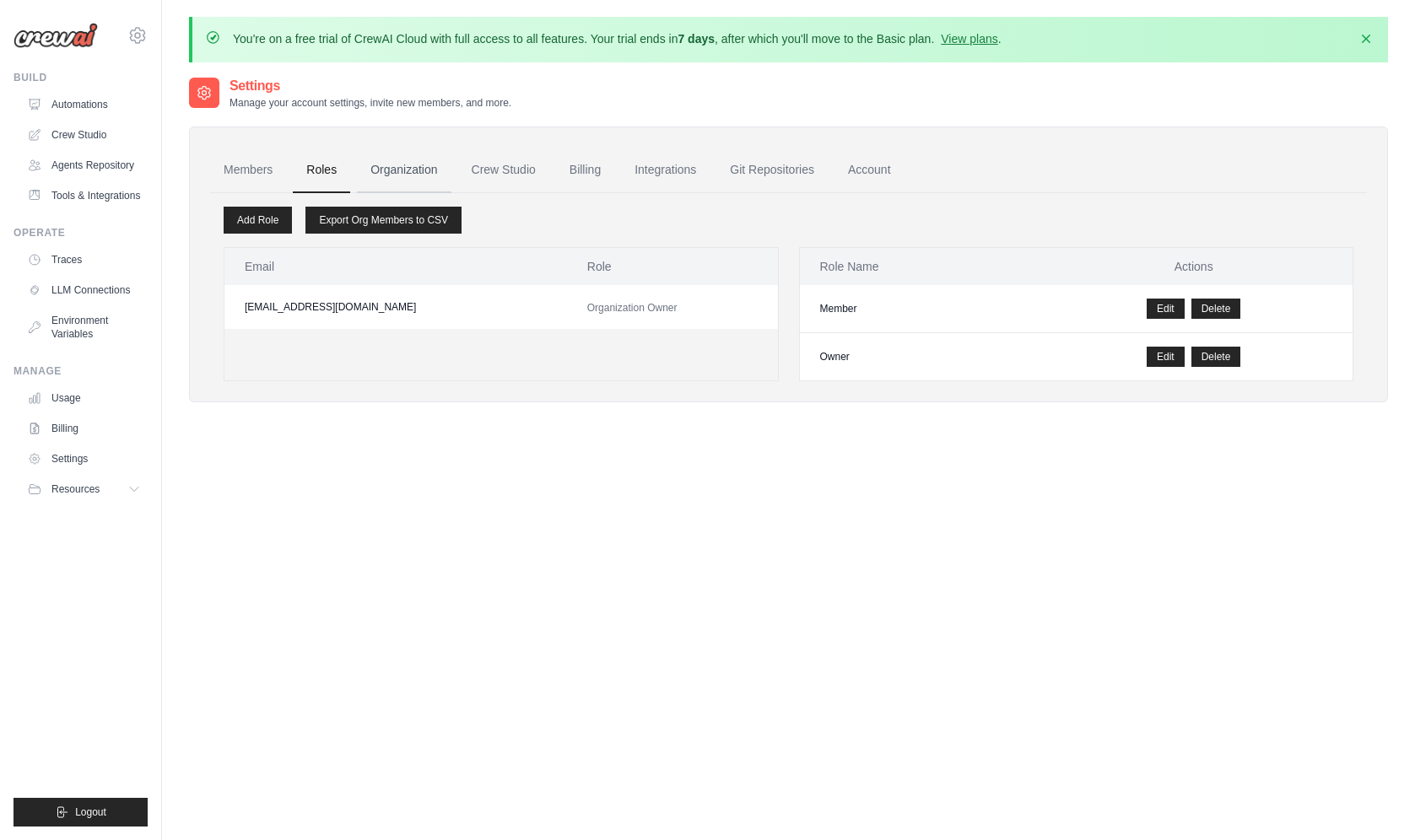
click at [386, 172] on link "Organization" at bounding box center [403, 170] width 94 height 45
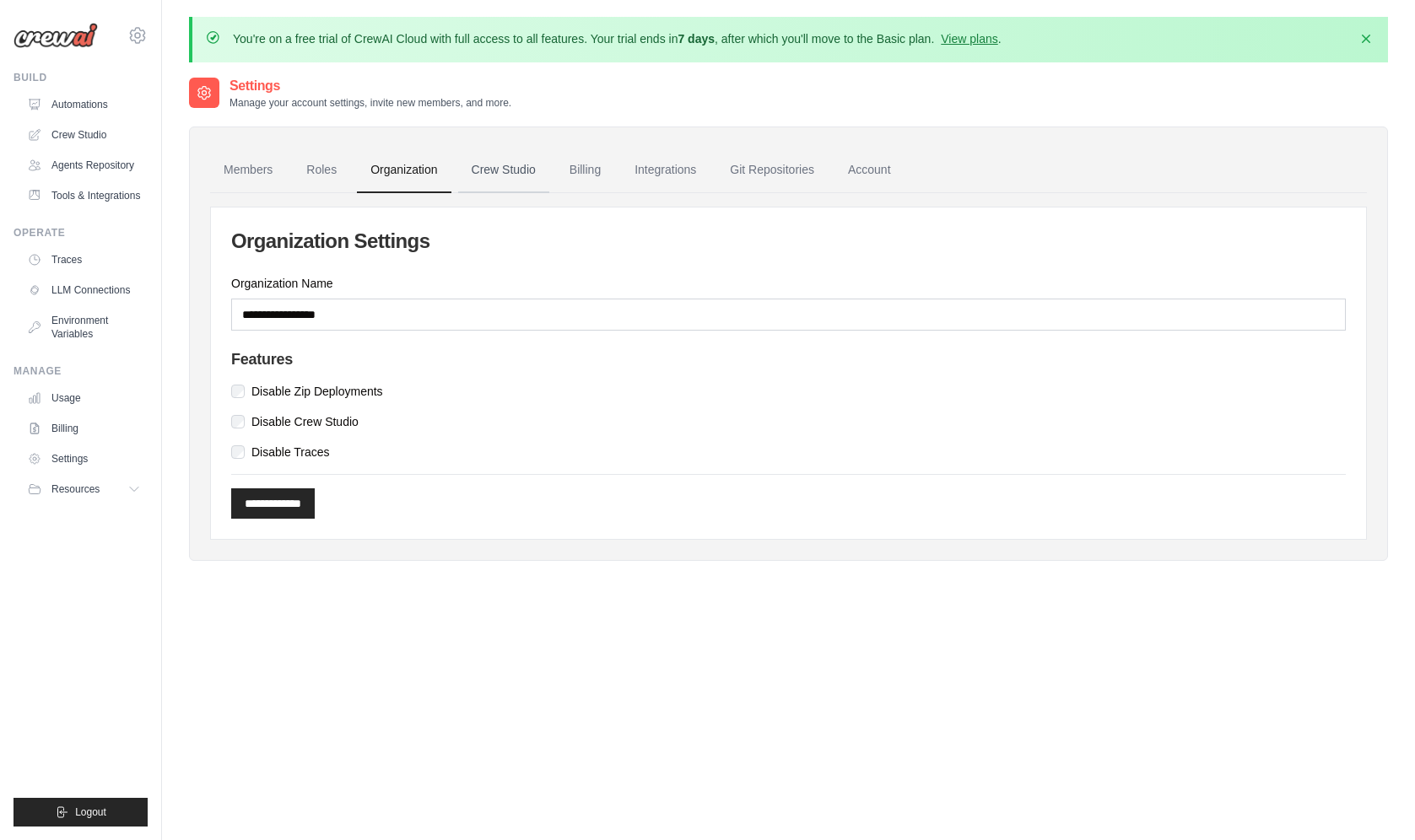
click at [485, 170] on link "Crew Studio" at bounding box center [504, 170] width 91 height 45
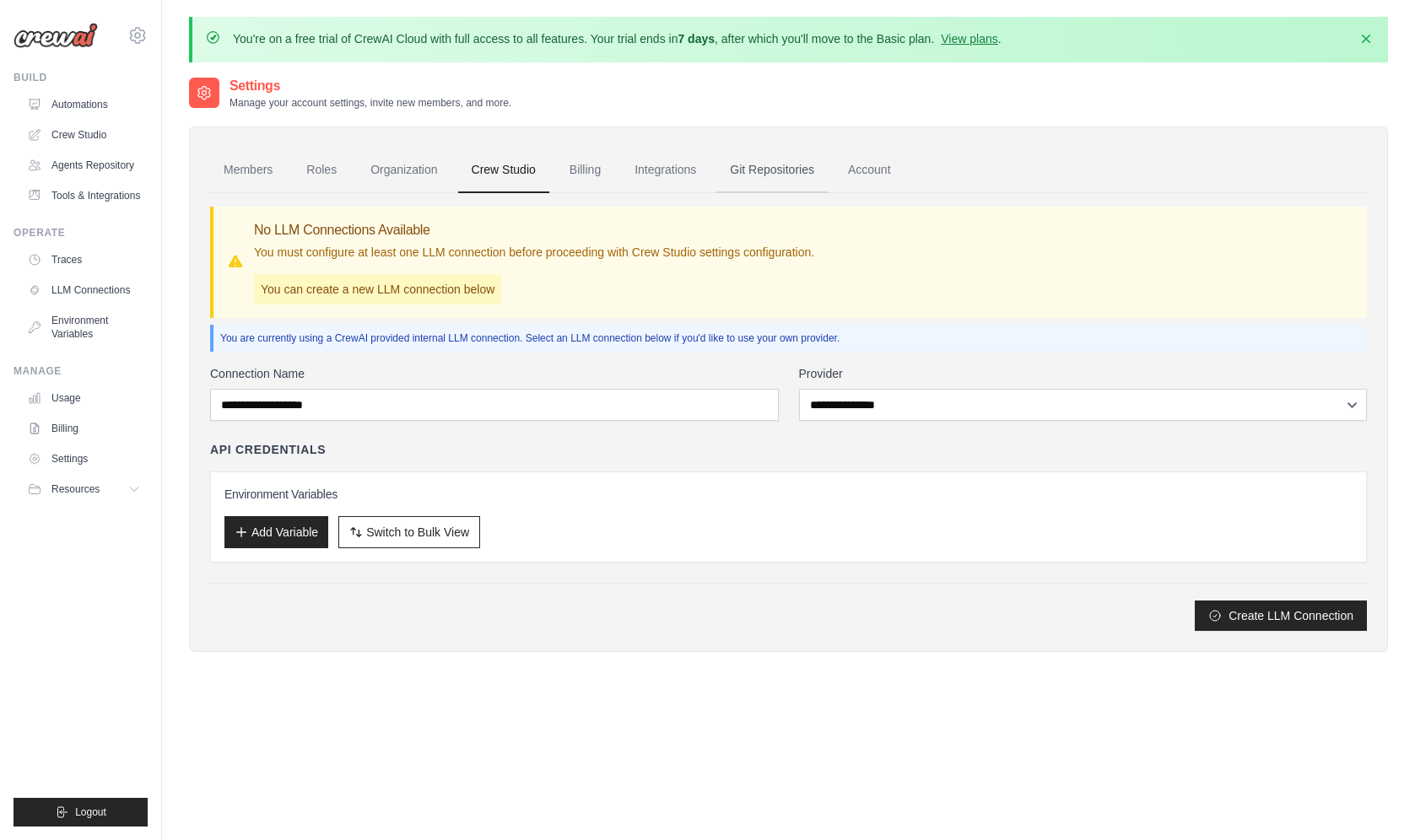
click at [780, 169] on link "Git Repositories" at bounding box center [772, 170] width 112 height 45
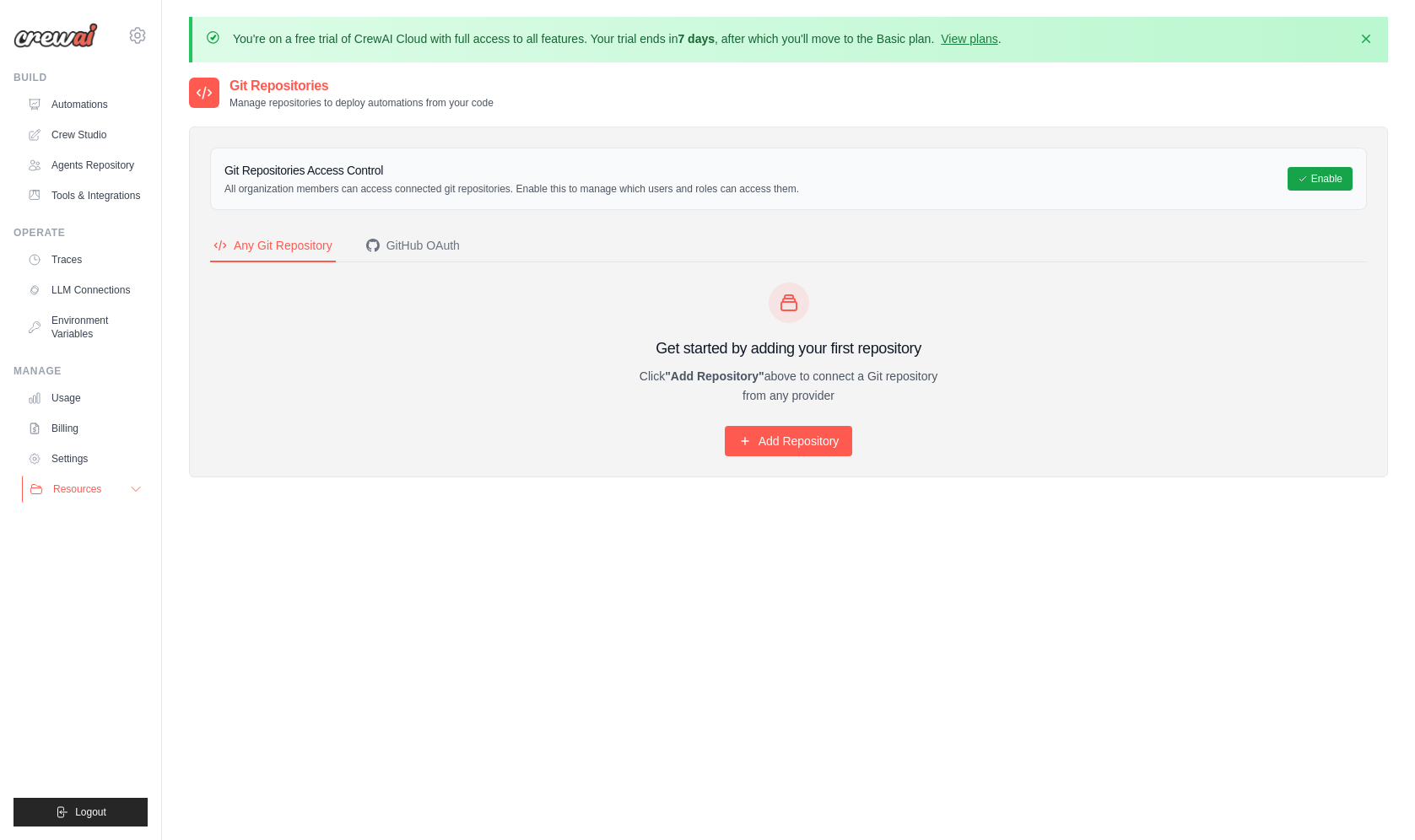
click at [80, 496] on span "Resources" at bounding box center [77, 490] width 48 height 13
